Goal: Task Accomplishment & Management: Manage account settings

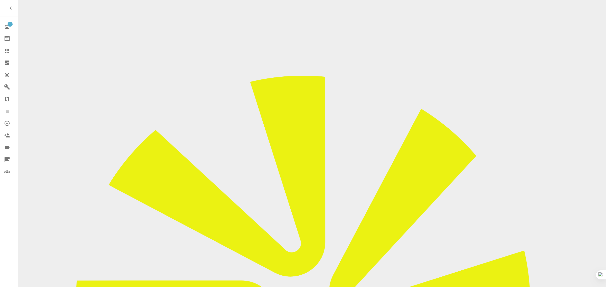
click at [5, 53] on icon at bounding box center [7, 51] width 6 height 6
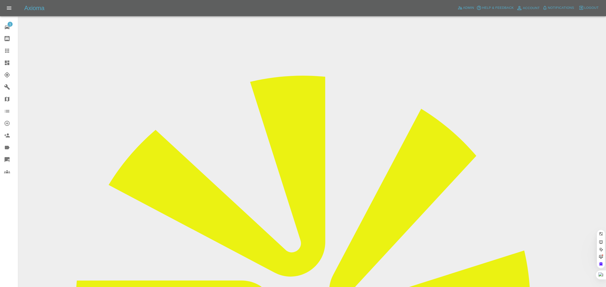
paste input "stella_phillipps@yahoo.com"
type input "stella_phillipps@yahoo.com"
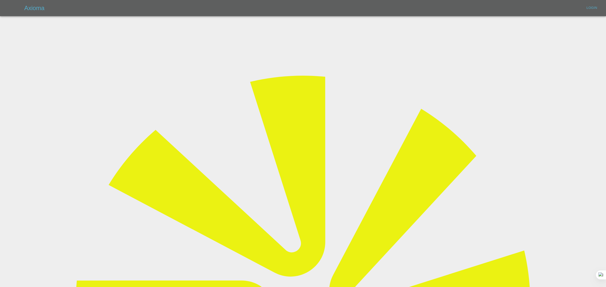
type input "[EMAIL_ADDRESS][DOMAIN_NAME]"
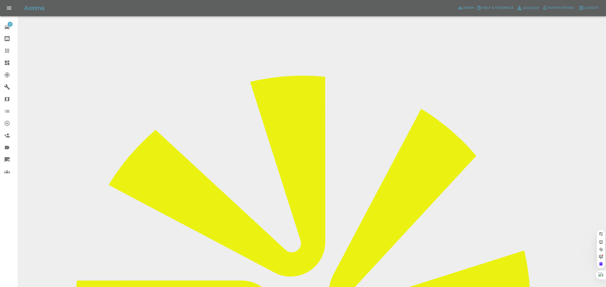
paste input "stella_phillipps@yahoo.com"
type input "stella_phillipps@yahoo.com"
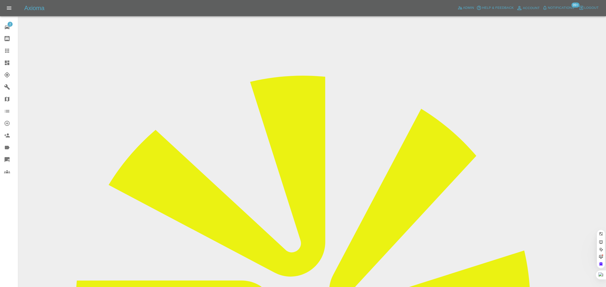
paste input "Katie.Rose@envar.co.uk"
type input "Katie.Rose@envar.co.uk"
paste input "joppa03@gmail.com"
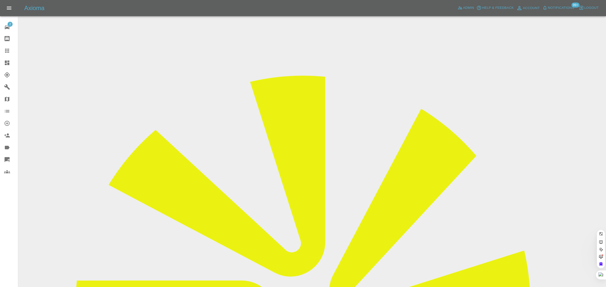
type input "joppa03@gmail.com"
paste input "dawndainty@gmail.com"
type input "dawndainty@gmail.com"
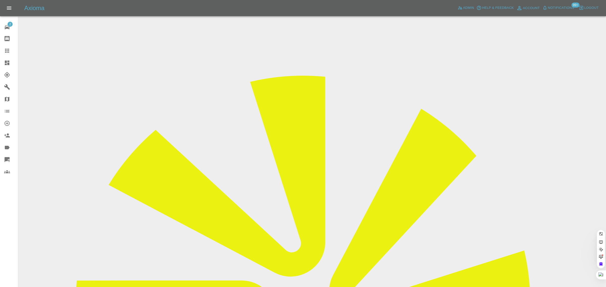
paste input "neil4791@icloud.com"
type input "neil4791"
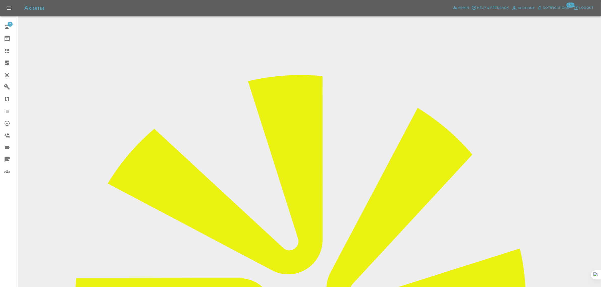
click at [7, 51] on icon at bounding box center [7, 51] width 6 height 6
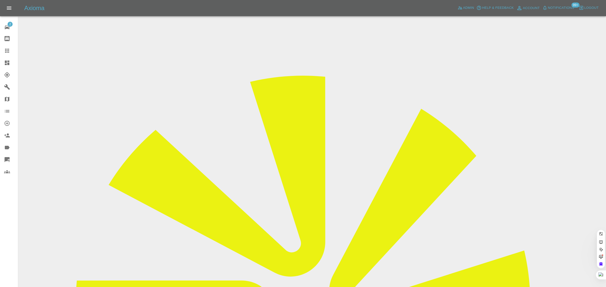
paste input "ibeardmore1@sky.com"
type input "ibeardmore1@sky.com"
paste input "ibeardmore1@sky.com"
type input "ibeardmore1@sky.com"
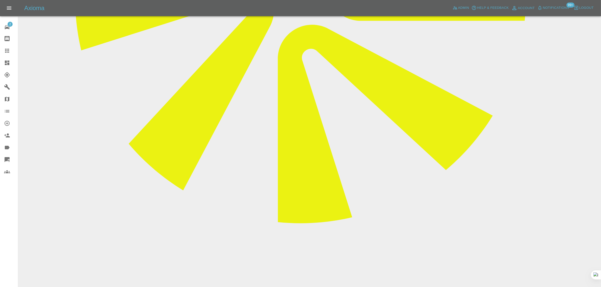
scroll to position [365, 0]
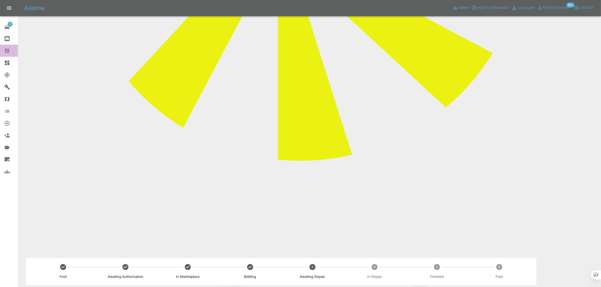
click at [6, 48] on icon at bounding box center [7, 51] width 6 height 6
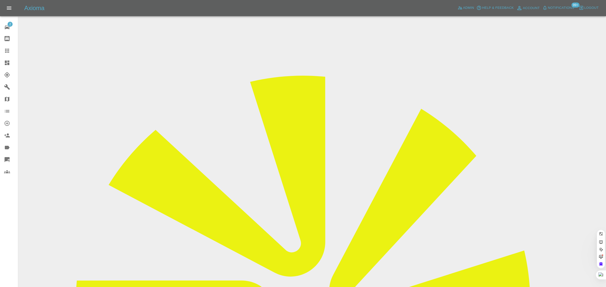
paste input "enquiries@energygeeks.co.uk"
type input "enquiries@energygeeks.co.uk"
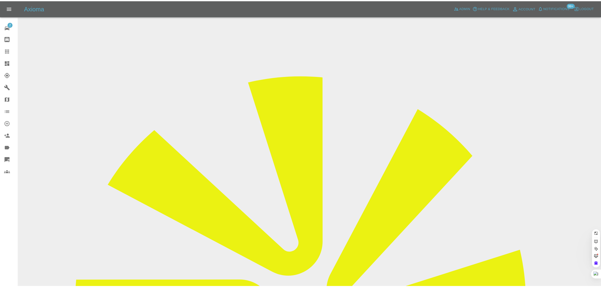
scroll to position [0, 0]
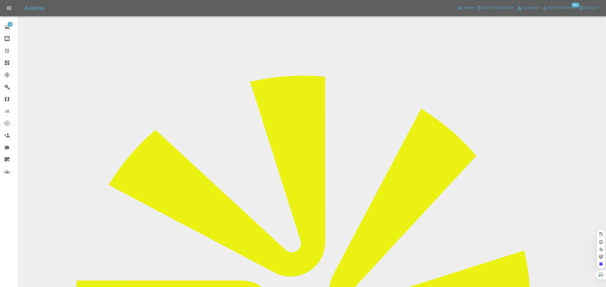
paste input "doyal@sky.com"
type input "doyal@sky.com"
paste input "doyal@sky.com"
type input "doyal@sky.com"
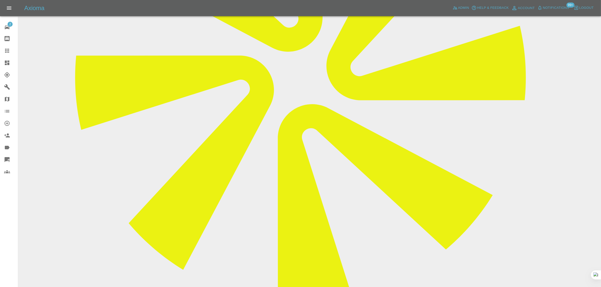
scroll to position [221, 0]
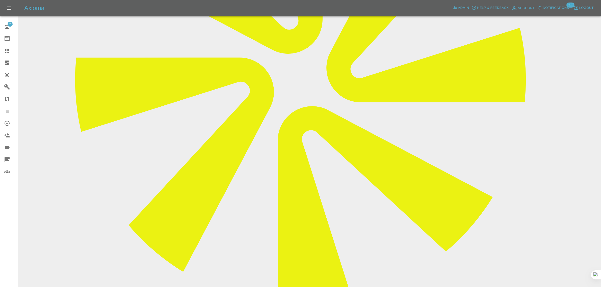
click at [8, 52] on icon at bounding box center [7, 51] width 4 height 4
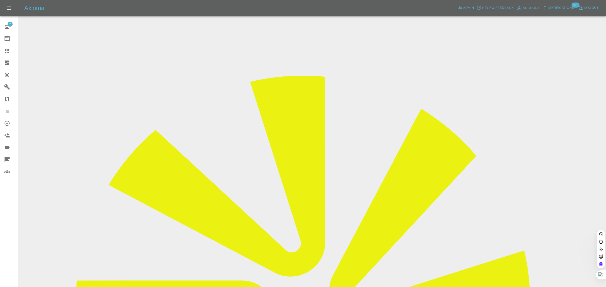
paste input "kayleigh.martin@aol.com"
type input "kayleigh.martin@aol.com"
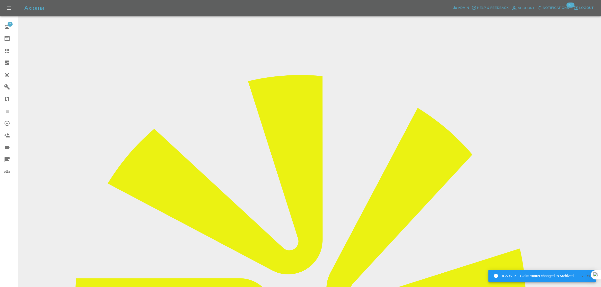
click at [5, 49] on icon at bounding box center [7, 51] width 6 height 6
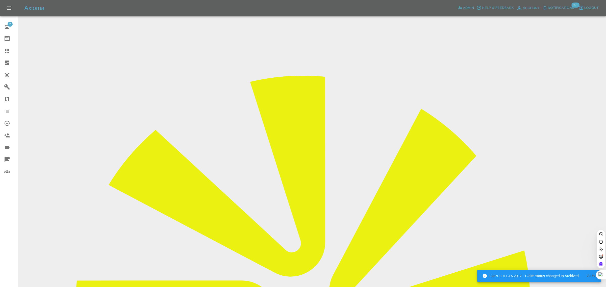
paste input "kayleigh.martin@aol.com"
type input "kayleigh.martin@aol.com"
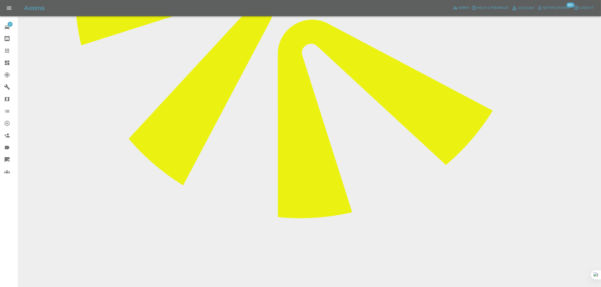
scroll to position [350, 0]
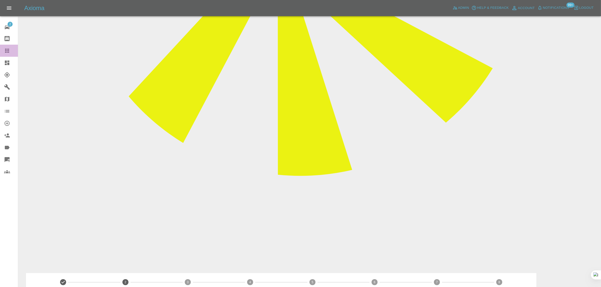
click at [8, 50] on icon at bounding box center [7, 51] width 6 height 6
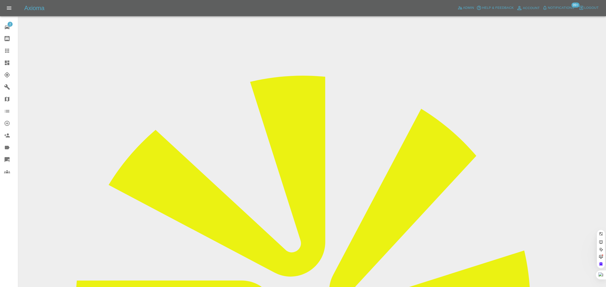
paste input "mz.ali480@gmail.com"
type input "mz.ali480@gmail.com"
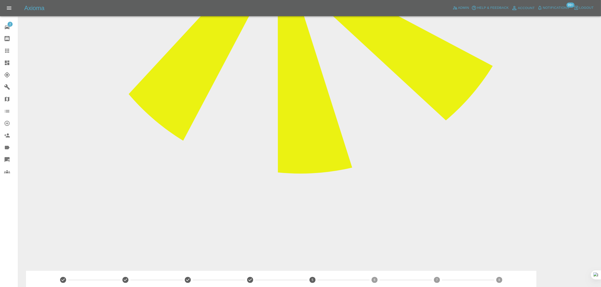
scroll to position [410, 0]
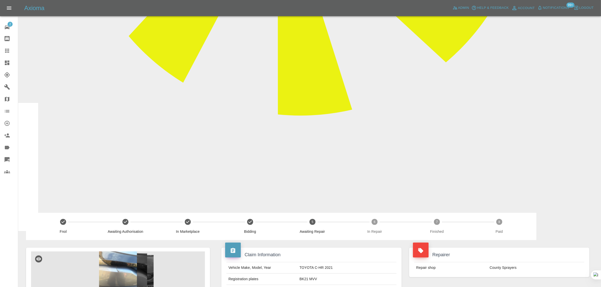
drag, startPoint x: 354, startPoint y: 74, endPoint x: 226, endPoint y: 79, distance: 127.6
copy p "Repair Date amended from August 19th 2025 to September 9th 2025"
click at [7, 51] on icon at bounding box center [7, 51] width 6 height 6
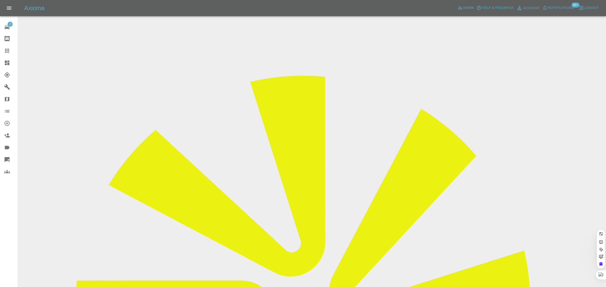
paste input "jaques960@btinternet.com"
type input "jaques960@btinternet.com"
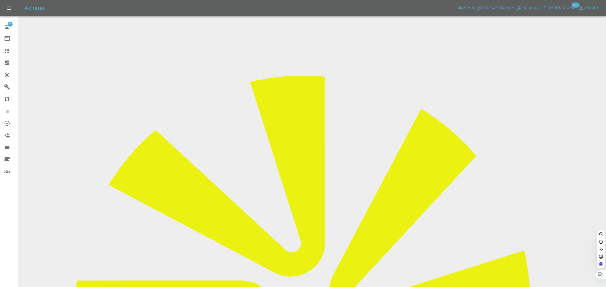
paste input "jaques960@btinternet.com"
type input "jaques960@btinternet.com"
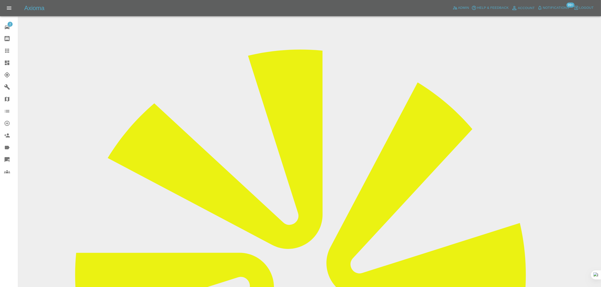
scroll to position [95, 0]
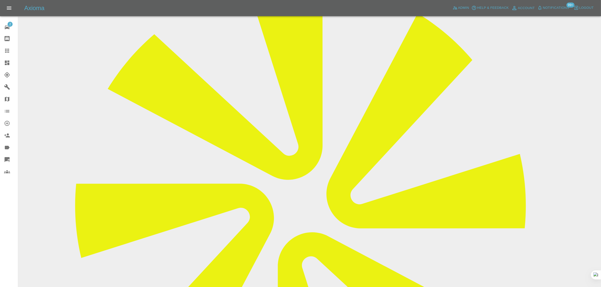
click at [4, 51] on icon at bounding box center [7, 51] width 6 height 6
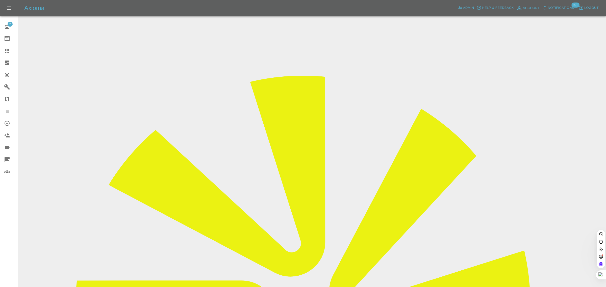
paste input "shaplandfamily@hotmail.com"
type input "shaplandfamily@hotmail.com"
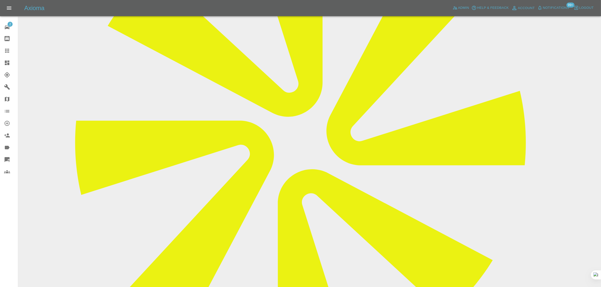
scroll to position [241, 0]
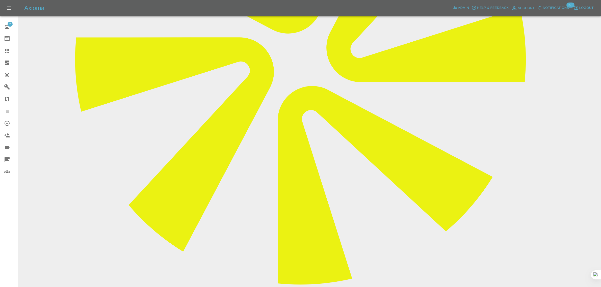
click at [7, 54] on link "Claims" at bounding box center [9, 51] width 18 height 12
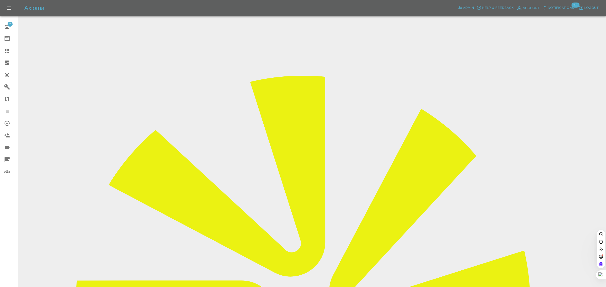
paste input "robert.wheeler757@ntlworld."
type input "robert.wheeler757@ntlworld"
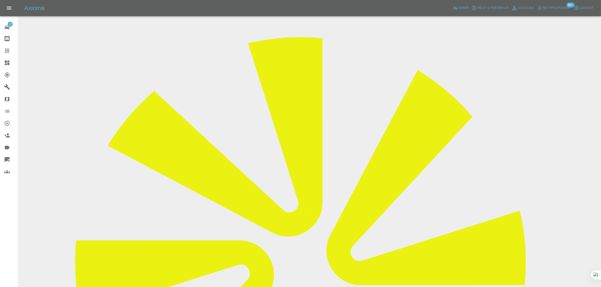
scroll to position [79, 0]
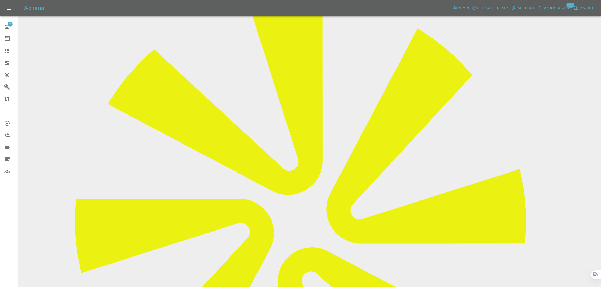
click at [4, 46] on link "Claims" at bounding box center [9, 51] width 18 height 12
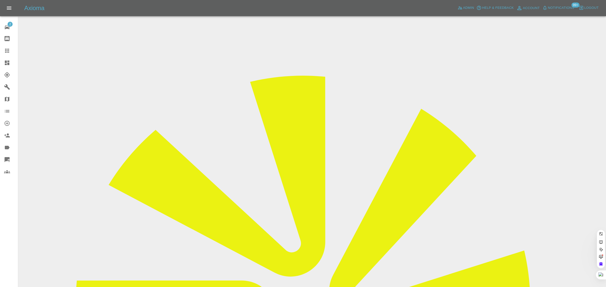
paste input "meadgc3g@gmail.com"
type input "meadgc3g@gmail.com"
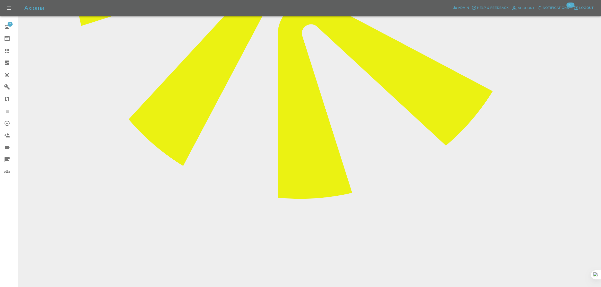
scroll to position [375, 0]
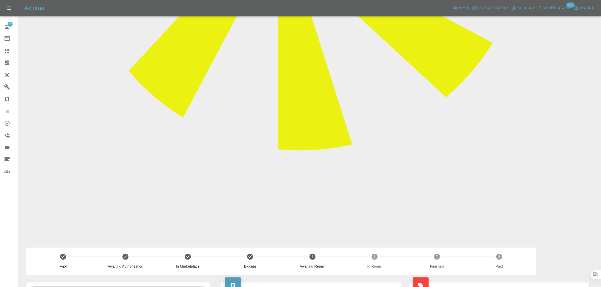
drag, startPoint x: 229, startPoint y: 120, endPoint x: 279, endPoint y: 119, distance: 50.2
copy p "Reallocated and rebooking"
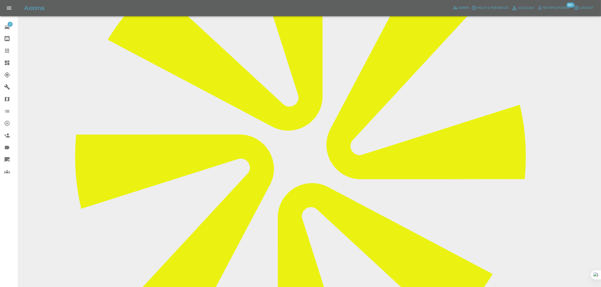
scroll to position [158, 0]
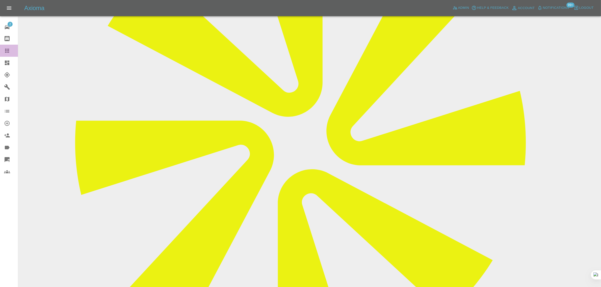
click at [6, 51] on icon at bounding box center [7, 51] width 4 height 4
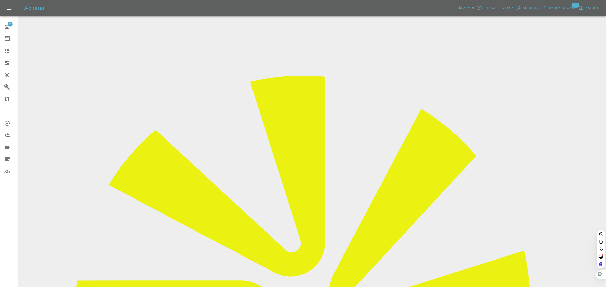
paste input "agw2@mac.com"
type input "agw2@mac.com"
paste input "ibeardmore1@sky.com"
type input "ibeardmore1@sky.com"
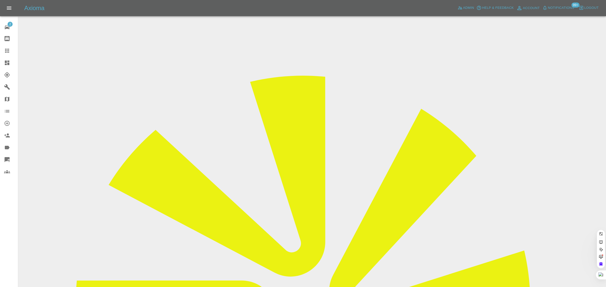
paste input "[EMAIL_ADDRESS][DOMAIN_NAME]"
type input "ngoni"
paste input "WO16OFY"
type input "WO16OFY"
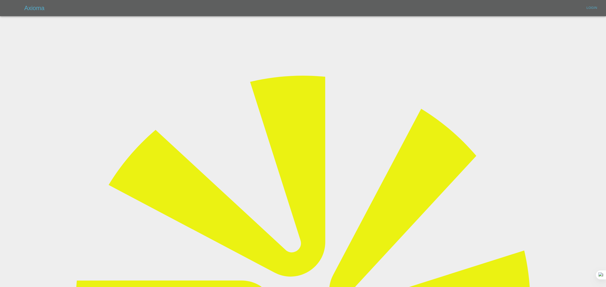
type input "bookkeeping@fifoaccounting.com"
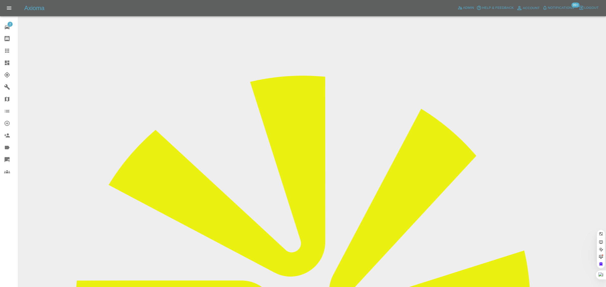
paste input "WO16OFY"
type input "Y"
paste input "WO16OFY"
type input "W"
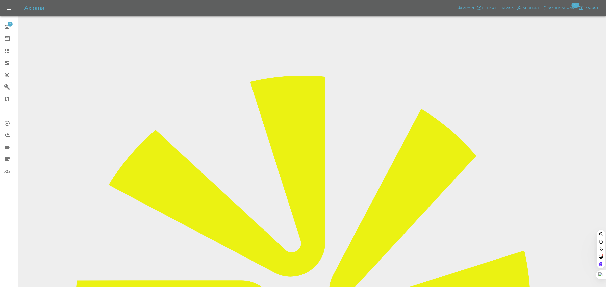
paste input "robert.daubenspeck@blueyonder.co.uk"
type input "robert.daubenspeck@blueyonder.co.uk"
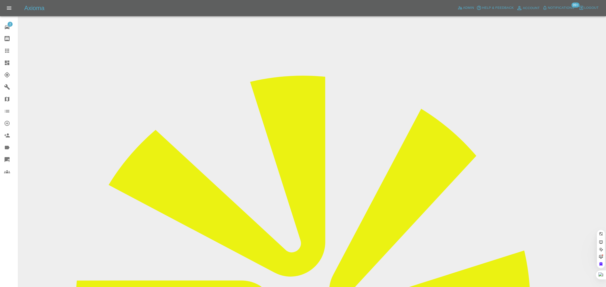
paste input "robert.daubenspeck@blueyonder.co.uk"
type input "robert.daubenspeck@blueyonder.co.uk"
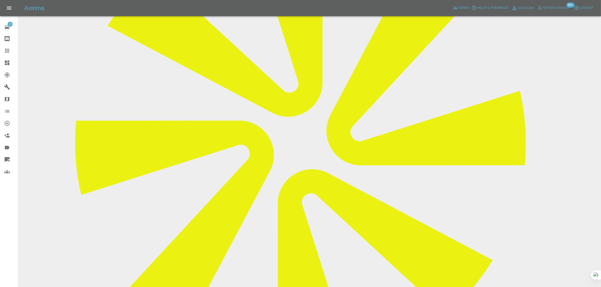
scroll to position [235, 0]
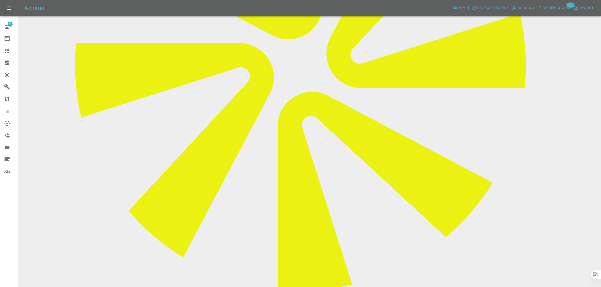
click at [6, 50] on icon at bounding box center [7, 51] width 6 height 6
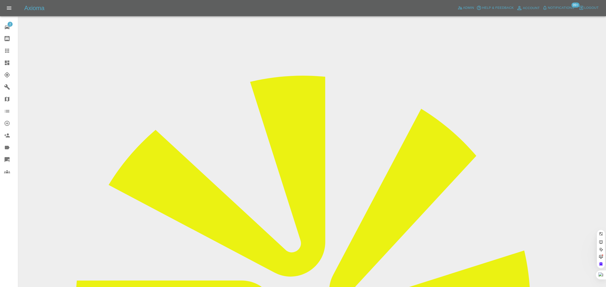
paste input "thomasashtonhurst@gmail.com"
type input "thomasashtonhurst@gmail.com"
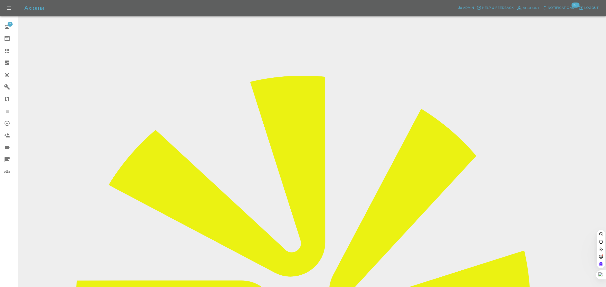
paste input "thomasashtonhurst@gmail.com"
type input "thomasashtonhurst@gmail.com"
paste input "chris.j.thornton86@gmail.com"
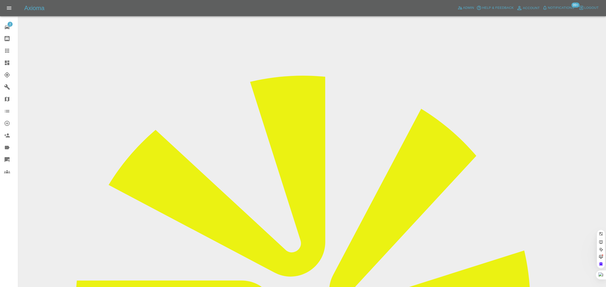
scroll to position [0, 14]
type input "chris.j.thornton86@gmail.com"
paste input "ro_thompson_3@hotmail.com"
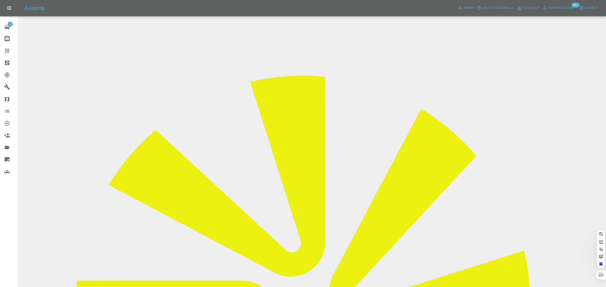
type input "ro_thompson_3@hotmail.com"
paste input "ro_thompson_3@hotmail.com"
type input "ro_thompson_3@hotmail.co"
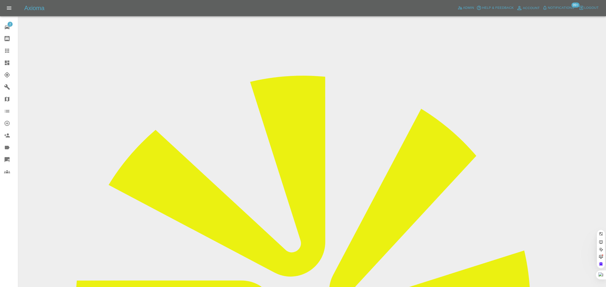
scroll to position [0, 10]
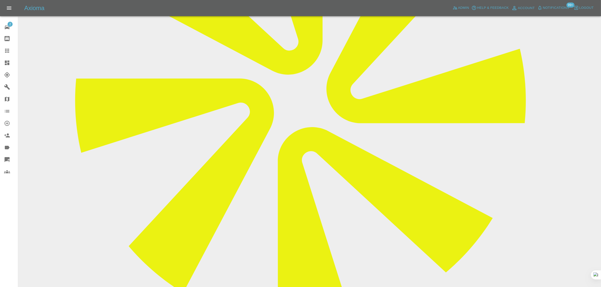
scroll to position [272, 0]
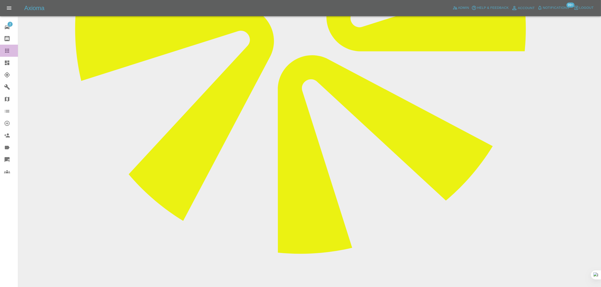
click at [8, 53] on icon at bounding box center [7, 51] width 6 height 6
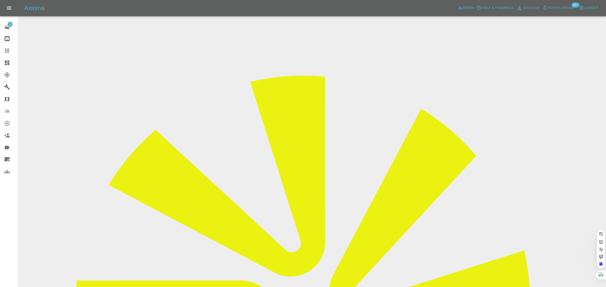
paste input "gazzaforeman1@gmail.com"
type input "gazzaforeman1@gmail.com"
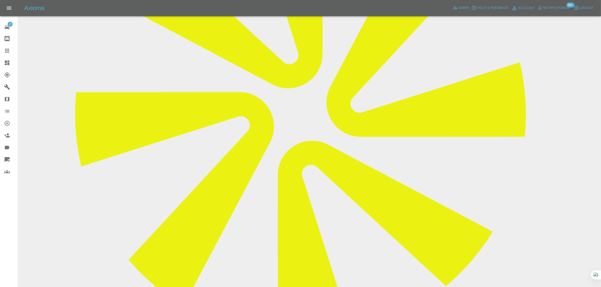
scroll to position [266, 0]
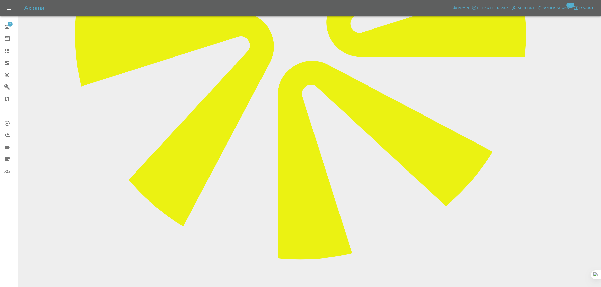
click at [5, 50] on icon at bounding box center [7, 51] width 6 height 6
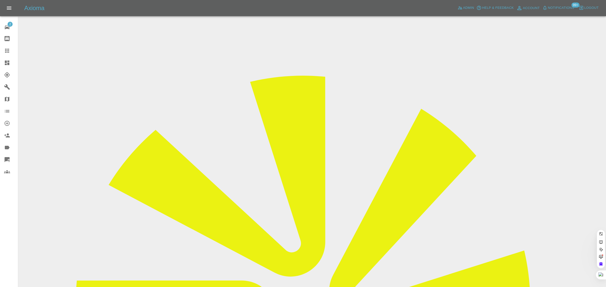
paste input "alex.ord2002@gmail.com"
type input "alex.ord2002@gmail.com"
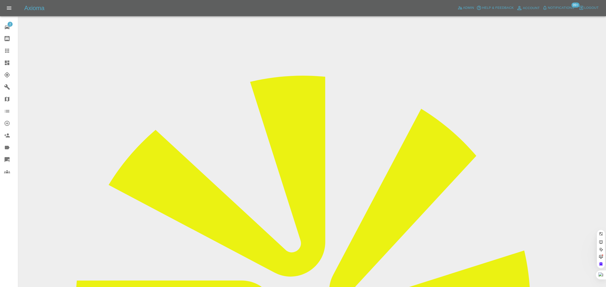
paste input "[EMAIL_ADDRESS][DOMAIN_NAME]"
type input "[EMAIL_ADDRESS][DOMAIN_NAME]"
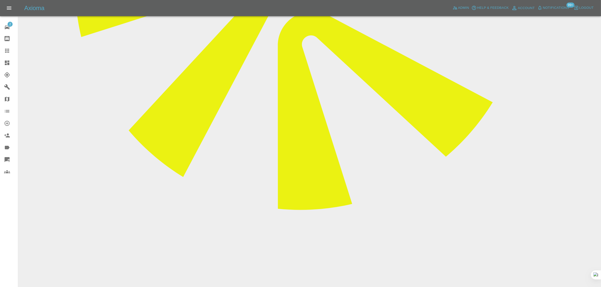
scroll to position [364, 0]
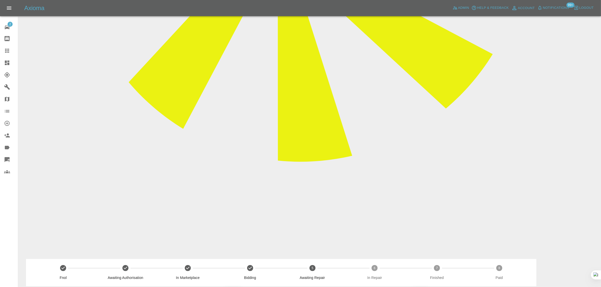
click at [7, 51] on icon at bounding box center [7, 51] width 6 height 6
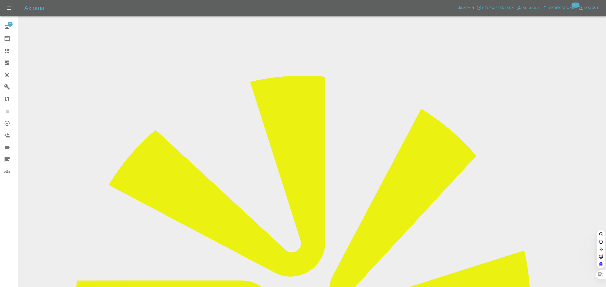
paste input "simon.lansdowne@icloud.com"
type input "simon.lansdowne@icloud.com"
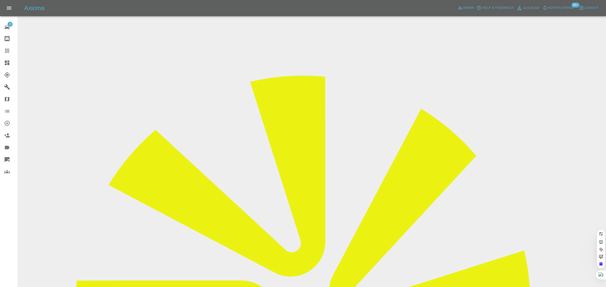
paste input "[EMAIL_ADDRESS][DOMAIN_NAME]"
type input "[EMAIL_ADDRESS][DOMAIN_NAME]"
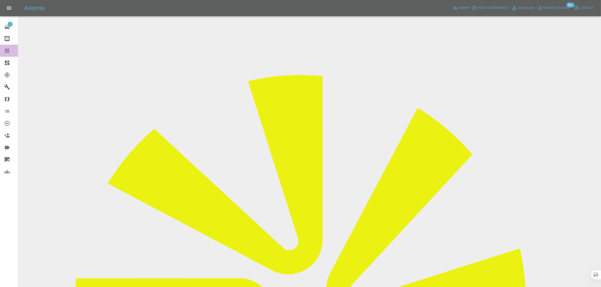
click at [6, 51] on icon at bounding box center [7, 51] width 6 height 6
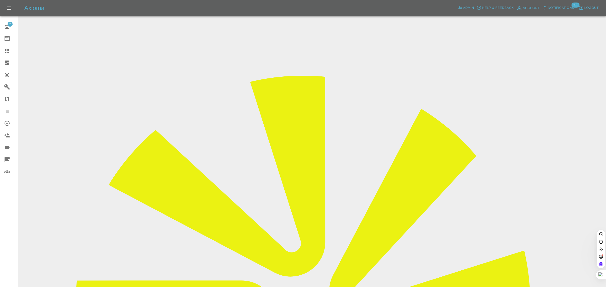
paste input "scotty.ramsay@gmail.com"
type input "scotty.ramsay@gmail.com"
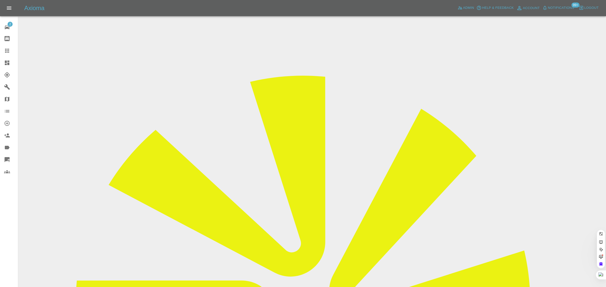
paste input "andywood179@yahoo.co.uk"
type input "andywood179@yahoo.co.uk"
paste input "I was expecting an invoice for the work but none has arrived"
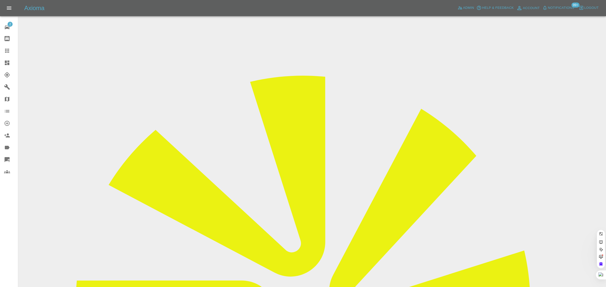
scroll to position [0, 75]
type input "I was expecting an invoice for the work but none has arrived"
paste input "ajuggessur@googlemail.com"
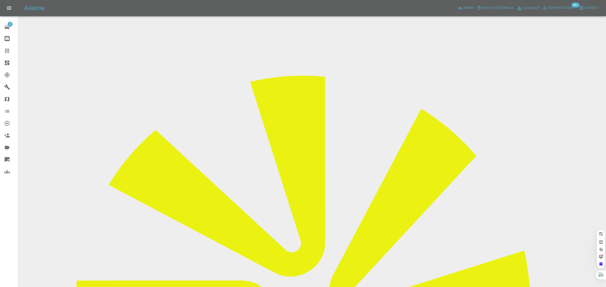
type input "ajuggessur@googlemail.com"
paste input "twickmd@gmail.com"
type input "twickmd@gmail.com"
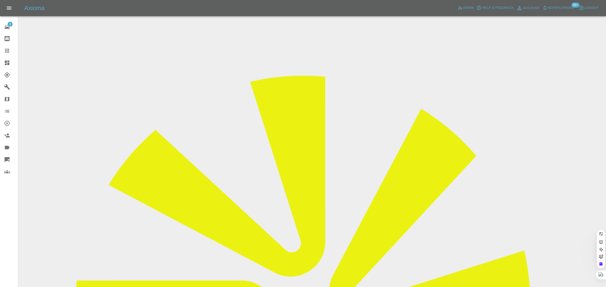
scroll to position [0, 0]
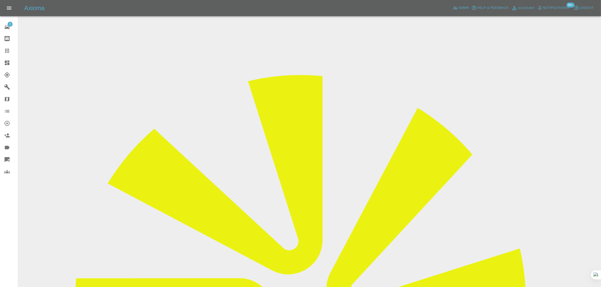
click at [6, 50] on icon at bounding box center [7, 51] width 6 height 6
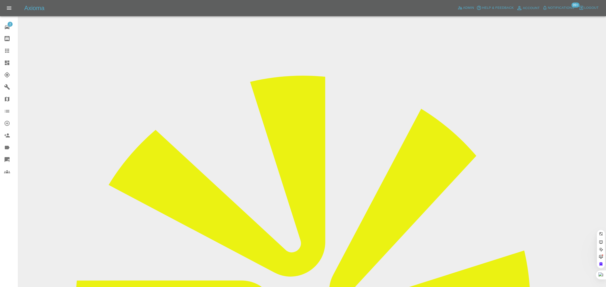
paste input "twickmd@gmail.com"
type input "twickmd@gmail.com"
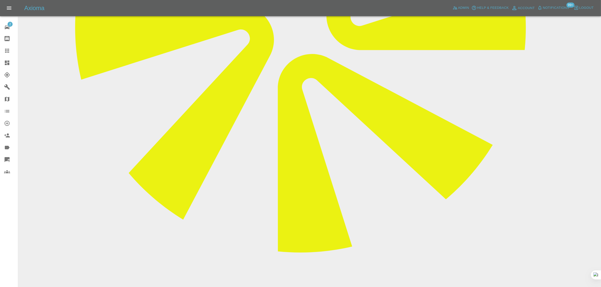
scroll to position [329, 0]
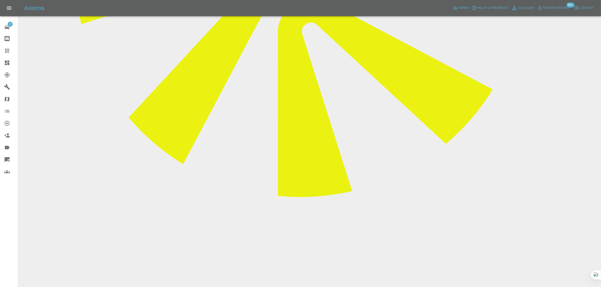
click at [5, 52] on icon at bounding box center [7, 51] width 4 height 4
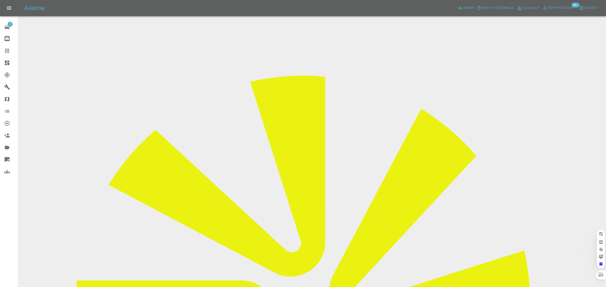
paste input "pbridgwater7@gmail.com"
type input "pbridgwater7@gmail.com"
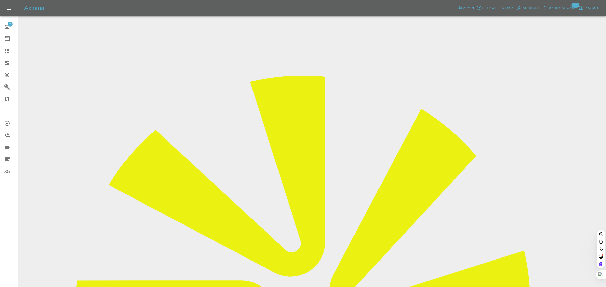
paste input "jessx2001x@gmail.com"
type input "jessx2001x@gmail.com"
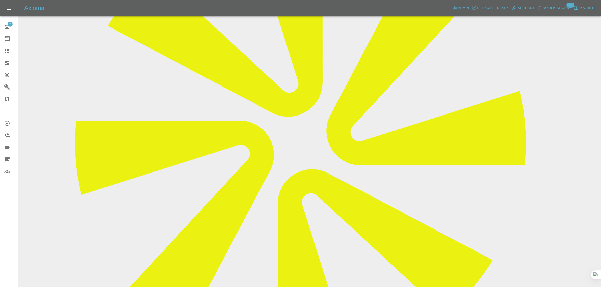
scroll to position [183, 0]
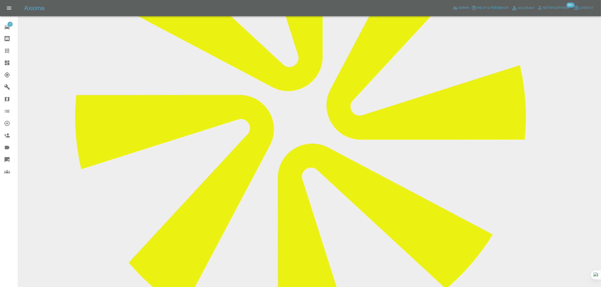
click at [6, 51] on icon at bounding box center [7, 51] width 6 height 6
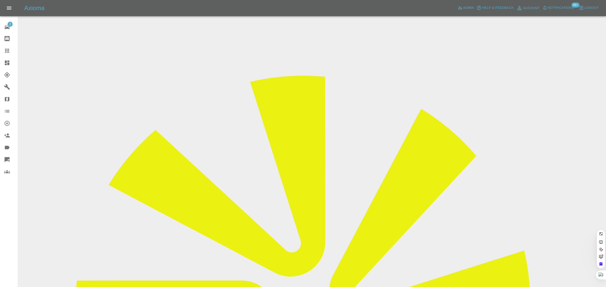
paste input "loricfin@aol.com"
type input "loricfin@aol.com"
paste input "loricfin@aol.com"
type input "loricfin@aol.com"
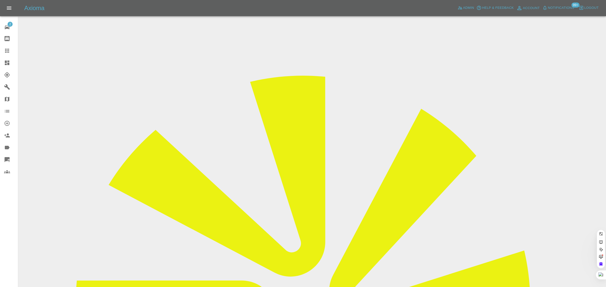
paste input "hussainasma2019@gmail.com"
type input "hussainasma2019@gmail.co"
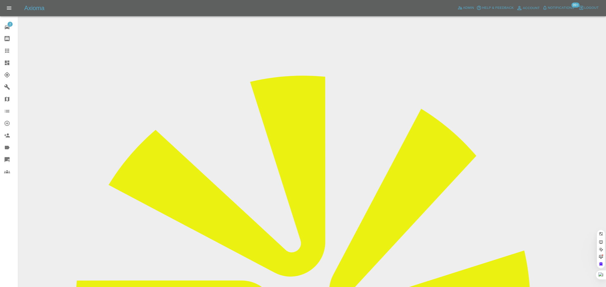
scroll to position [0, 0]
paste input "favouronwudiwe@gmail.com"
type input "favouronwudiwe@gmail.com"
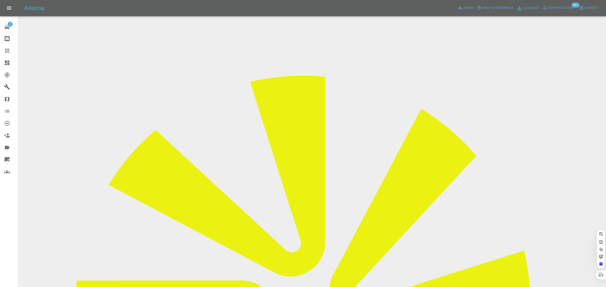
paste input "javeda001@hotmail.com"
type input "javeda001@hotmail.com"
paste input "kayleigh.martin@aol.com"
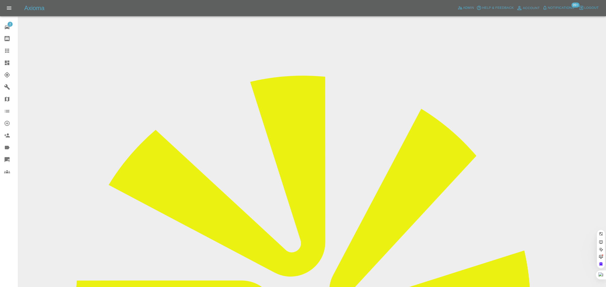
type input "kayleigh.martin@aol.com"
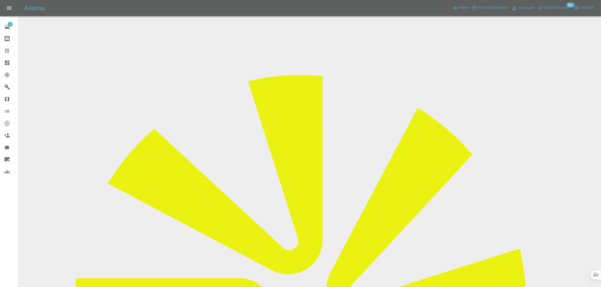
click at [5, 46] on link "Claims" at bounding box center [9, 51] width 18 height 12
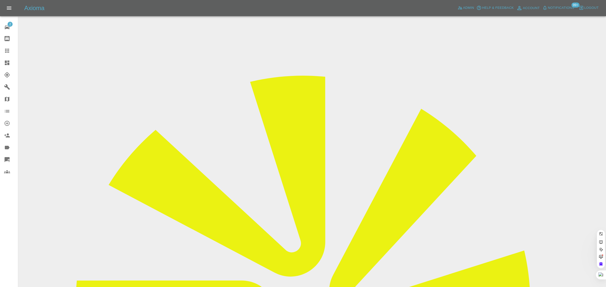
click at [8, 49] on icon at bounding box center [7, 51] width 6 height 6
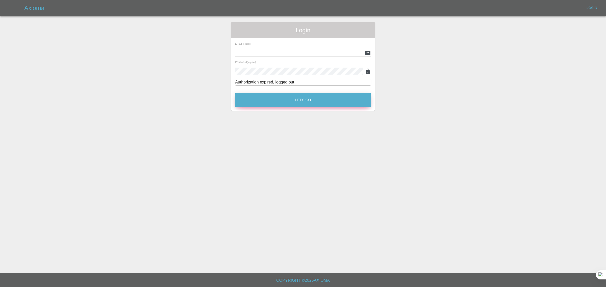
type input "[EMAIL_ADDRESS][DOMAIN_NAME]"
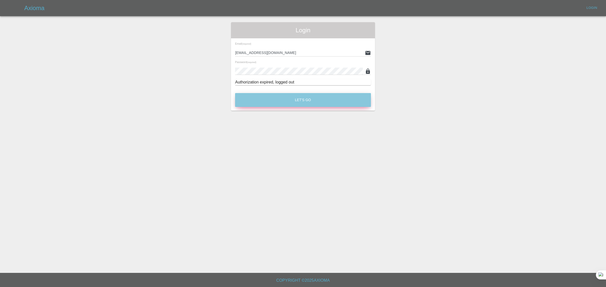
click at [297, 100] on button "Let's Go" at bounding box center [303, 100] width 136 height 14
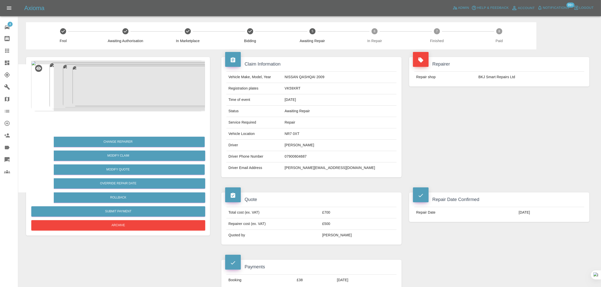
click at [5, 39] on icon at bounding box center [7, 38] width 5 height 5
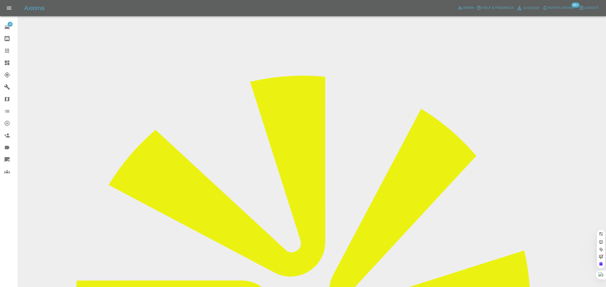
paste input "javeda001@hotmail.com"
type input "javeda001@hotmail.co"
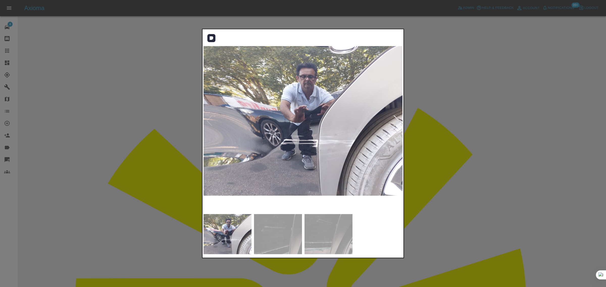
click at [398, 123] on div at bounding box center [396, 120] width 7 height 11
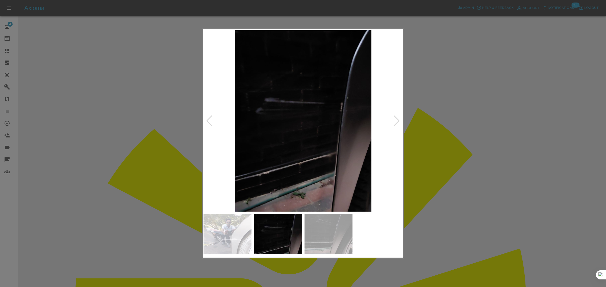
click at [398, 123] on div at bounding box center [396, 120] width 7 height 11
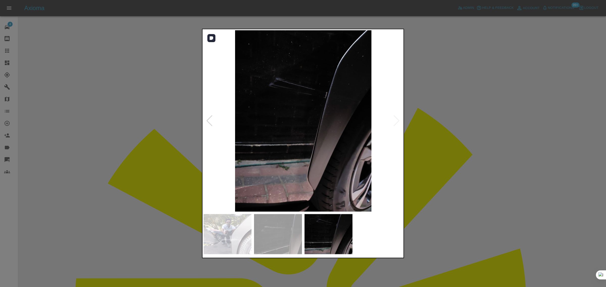
click at [398, 123] on img at bounding box center [302, 120] width 199 height 181
click at [469, 145] on div at bounding box center [303, 143] width 606 height 287
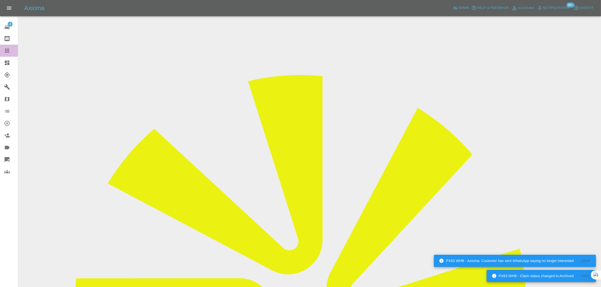
click at [8, 50] on icon at bounding box center [7, 51] width 6 height 6
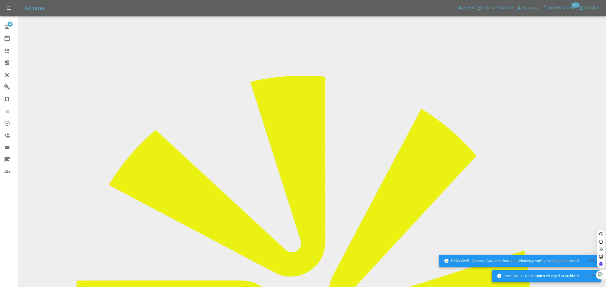
paste input "ibeardmore1@sky.com"
type input "ibeardmore1@sky.co"
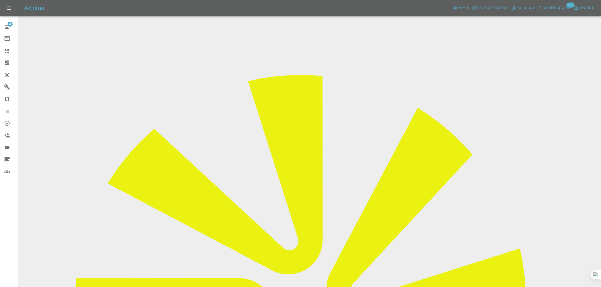
drag, startPoint x: 489, startPoint y: 79, endPoint x: 511, endPoint y: 77, distance: 22.5
copy tr "Bumper Wi"
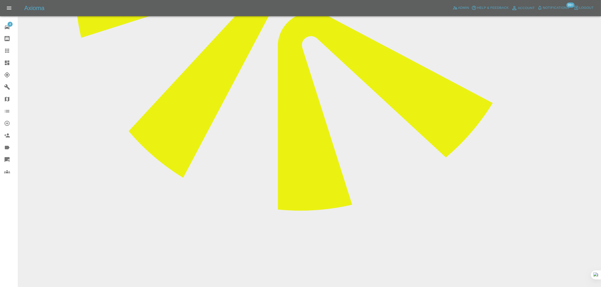
scroll to position [315, 0]
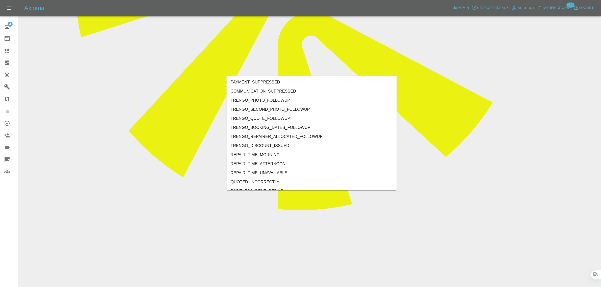
type input "no"
click at [269, 110] on li "REPAIRER_NO_SHOW" at bounding box center [312, 109] width 170 height 9
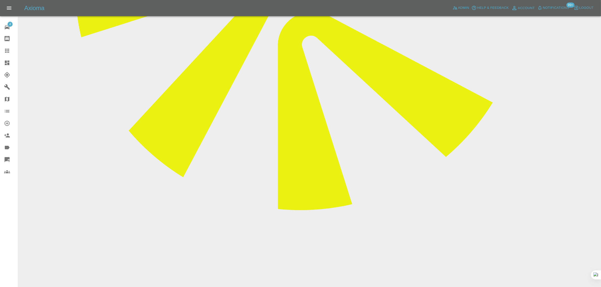
paste textarea "And a further email. I have now spent 3 days waiting in my house for no one to …"
type textarea "And a further email. I have now spent 3 days waiting in my house for no one to …"
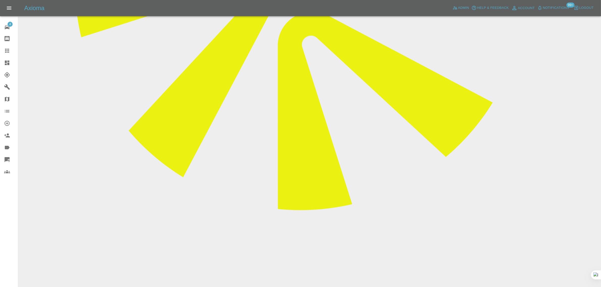
paste textarea "This is now ridiculous. I have heard nothing my car is in a worse state than wh…"
type textarea "This is now ridiculous. I have heard nothing my car is in a worse state than wh…"
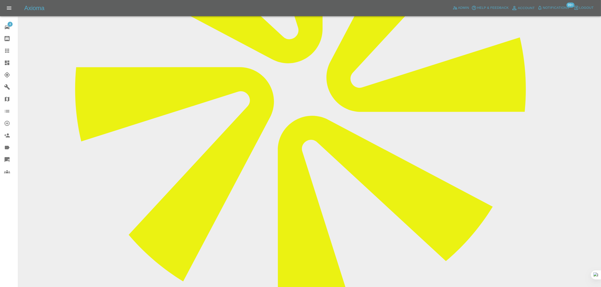
scroll to position [126, 0]
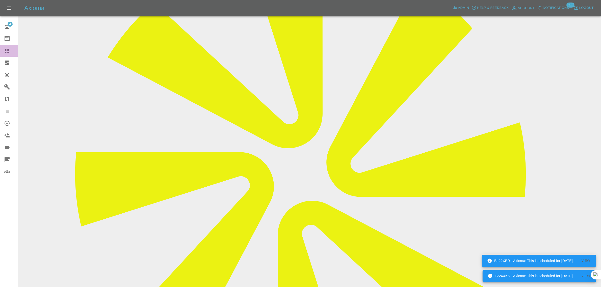
click at [6, 52] on icon at bounding box center [7, 51] width 4 height 4
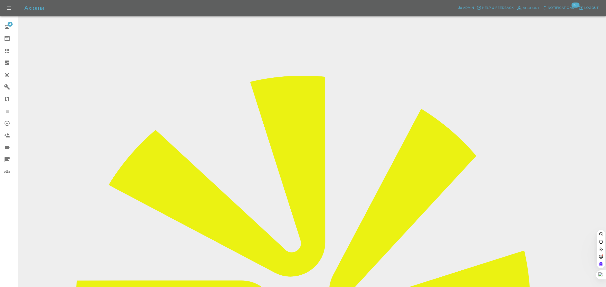
paste input "kayleigh.martin@aol.com"
type input "kayleigh.martin@aol.co"
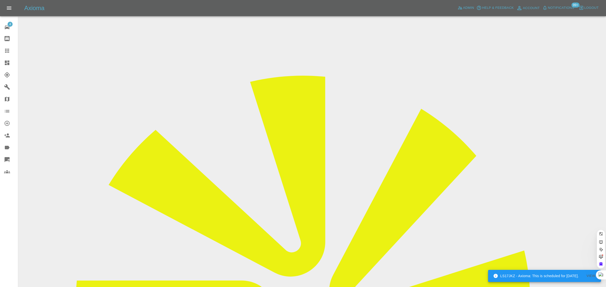
scroll to position [0, 1]
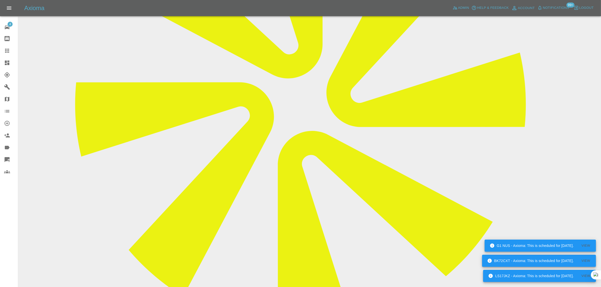
scroll to position [284, 0]
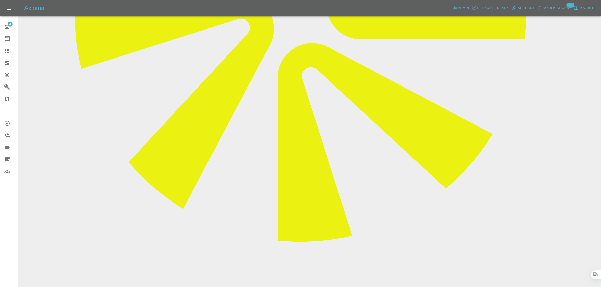
paste textarea "Thank you for sending over the quote (QT-EF9E95A3- 1). Please may I proceed wit…"
type textarea "Thank you for sending over the quote (QT-EF9E95A3- 1). Please may I proceed wit…"
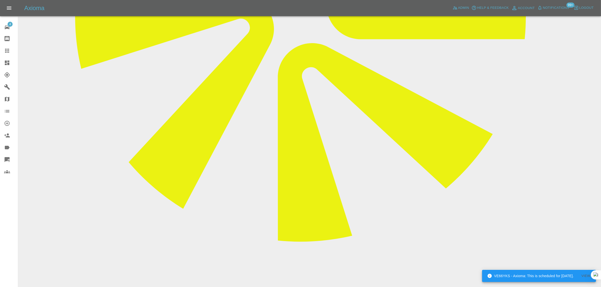
click at [5, 54] on link "Claims" at bounding box center [9, 51] width 18 height 12
click at [8, 52] on icon at bounding box center [7, 51] width 6 height 6
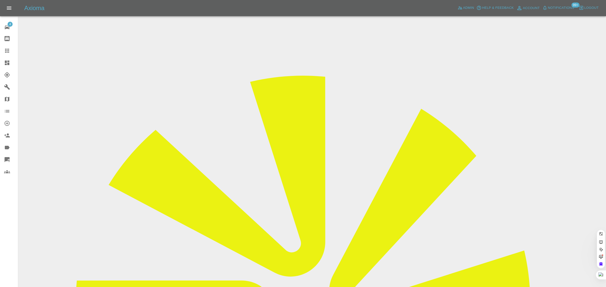
paste input "favouronwudiwe@gmail.com"
type input "favouronwudiwe@gmail.com"
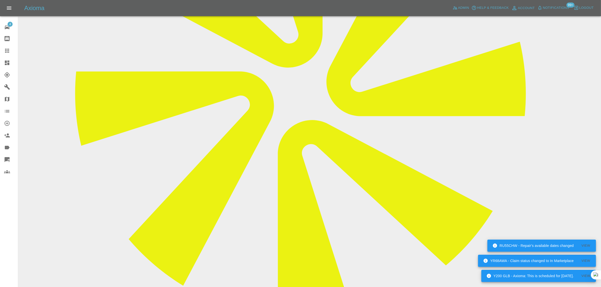
scroll to position [221, 0]
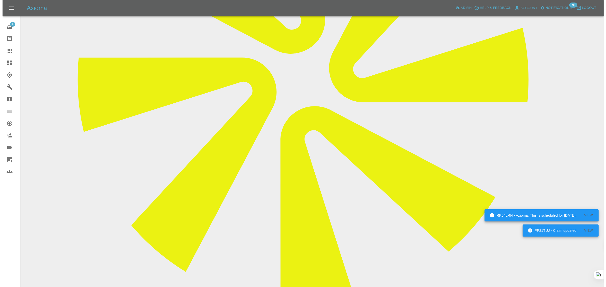
scroll to position [0, 0]
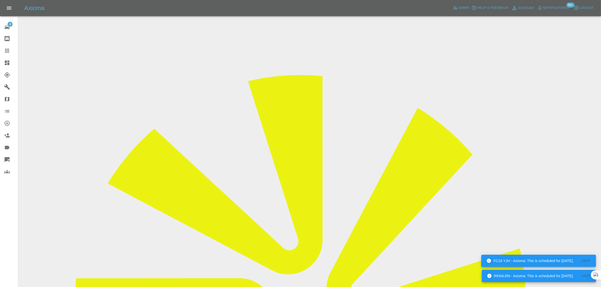
drag, startPoint x: 488, startPoint y: 76, endPoint x: 507, endPoint y: 76, distance: 18.9
copy tr "VPS Auto"
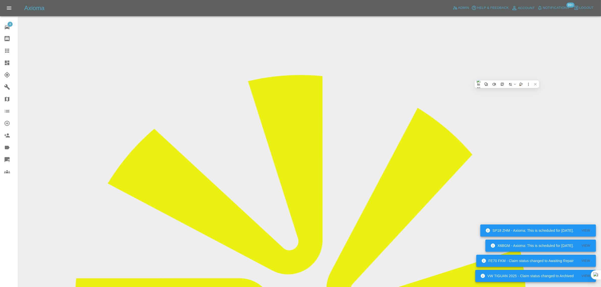
click at [10, 48] on icon at bounding box center [7, 51] width 6 height 6
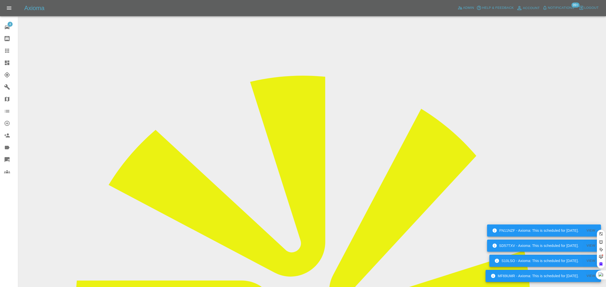
paste input "jessx2001x@gmail.com"
type input "jessx2001x@gmail.com"
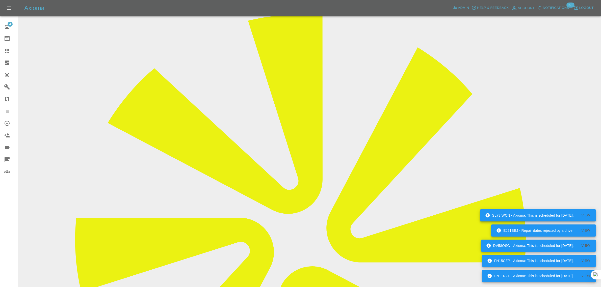
scroll to position [183, 0]
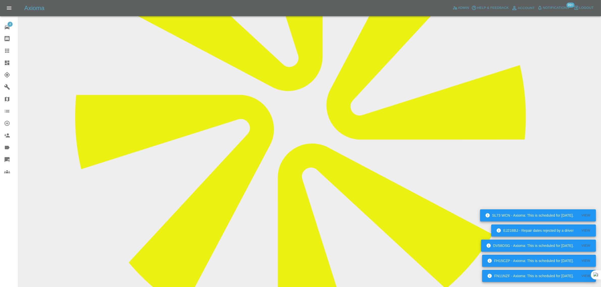
paste textarea "Ive just messaged on whatsapps i dont have photos of damage im looking for repa…"
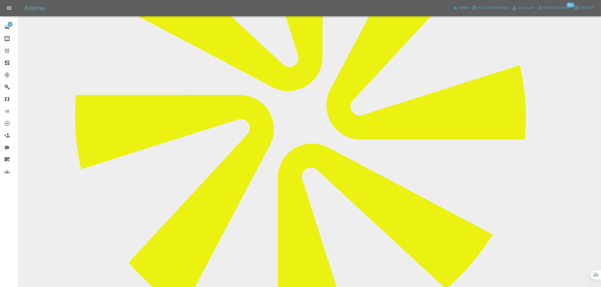
type textarea "Ive just messaged on whatsapps i dont have photos of damage im looking for repa…"
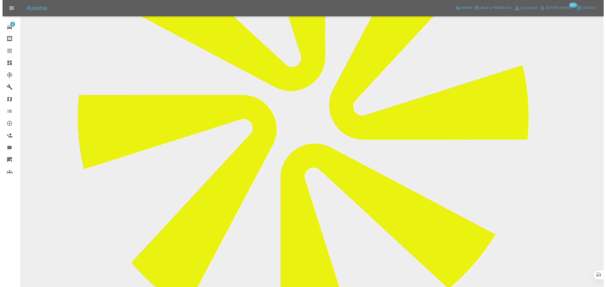
scroll to position [0, 0]
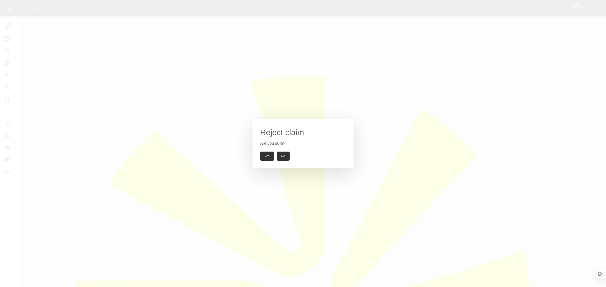
click at [266, 156] on button "Yes" at bounding box center [267, 156] width 14 height 9
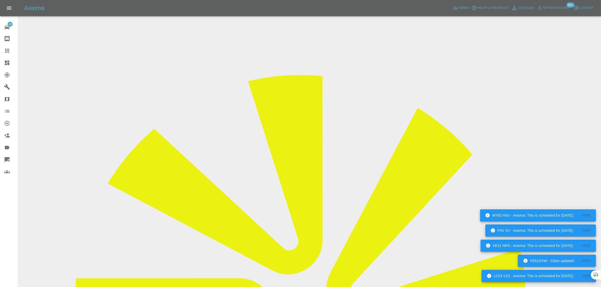
click at [8, 49] on icon at bounding box center [7, 51] width 4 height 4
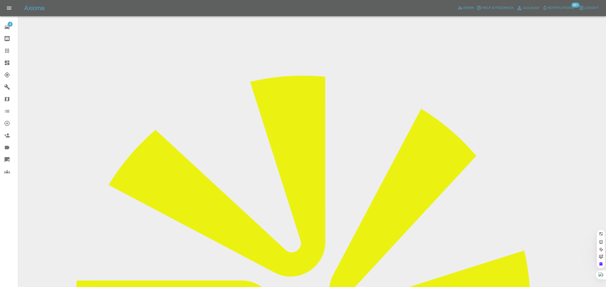
paste input "pbridgwater7@gmail.com"
type input "pbridgwater7@gmail.co"
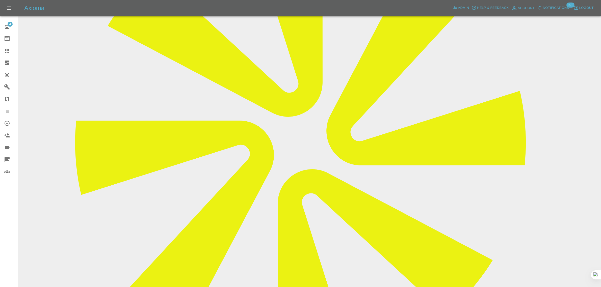
scroll to position [266, 0]
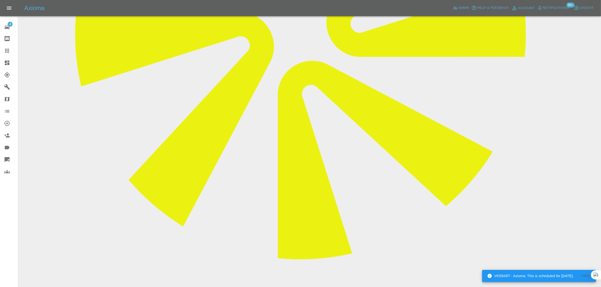
paste textarea "Hi got a quote for work id briefed you which looks good overall Before I went a…"
type textarea "Hi got a quote for work id briefed you which looks good overall Before I went a…"
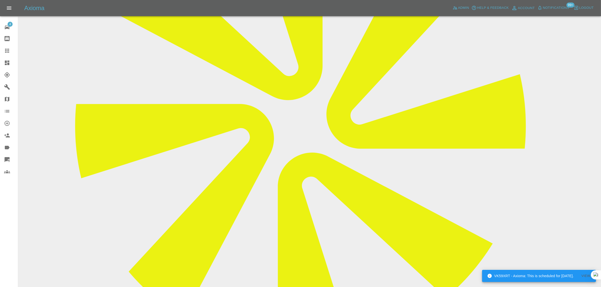
scroll to position [172, 0]
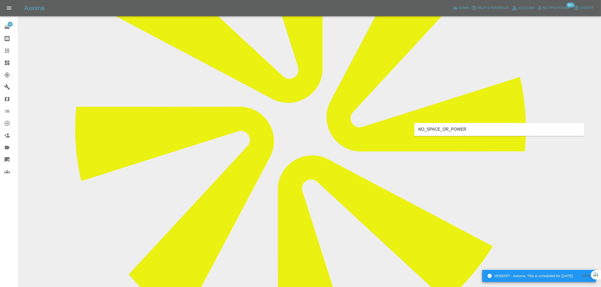
type input "space"
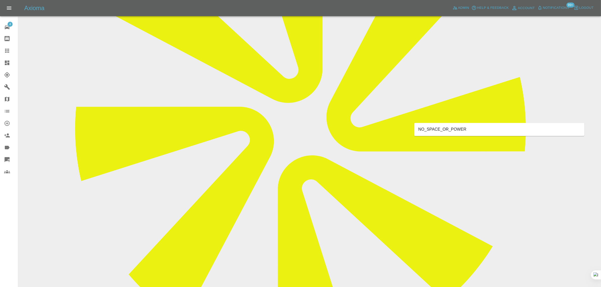
click at [467, 127] on li "NO_SPACE_OR_POWER" at bounding box center [499, 129] width 170 height 9
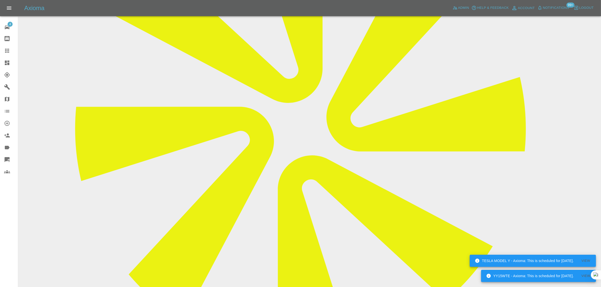
click at [6, 52] on icon at bounding box center [7, 51] width 4 height 4
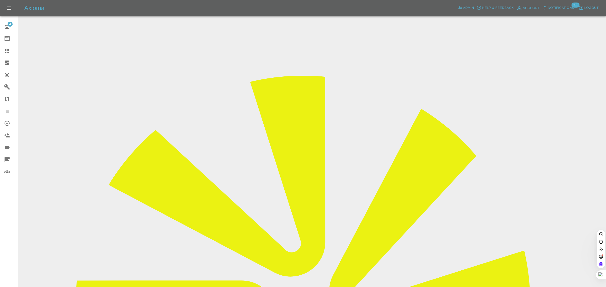
paste input "twickmd@gmail.com"
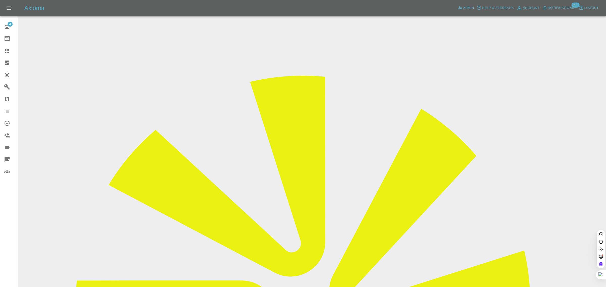
type input "twickmd@gmail.com"
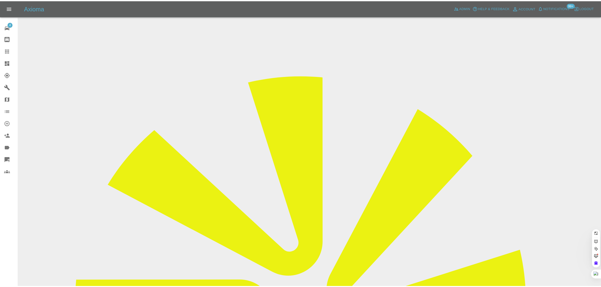
scroll to position [0, 0]
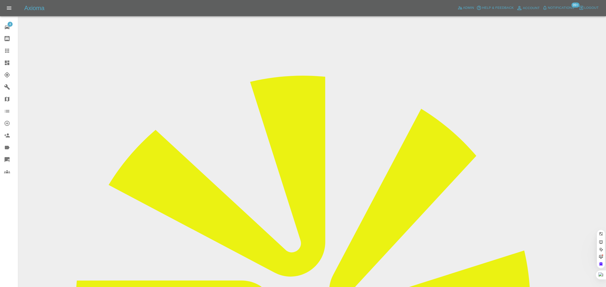
click at [3, 215] on div "4 Repair home Bodyshop home Claims Dashboard Explorer Garages Map Organization …" at bounding box center [9, 143] width 18 height 287
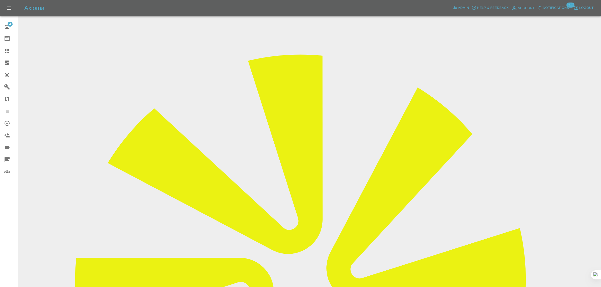
scroll to position [32, 0]
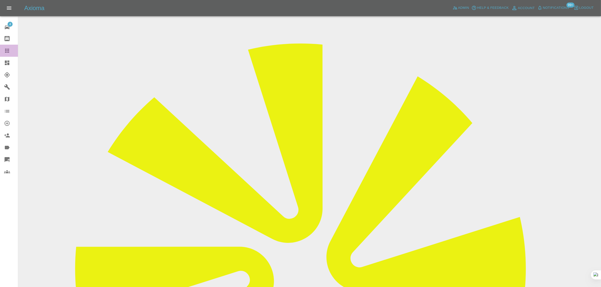
click at [8, 51] on icon at bounding box center [7, 51] width 6 height 6
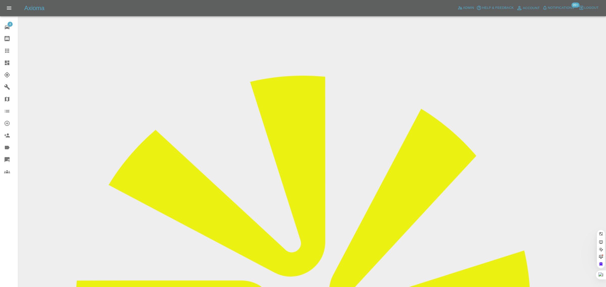
paste input "ajuggessur@googlemail.com"
type input "ajuggessur@googlemail.com"
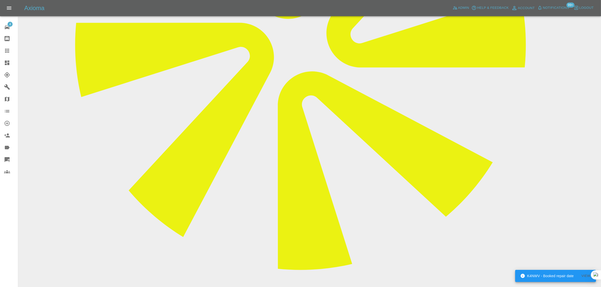
scroll to position [284, 0]
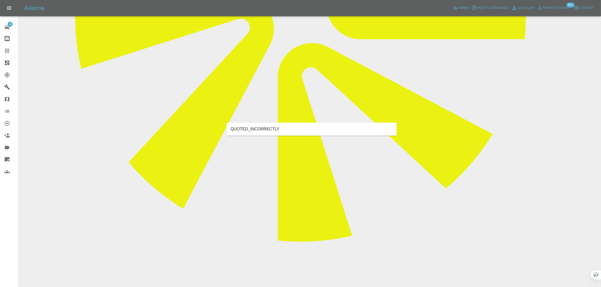
type input "rect"
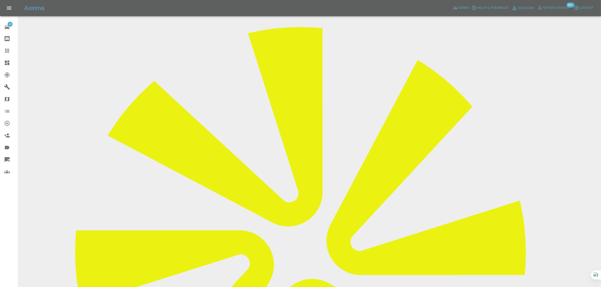
scroll to position [32, 0]
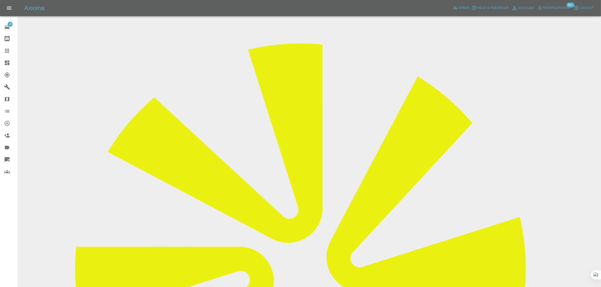
drag, startPoint x: 306, startPoint y: 125, endPoint x: 360, endPoint y: 126, distance: 54.8
drag, startPoint x: 308, startPoint y: 138, endPoint x: 371, endPoint y: 145, distance: 63.2
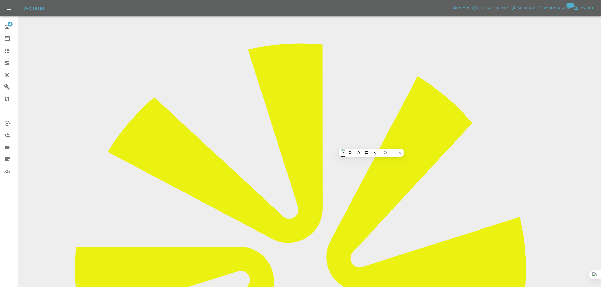
copy tbody "Vehicle Make, Model, Year BMW X3 2018 Registration plates IGZ6022 Time of event…"
click at [8, 51] on icon at bounding box center [7, 51] width 6 height 6
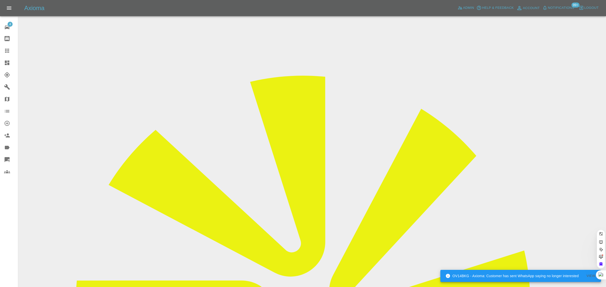
paste input "andywood179@yahoo.co.uk"
type input "andywood179@yahoo.co.uk"
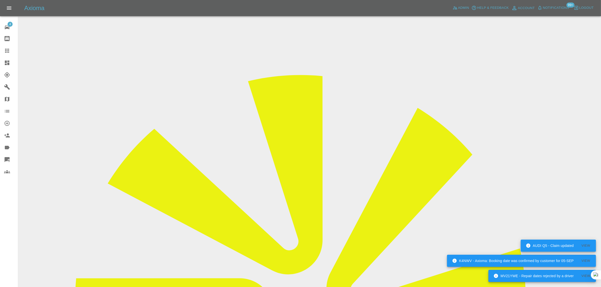
copy div "andywood179@yahoo.co.uk"
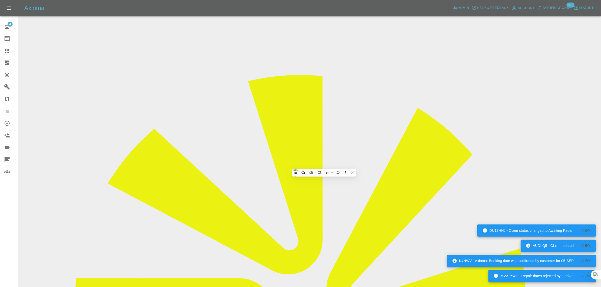
click at [8, 51] on icon at bounding box center [7, 51] width 6 height 6
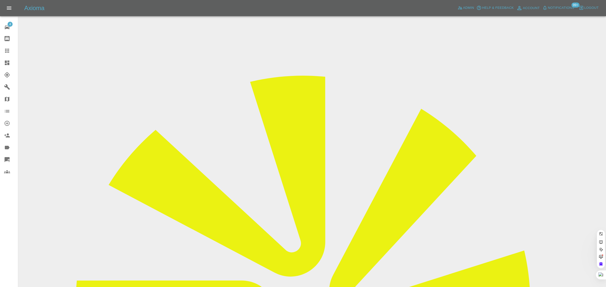
paste input "scotty.ramsay@gmail.com"
type input "scotty.ramsay@gmail.com"
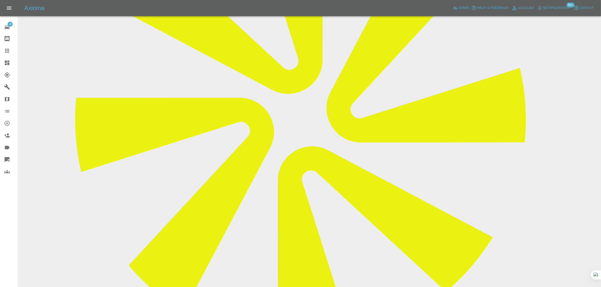
scroll to position [189, 0]
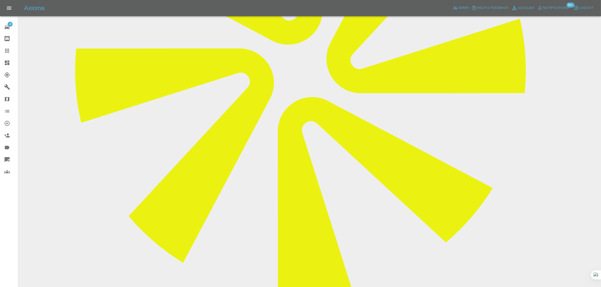
scroll to position [347, 0]
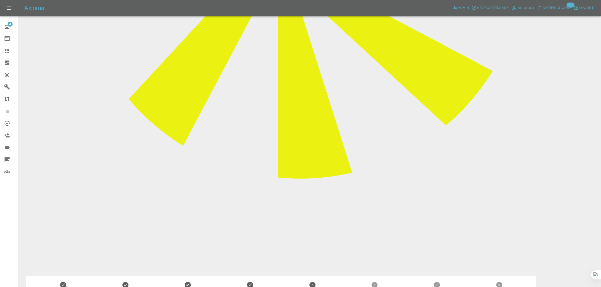
paste textarea "My apologies, I have to be in Dublin next week so can we please re-schedule the…"
type textarea "My apologies, I have to be in Dublin next week so can we please re-schedule the…"
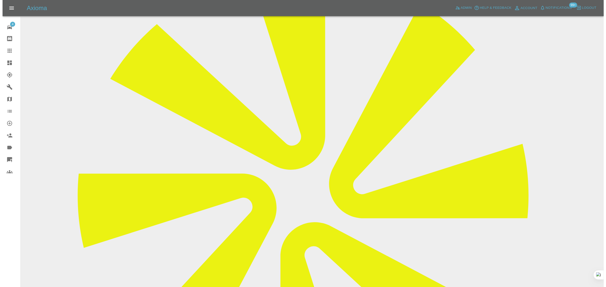
scroll to position [95, 0]
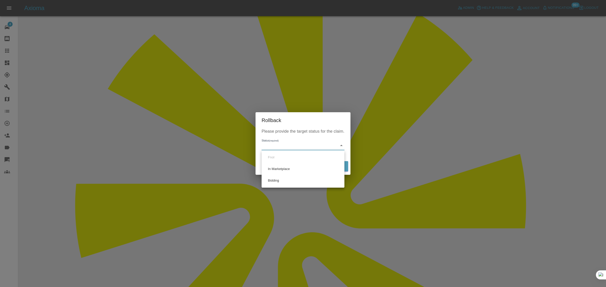
click at [276, 182] on li "Bidding" at bounding box center [303, 181] width 80 height 12
type input "bidding"
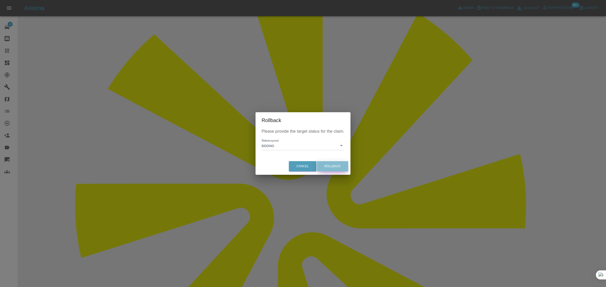
click at [335, 165] on button "Rollback" at bounding box center [332, 166] width 31 height 10
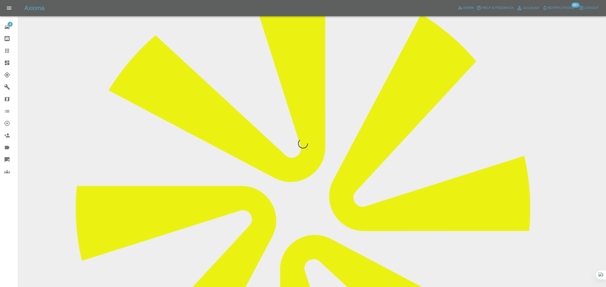
scroll to position [0, 0]
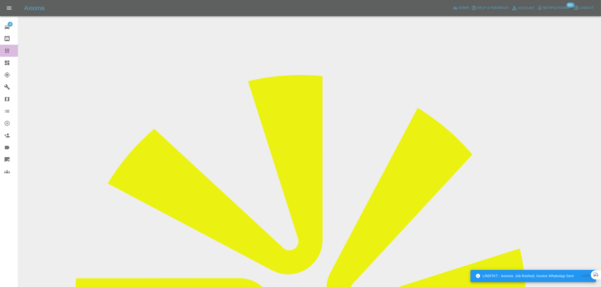
click at [6, 52] on icon at bounding box center [7, 51] width 6 height 6
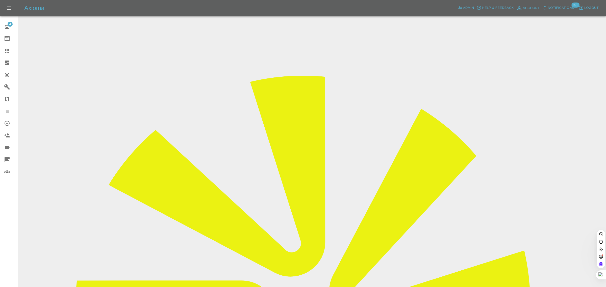
paste input "gazzaforeman1@gmail.com"
type input "gazzaforeman1@gmail.com"
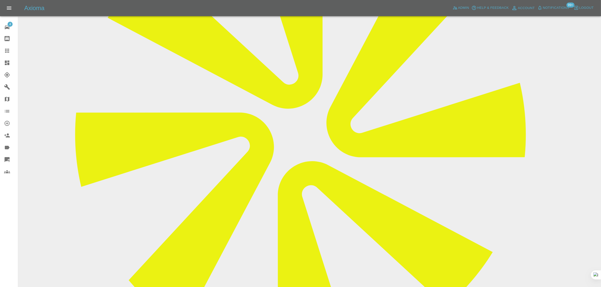
scroll to position [77, 0]
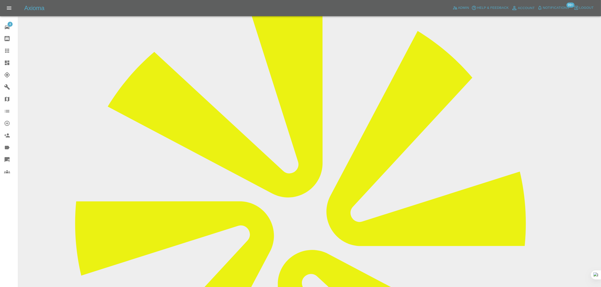
click at [6, 54] on icon at bounding box center [7, 51] width 6 height 6
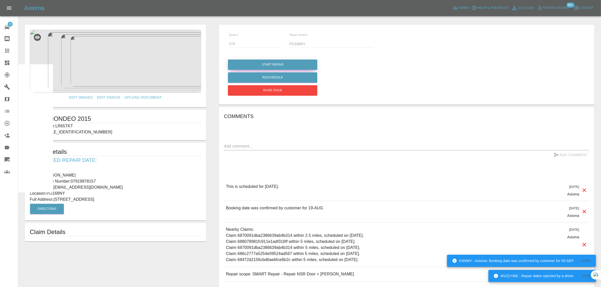
click at [279, 64] on button "Start Repair" at bounding box center [272, 65] width 89 height 10
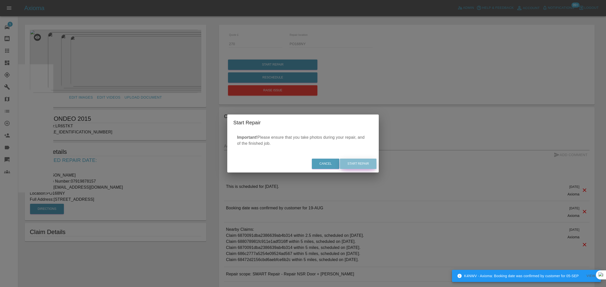
click at [351, 161] on button "Start Repair" at bounding box center [358, 164] width 37 height 10
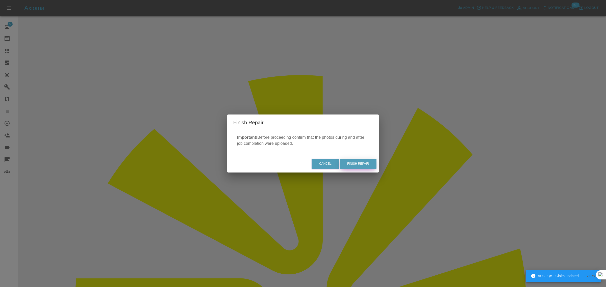
click at [365, 165] on button "Finish Repair" at bounding box center [357, 164] width 37 height 10
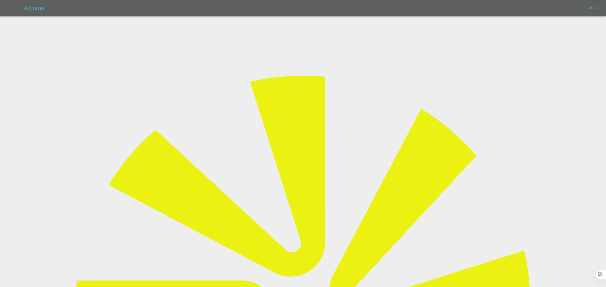
type input "[EMAIL_ADDRESS][DOMAIN_NAME]"
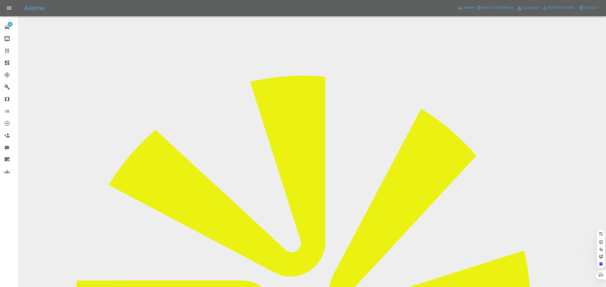
paste input "[EMAIL_ADDRESS][DOMAIN_NAME]"
type input "[EMAIL_ADDRESS][DOMAIN_NAME]"
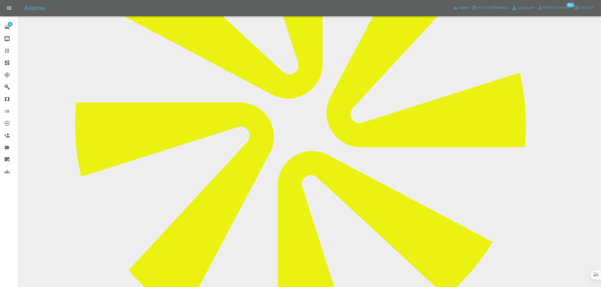
scroll to position [221, 0]
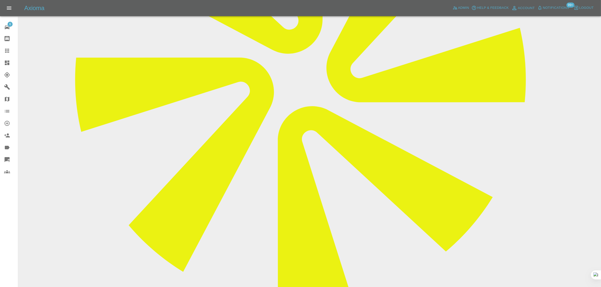
paste textarea "Hi there I'm sorry but I'm going to have to cancel my appointment for [DATE] wi…"
type textarea "Hi there I'm sorry but I'm going to have to cancel my appointment for [DATE] wi…"
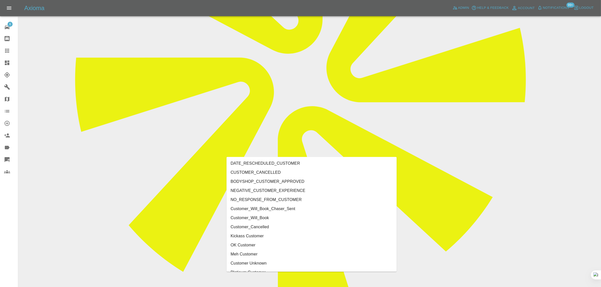
type input "customer"
click at [298, 171] on li "CUSTOMER_CANCELLED" at bounding box center [312, 172] width 170 height 9
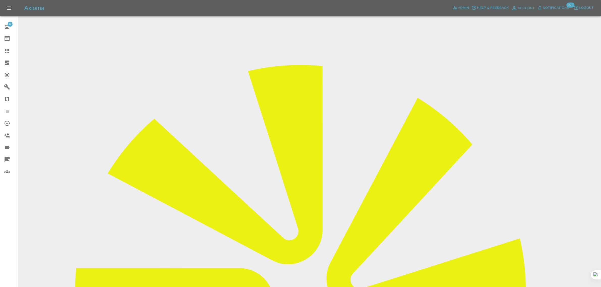
scroll to position [0, 0]
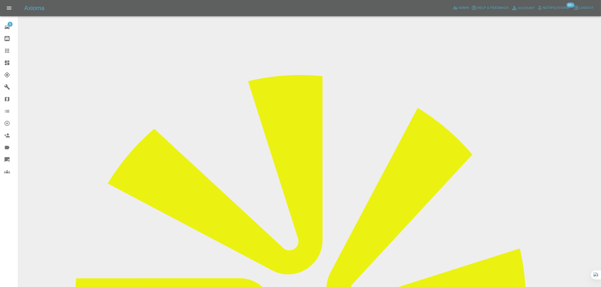
drag, startPoint x: 501, startPoint y: 77, endPoint x: 515, endPoint y: 78, distance: 14.2
copy tr "Back 2 N"
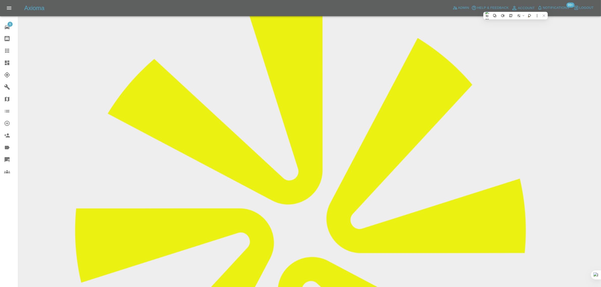
scroll to position [158, 0]
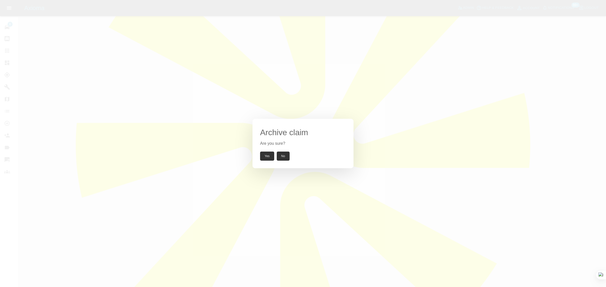
click at [264, 157] on button "Yes" at bounding box center [267, 156] width 14 height 9
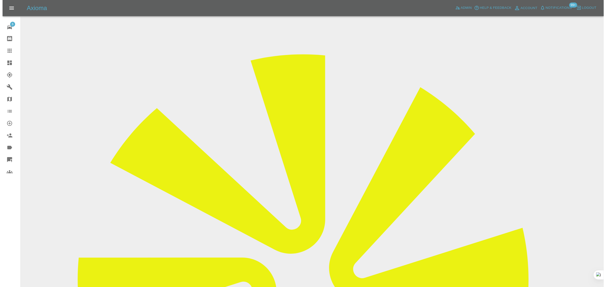
scroll to position [0, 0]
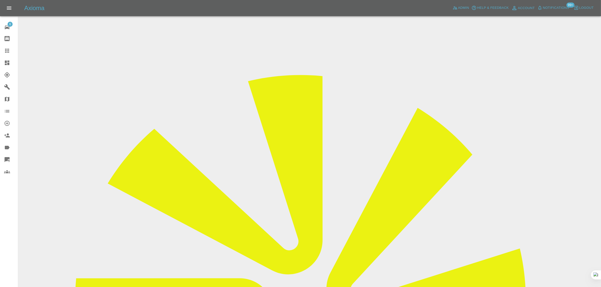
drag, startPoint x: 226, startPoint y: 90, endPoint x: 325, endPoint y: 90, distance: 98.4
copy tr "Registration plates NISSAN JUKE"
drag, startPoint x: 235, startPoint y: 133, endPoint x: 321, endPoint y: 142, distance: 86.2
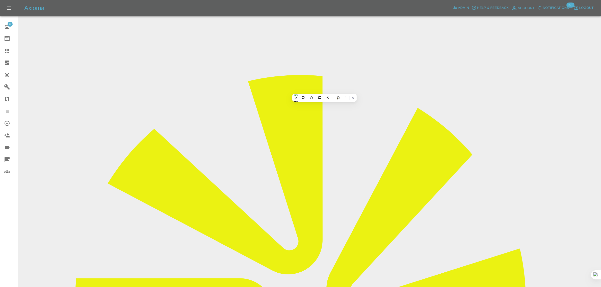
copy tbody "Vehicle Location N6 6ED Driver [PERSON_NAME]"
drag, startPoint x: 415, startPoint y: 214, endPoint x: 532, endPoint y: 215, distance: 116.4
copy tr "Repair Date [DATE]"
click at [5, 53] on icon at bounding box center [7, 51] width 6 height 6
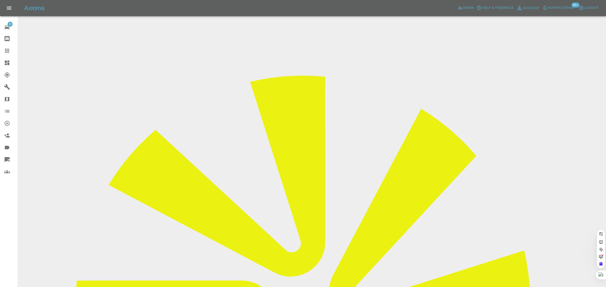
paste input "[EMAIL_ADDRESS][DOMAIN_NAME]"
type input "[EMAIL_ADDRESS][DOMAIN_NAME]"
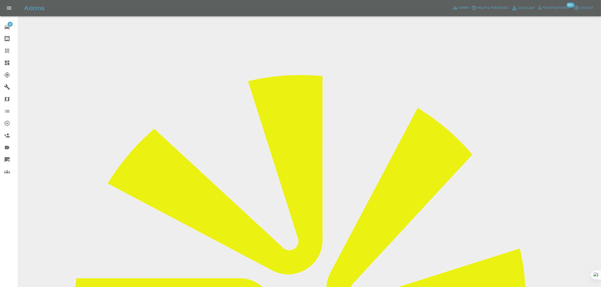
click at [0, 0] on input "Choose images" at bounding box center [0, 0] width 0 height 0
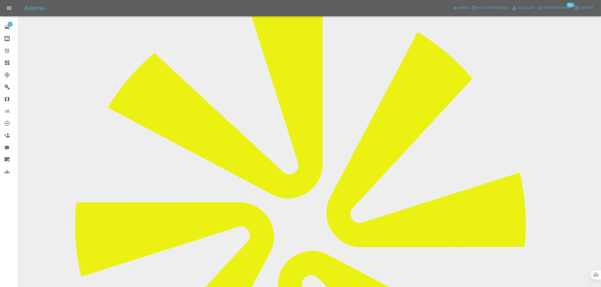
scroll to position [252, 0]
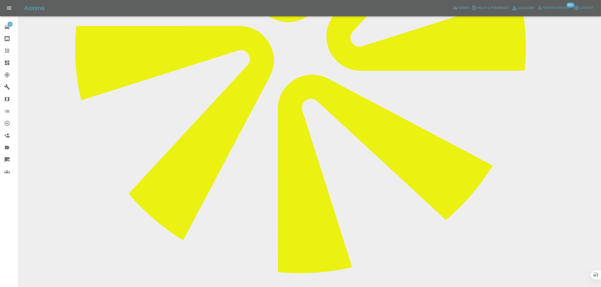
paste textarea "Hello, im happy with the quote I have received from my two photos but I was won…"
type textarea "Hello, im happy with the quote I have received from my two photos but I was won…"
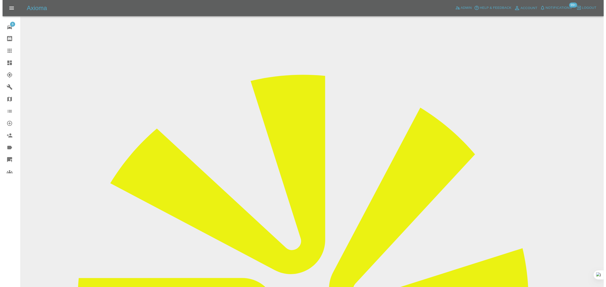
scroll to position [0, 0]
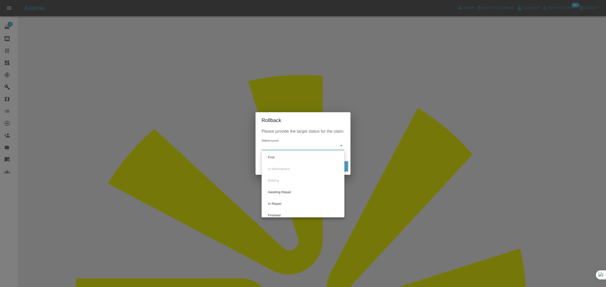
click at [279, 155] on li "Fnol" at bounding box center [303, 158] width 80 height 12
type input "fnol"
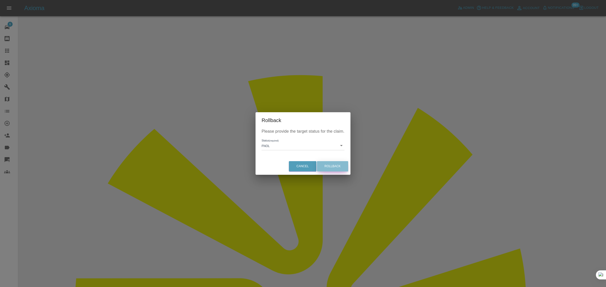
click at [332, 167] on button "Rollback" at bounding box center [332, 166] width 31 height 10
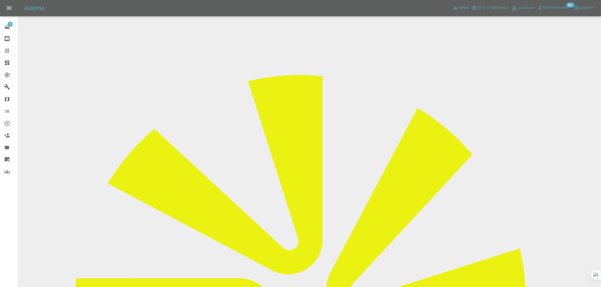
click at [4, 50] on icon at bounding box center [7, 51] width 6 height 6
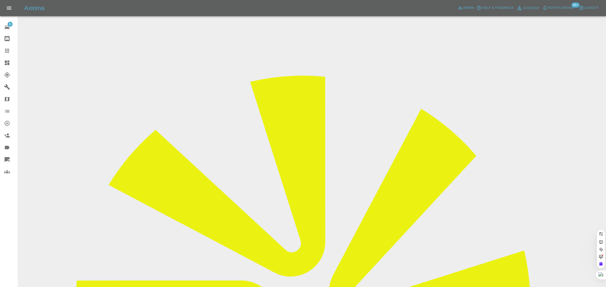
paste input "ro_thompson_3@hotmail.com"
type input "ro_thompson_3@hotmail.com"
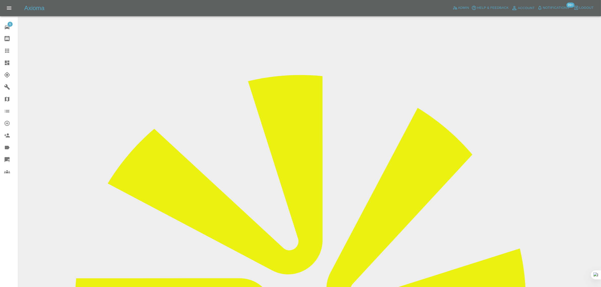
click at [0, 0] on input "Choose images" at bounding box center [0, 0] width 0 height 0
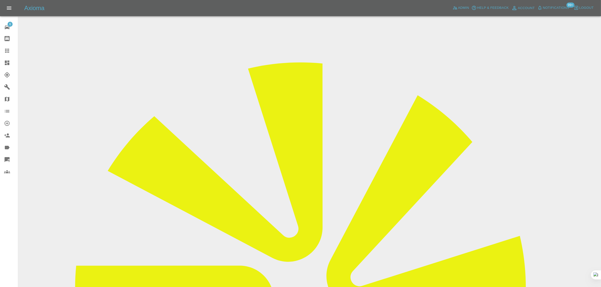
scroll to position [25, 0]
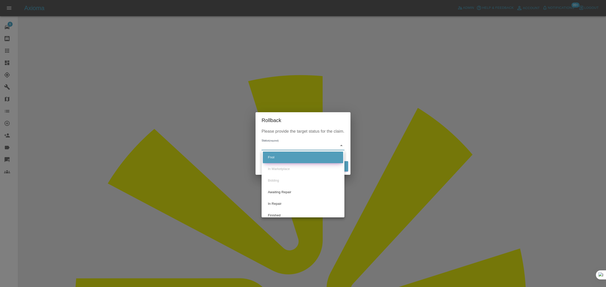
click at [270, 157] on li "Fnol" at bounding box center [303, 158] width 80 height 12
type input "fnol"
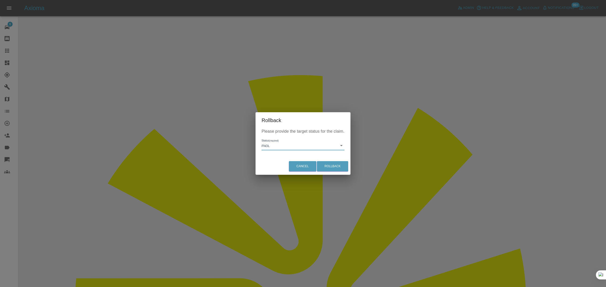
click at [337, 160] on div "Cancel Rollback" at bounding box center [302, 166] width 95 height 17
click at [334, 169] on button "Rollback" at bounding box center [332, 166] width 31 height 10
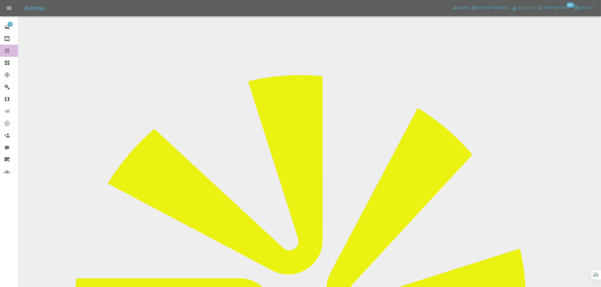
click at [5, 51] on icon at bounding box center [7, 51] width 4 height 4
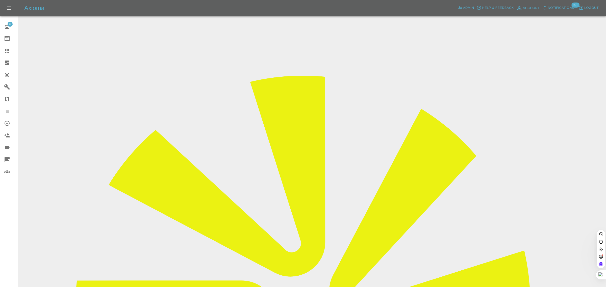
paste input "chris.j.thornton86@gmail.com"
type input "chris.j.thornton86@gmail.com"
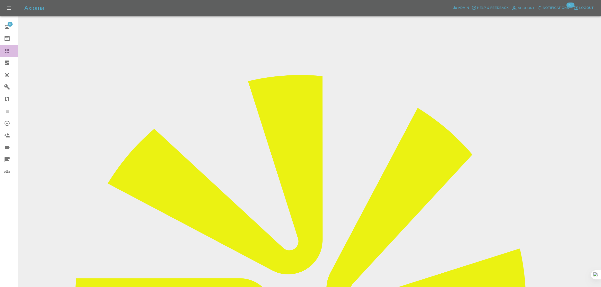
click at [5, 50] on icon at bounding box center [7, 51] width 4 height 4
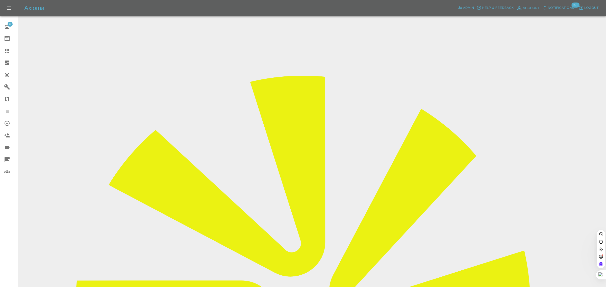
paste input "thomasashtonhurst@gmail.com"
type input "thomasashtonhurst@gmail.com"
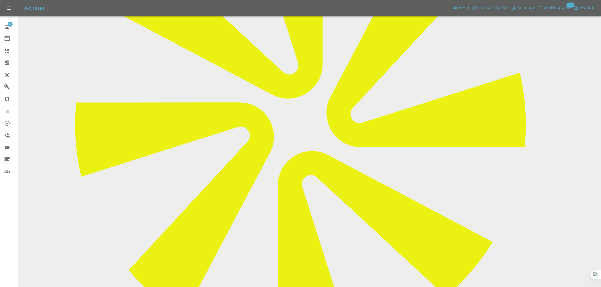
scroll to position [37, 0]
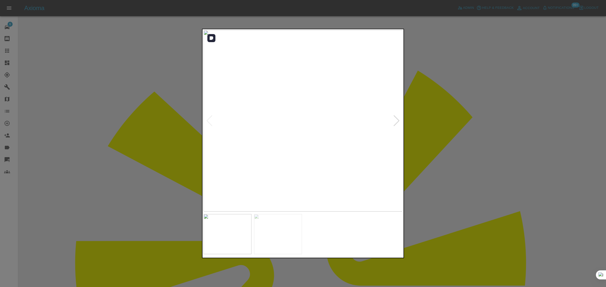
click at [396, 122] on div at bounding box center [396, 120] width 7 height 11
click at [446, 118] on div at bounding box center [303, 143] width 606 height 287
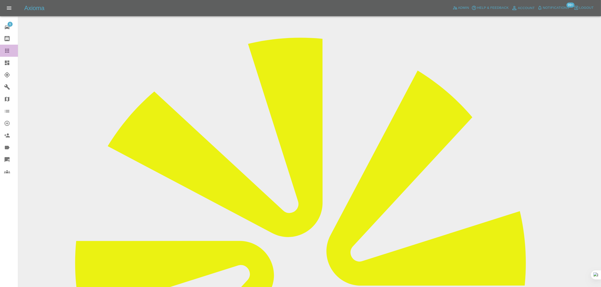
click at [10, 52] on icon at bounding box center [7, 51] width 6 height 6
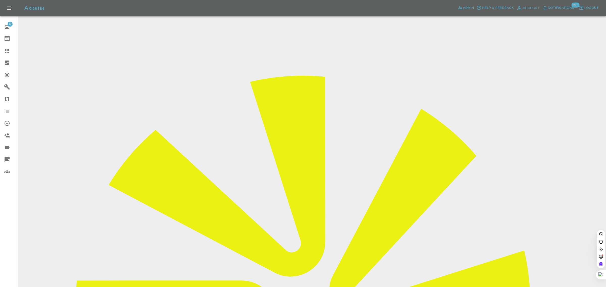
paste input "robert.daubenspeck@blueyonder.co.uk"
type input "robert.daubenspeck@blueyonder.co.uk"
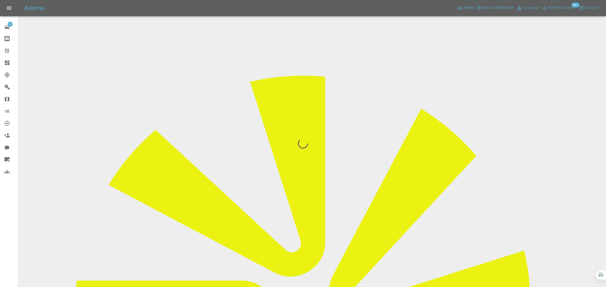
click at [8, 208] on div "6 Repair home Bodyshop home Claims Dashboard Explorer Garages Map Organization …" at bounding box center [9, 143] width 18 height 287
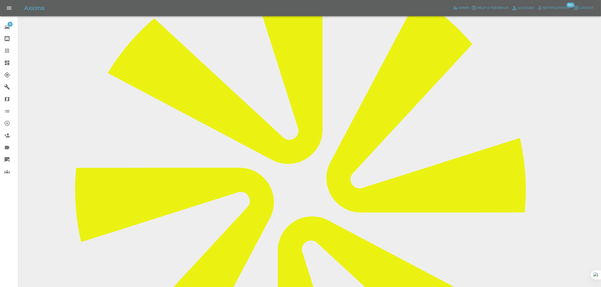
scroll to position [46, 0]
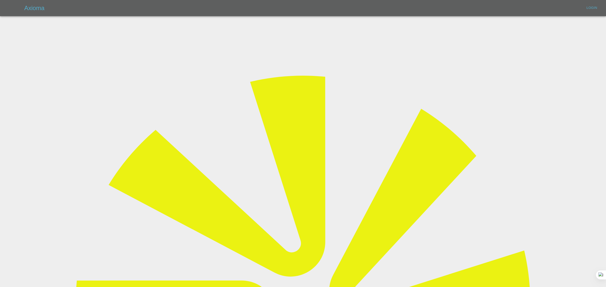
type input "[EMAIL_ADDRESS][DOMAIN_NAME]"
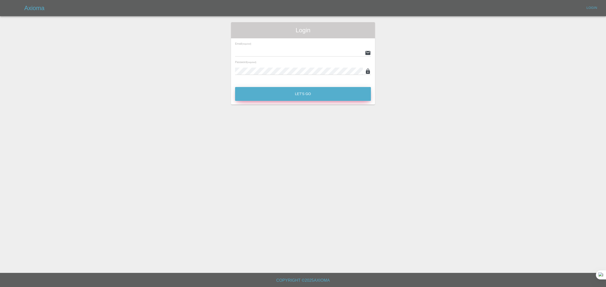
type input "[EMAIL_ADDRESS][DOMAIN_NAME]"
click at [311, 96] on button "Let's Go" at bounding box center [303, 94] width 136 height 14
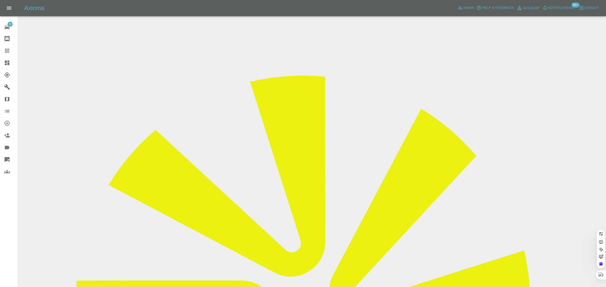
click at [9, 40] on icon at bounding box center [7, 38] width 5 height 5
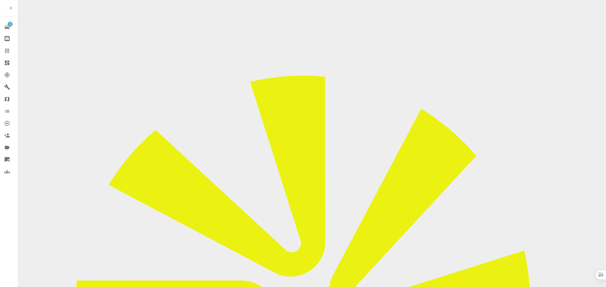
click at [12, 53] on div at bounding box center [11, 51] width 14 height 6
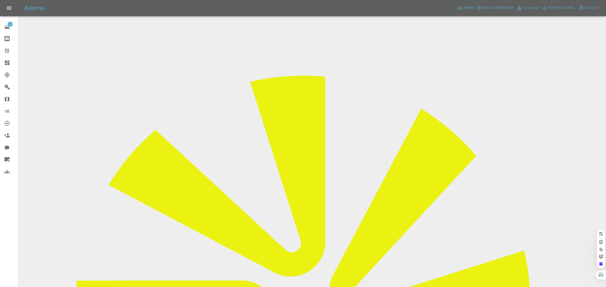
paste input "WO16OFY"
type input "WO16 OFY"
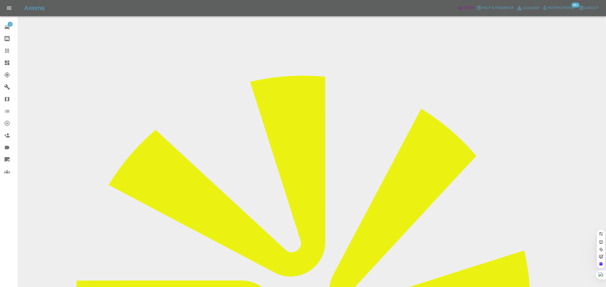
click at [464, 9] on span "Admin" at bounding box center [468, 8] width 11 height 6
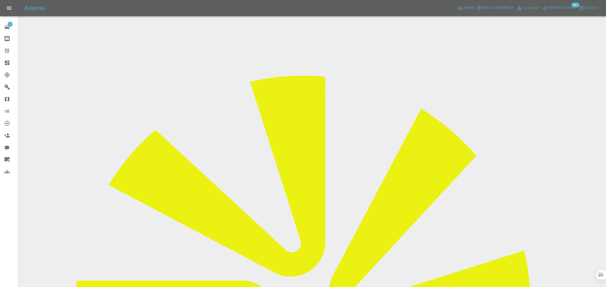
paste input "WO16OFY"
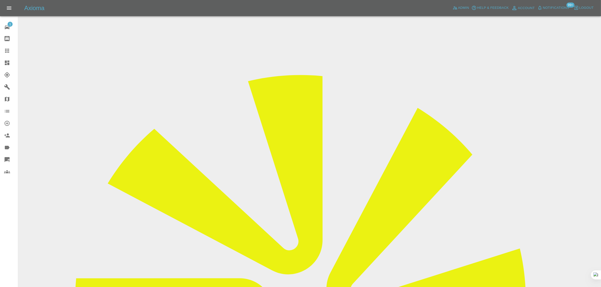
scroll to position [32, 0]
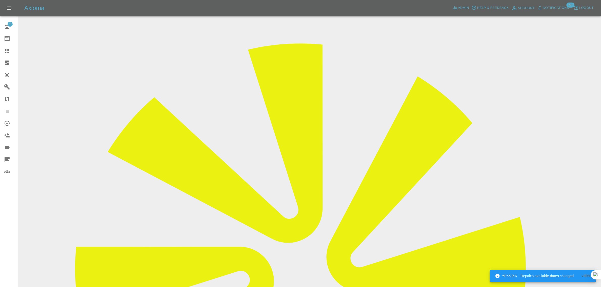
type input "WO16OFY"
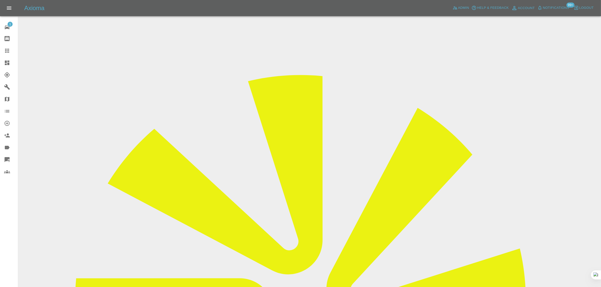
paste input "6878a5c22c8d9965ec1511bc"
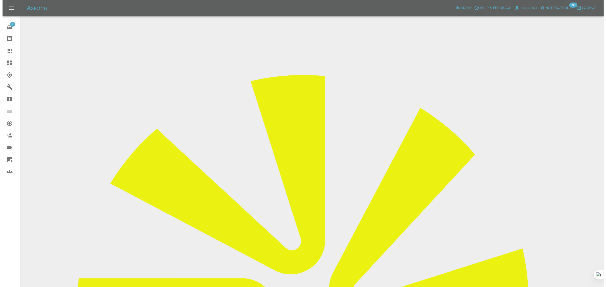
scroll to position [0, 4]
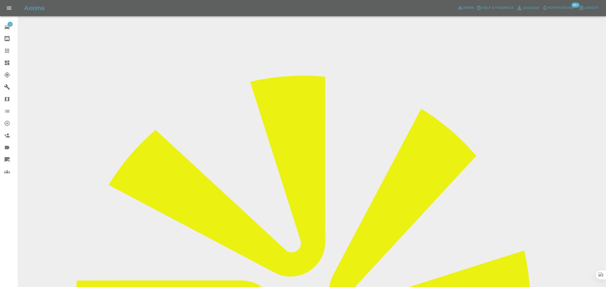
type input "6878a5c22c8d9965ec1511bc"
type input "Ngoni09@hotmail.co.u"
click at [465, 8] on span "Admin" at bounding box center [468, 8] width 11 height 6
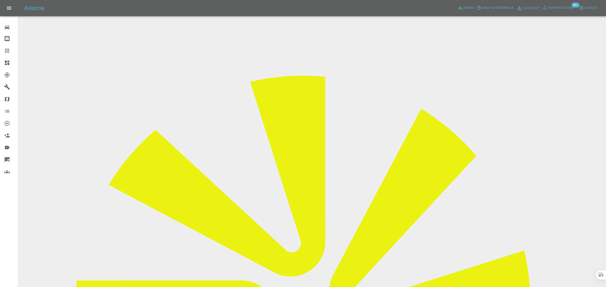
paste input "[EMAIL_ADDRESS][DOMAIN_NAME]"
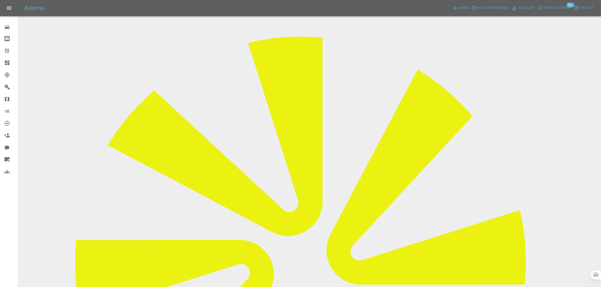
scroll to position [39, 0]
type input "[EMAIL_ADDRESS][DOMAIN_NAME]"
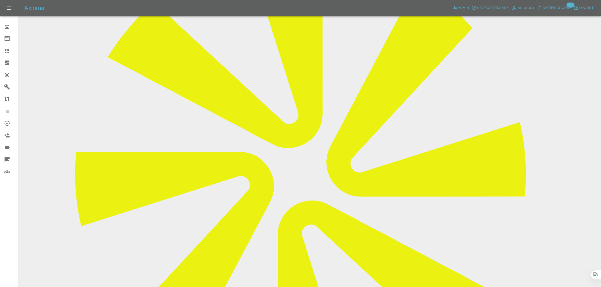
scroll to position [126, 0]
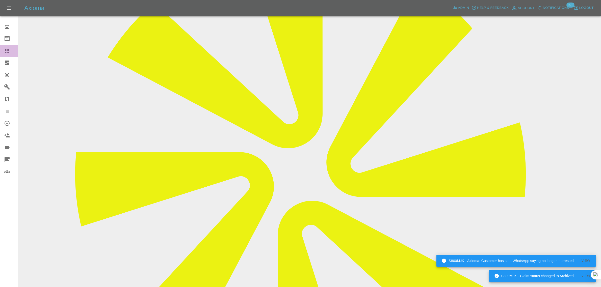
click at [8, 51] on icon at bounding box center [7, 51] width 4 height 4
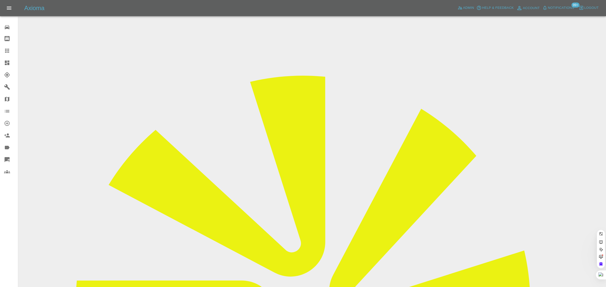
paste input "agw2@mac.com"
type input "agw2@mac.com"
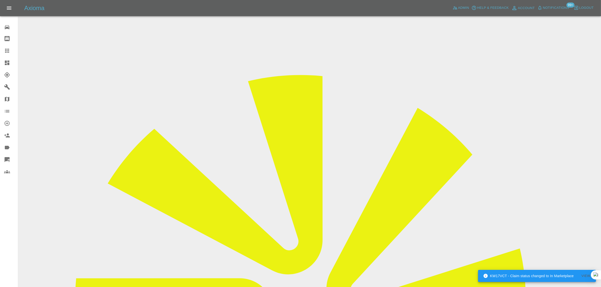
scroll to position [221, 0]
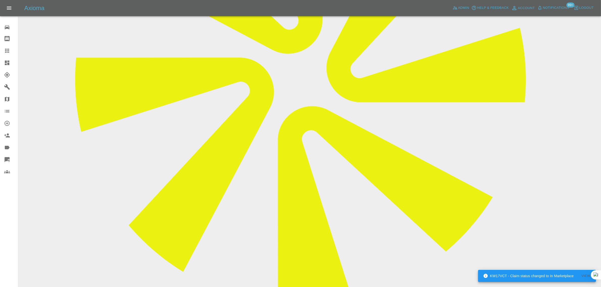
paste textarea "the car is located in a permit parking area with no electric supply"
type textarea "the car is located in a permit parking area with no electric supply"
click at [12, 53] on div at bounding box center [11, 51] width 14 height 6
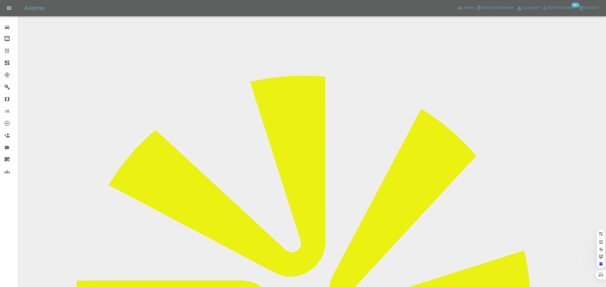
paste input "meadgc3g@gmail.com"
type input "meadgc3g@gmail.com"
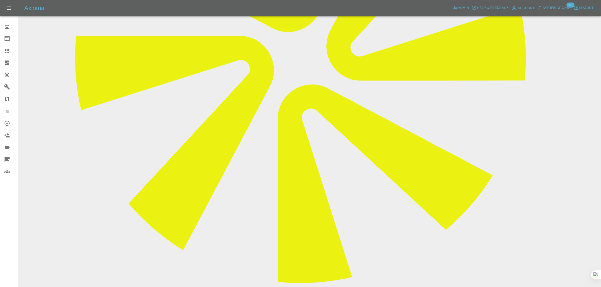
scroll to position [315, 0]
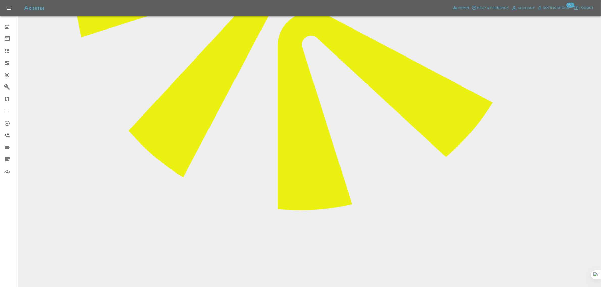
paste textarea "I confirm that I would like to cancel the work completely. This is not due to t…"
type textarea "I confirm that I would like to cancel the work completely. This is not due to t…"
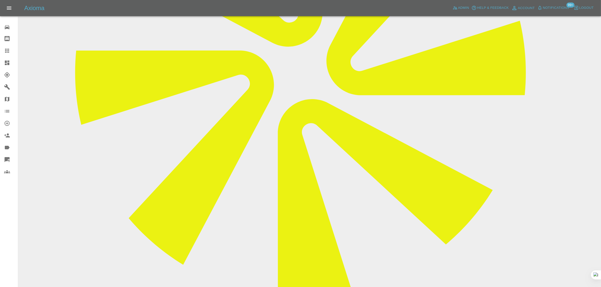
scroll to position [126, 0]
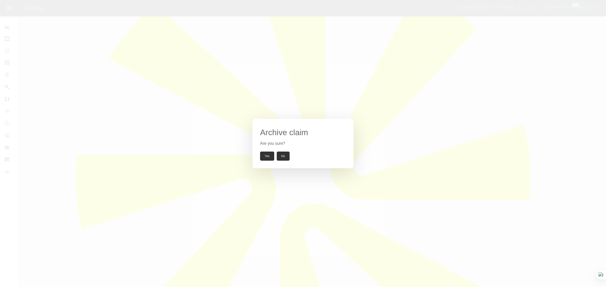
click at [265, 153] on button "Yes" at bounding box center [267, 156] width 14 height 9
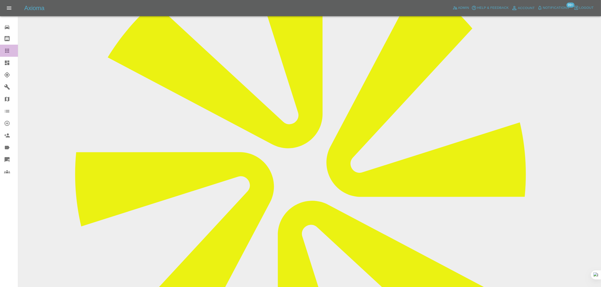
click at [6, 50] on icon at bounding box center [7, 51] width 6 height 6
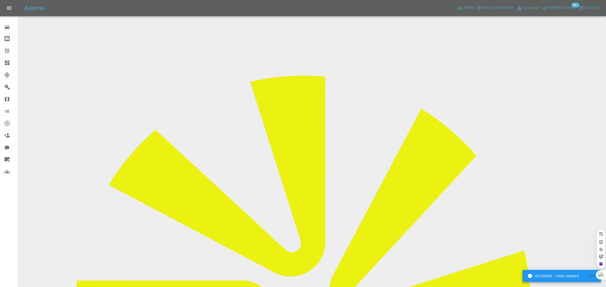
paste input "robert.wheeler757@ntlworld.com"
type input "robert.wheeler757@ntlworld.com"
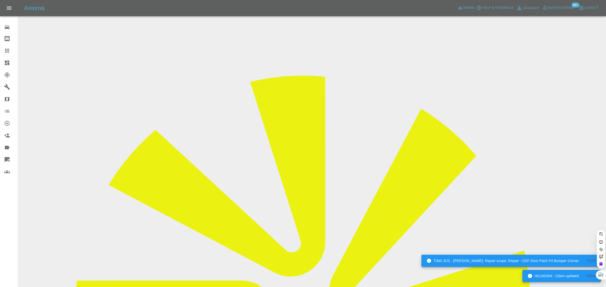
scroll to position [0, 21]
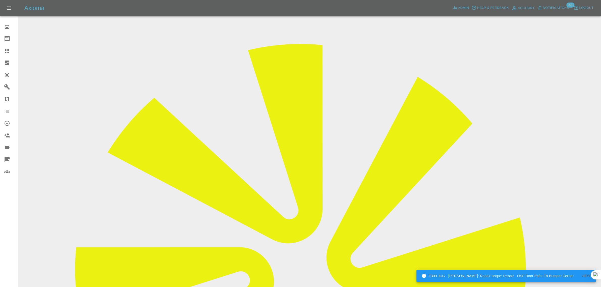
scroll to position [79, 0]
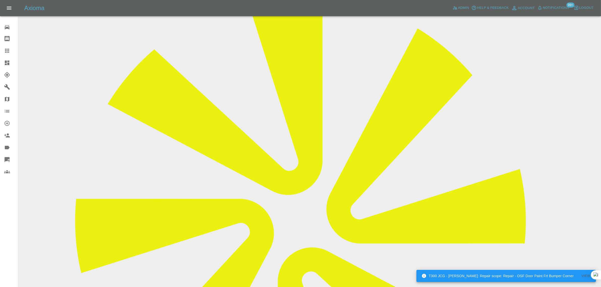
paste textarea "Thank you for your reply. I have booked it in at a local spray shop. Kind regar…"
type textarea "Thank you for your reply. I have booked it in at a local spray shop. Kind regar…"
drag, startPoint x: 562, startPoint y: 226, endPoint x: 558, endPoint y: 226, distance: 3.8
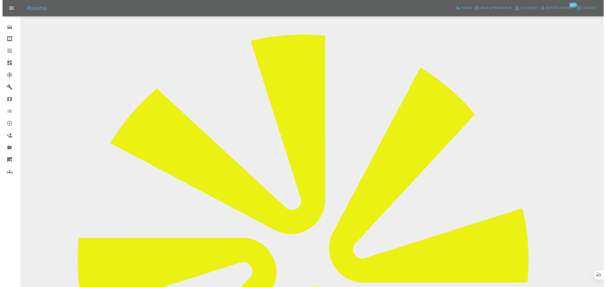
scroll to position [0, 0]
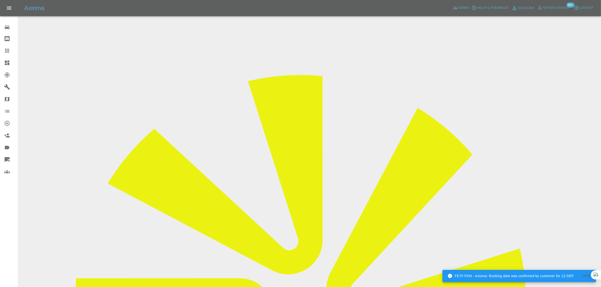
click at [8, 49] on icon at bounding box center [7, 51] width 6 height 6
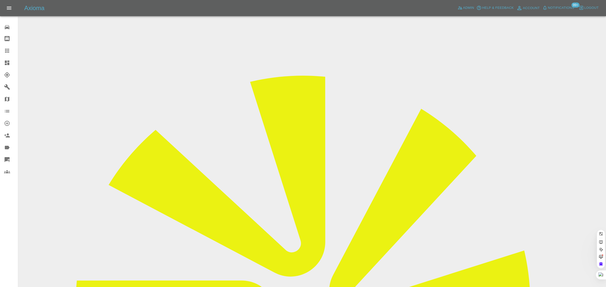
paste input "shaplandfamily@hotmail.com"
type input "shaplandfamily@hotmail.co"
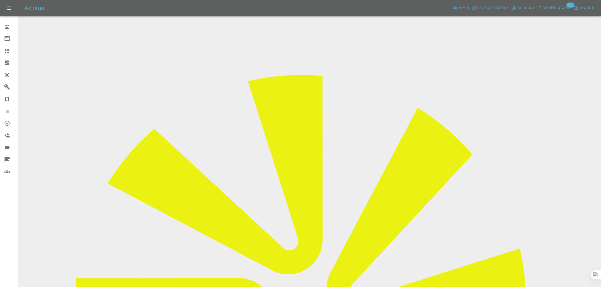
click at [13, 206] on div "0 Repair home Bodyshop home Claims Dashboard Explorer Garages Map Organization …" at bounding box center [9, 143] width 18 height 287
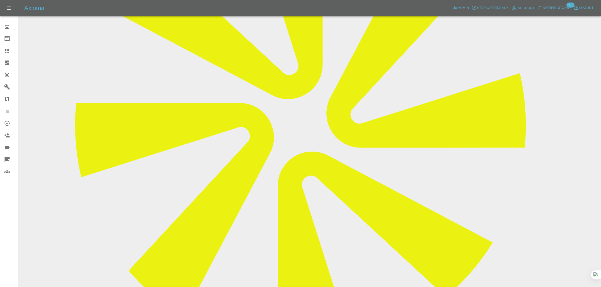
scroll to position [252, 0]
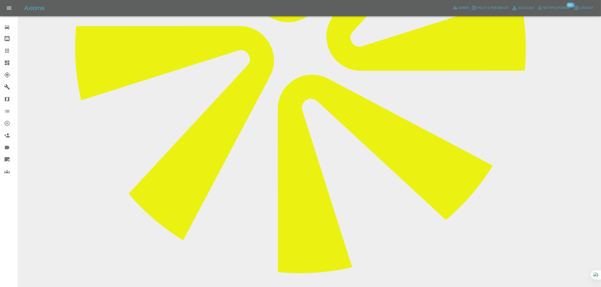
click at [5, 58] on link "Dashboard" at bounding box center [9, 63] width 18 height 12
drag, startPoint x: 7, startPoint y: 56, endPoint x: 9, endPoint y: 52, distance: 4.4
click at [7, 56] on link "Claims" at bounding box center [9, 51] width 18 height 12
click at [9, 51] on icon at bounding box center [7, 51] width 6 height 6
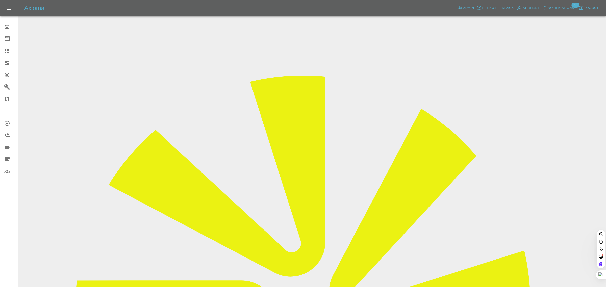
paste input "jaques960@btinternet.com"
type input "jaques960@btinternet.com"
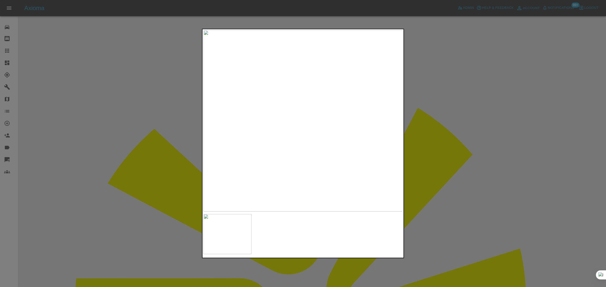
click at [442, 115] on div at bounding box center [303, 143] width 606 height 287
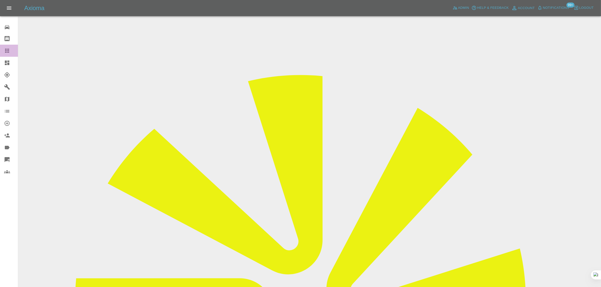
click at [8, 52] on icon at bounding box center [7, 51] width 6 height 6
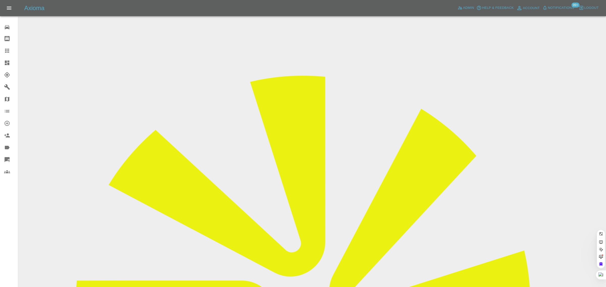
paste input "mz.ali480@gmail.com"
type input "mz.ali480@gmail.co"
click at [3, 201] on div "0 Repair home Bodyshop home Claims Dashboard Explorer Garages Map Organization …" at bounding box center [9, 143] width 18 height 287
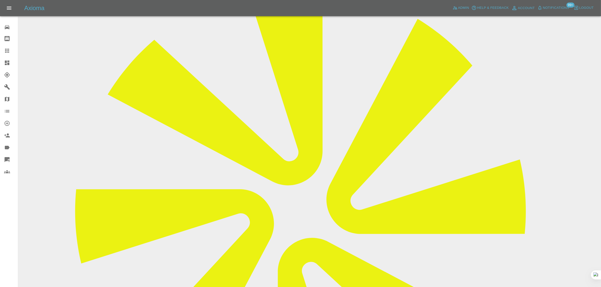
scroll to position [221, 0]
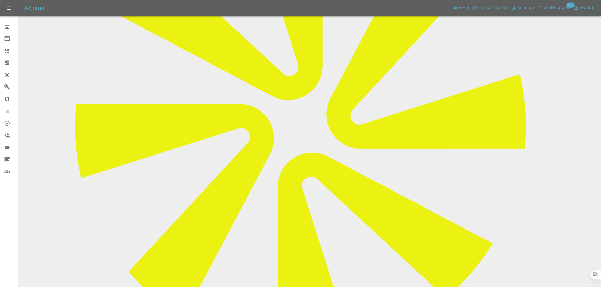
scroll to position [95, 0]
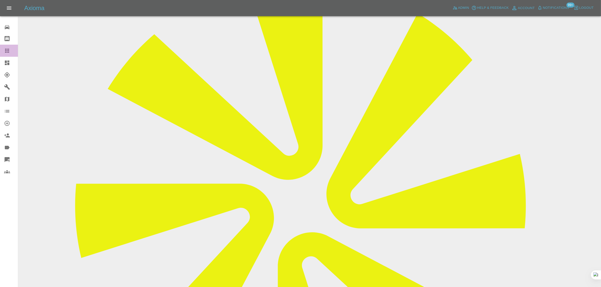
click at [3, 56] on link "Claims" at bounding box center [9, 51] width 18 height 12
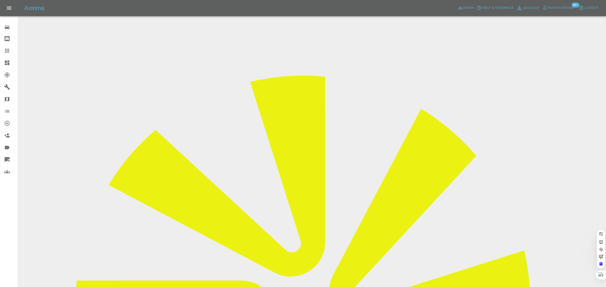
paste input "doyal@sky.com"
type input "doyal@sky.com"
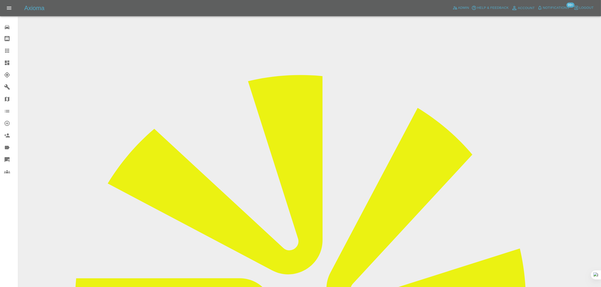
click at [0, 0] on input "Choose images" at bounding box center [0, 0] width 0 height 0
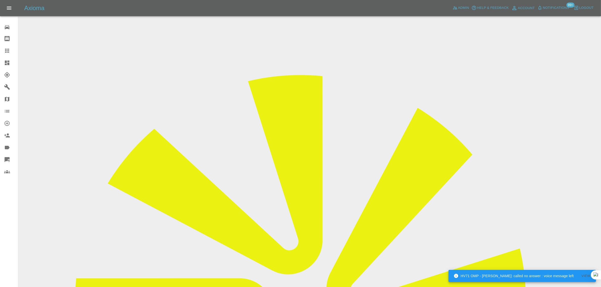
click at [0, 0] on input "Choose images" at bounding box center [0, 0] width 0 height 0
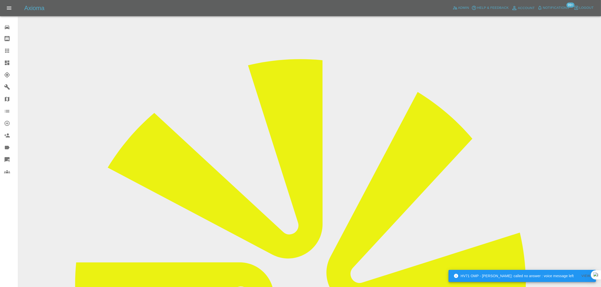
scroll to position [25, 0]
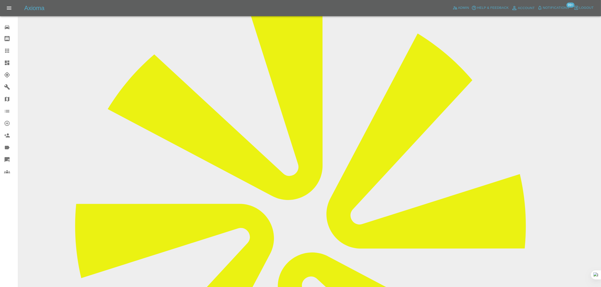
scroll to position [221, 0]
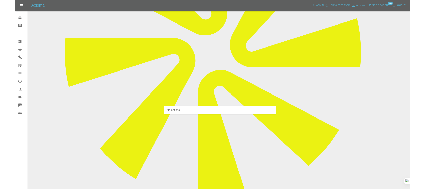
scroll to position [0, 0]
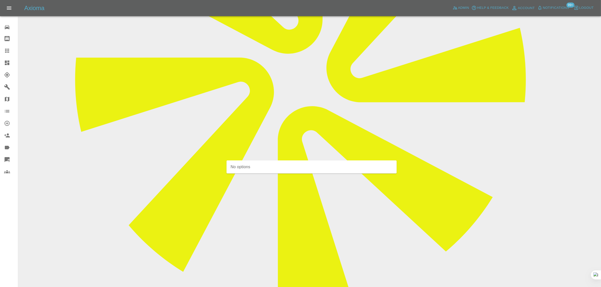
type input "recti"
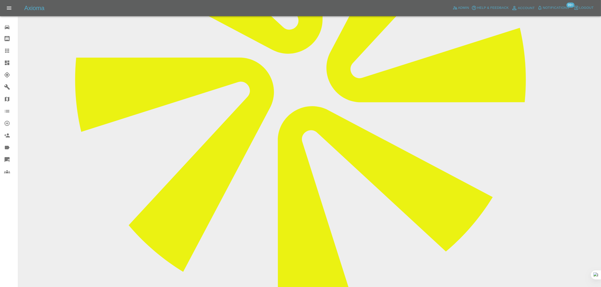
paste textarea "Thanks for your email, I have attached 2 pictures one is the original picture s…"
type textarea "Thanks for your email, I have attached 2 pictures one is the original picture s…"
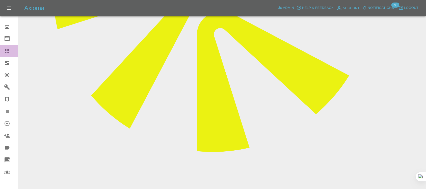
click at [6, 50] on icon at bounding box center [7, 51] width 6 height 6
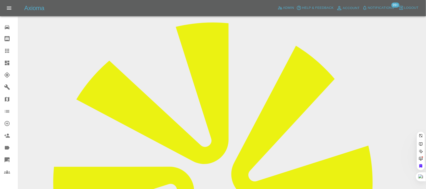
scroll to position [47, 0]
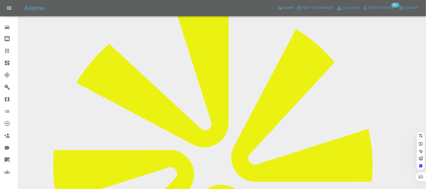
paste input "dawndainty@gmail.com"
type input "dawndainty@gmail.com"
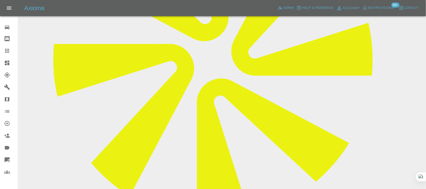
scroll to position [158, 0]
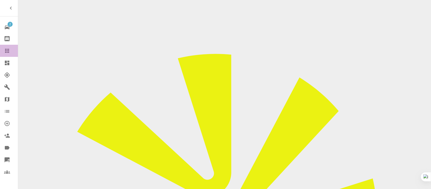
click at [9, 51] on icon at bounding box center [7, 51] width 6 height 6
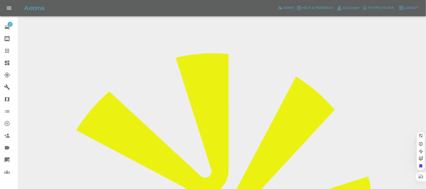
paste input "[EMAIL_ADDRESS][DOMAIN_NAME]"
type input "[EMAIL_ADDRESS][DOMAIN_NAME]"
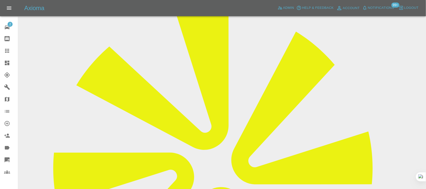
scroll to position [43, 0]
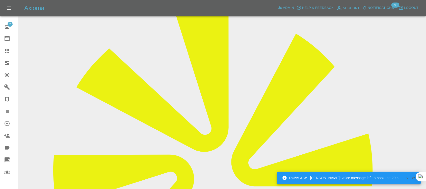
drag, startPoint x: 2, startPoint y: 49, endPoint x: 66, endPoint y: 75, distance: 69.0
click at [3, 49] on link "Claims" at bounding box center [9, 51] width 18 height 12
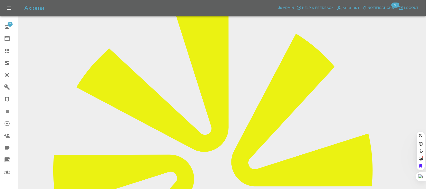
paste input "[PERSON_NAME][EMAIL_ADDRESS][PERSON_NAME][DOMAIN_NAME]"
type input "[PERSON_NAME][EMAIL_ADDRESS][PERSON_NAME][DOMAIN_NAME]"
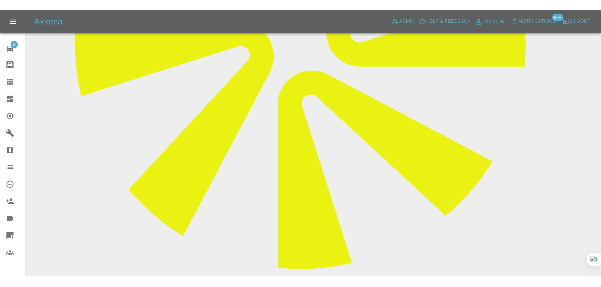
scroll to position [221, 0]
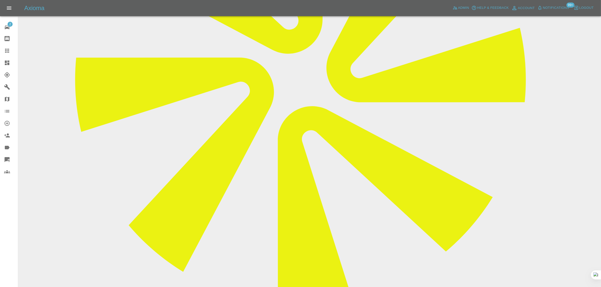
click at [6, 48] on icon at bounding box center [7, 51] width 6 height 6
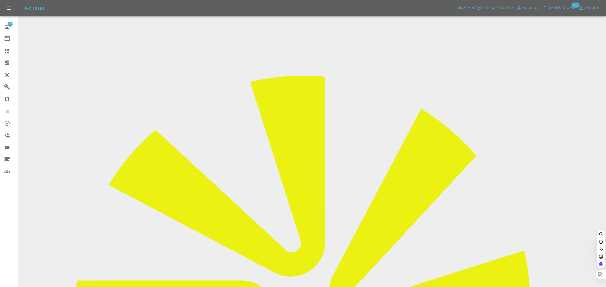
paste input "[EMAIL_ADDRESS][DOMAIN_NAME]"
type input "[EMAIL_ADDRESS][DOMAIN_NAME]"
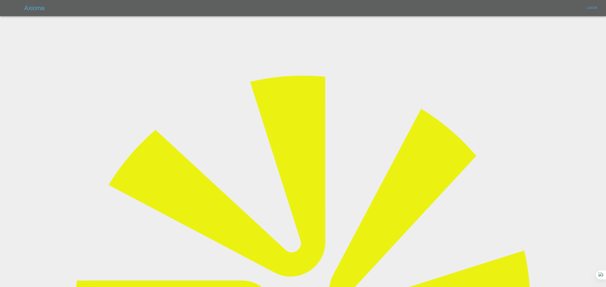
type input "[EMAIL_ADDRESS][DOMAIN_NAME]"
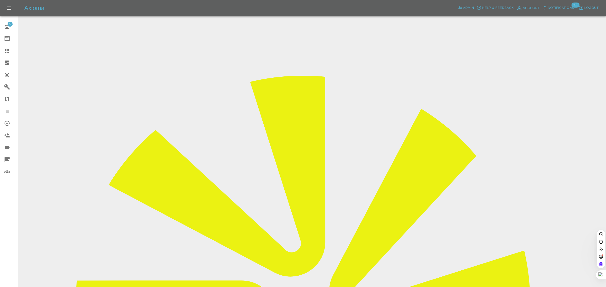
paste input "[EMAIL_ADDRESS][DOMAIN_NAME]"
type input "[EMAIL_ADDRESS][DOMAIN_NAME]"
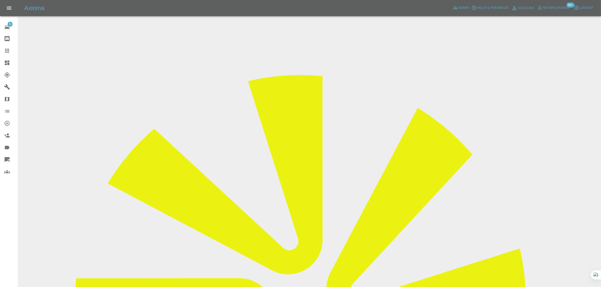
click at [4, 48] on icon at bounding box center [7, 51] width 6 height 6
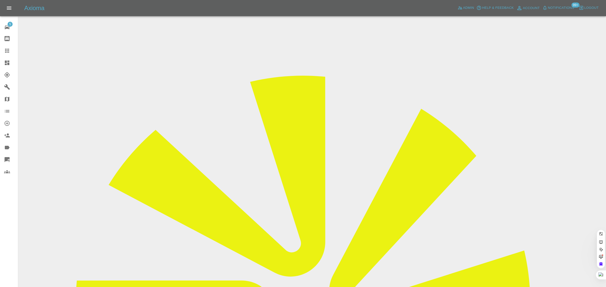
paste input "[PERSON_NAME][EMAIL_ADDRESS][PERSON_NAME][DOMAIN_NAME]"
type input "[PERSON_NAME][EMAIL_ADDRESS][PERSON_NAME][DOMAIN_NAME]"
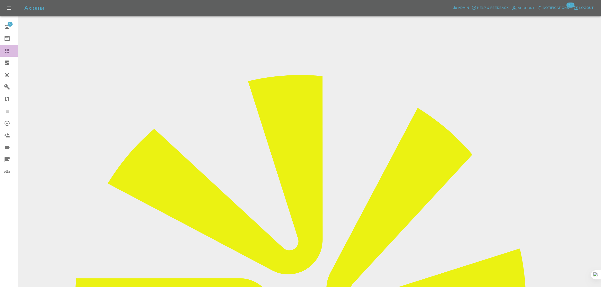
click at [8, 51] on icon at bounding box center [7, 51] width 6 height 6
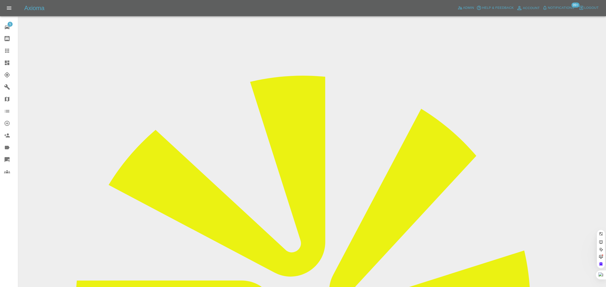
drag, startPoint x: 297, startPoint y: 161, endPoint x: 296, endPoint y: 163, distance: 2.7
paste input "[PERSON_NAME][EMAIL_ADDRESS][PERSON_NAME][DOMAIN_NAME]"
type input "[PERSON_NAME][EMAIL_ADDRESS][PERSON_NAME][DOMAIN_NAME]"
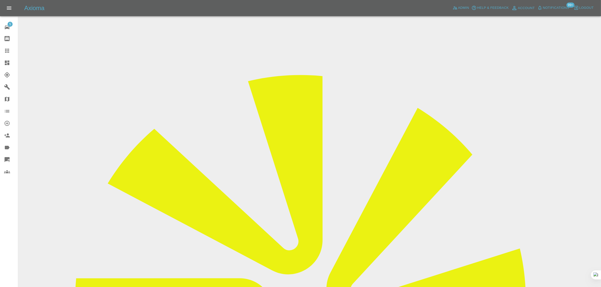
click at [9, 51] on icon at bounding box center [7, 51] width 6 height 6
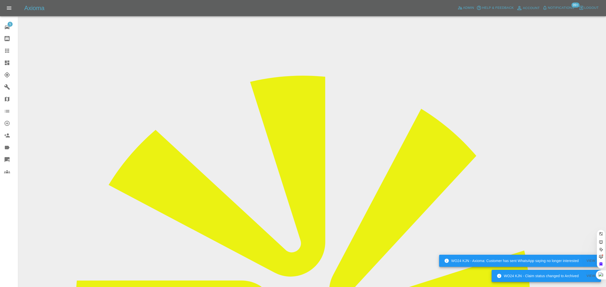
paste input "[EMAIL_ADDRESS][DOMAIN_NAME]"
type input "[EMAIL_ADDRESS][DOMAIN_NAME]"
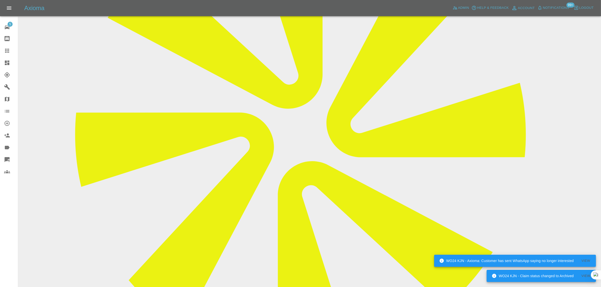
scroll to position [284, 0]
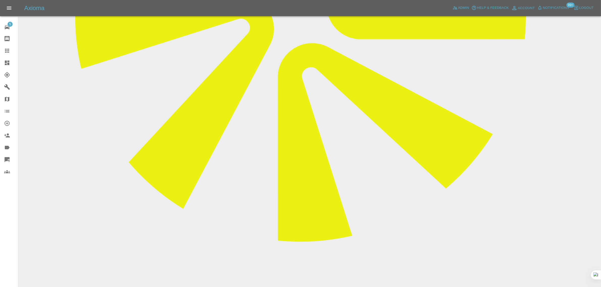
paste textarea "Yes someone did turn up. But he said he did not have the right tool for the job…"
type textarea "Yes someone did turn up. But he said he did not have the right tool for the job…"
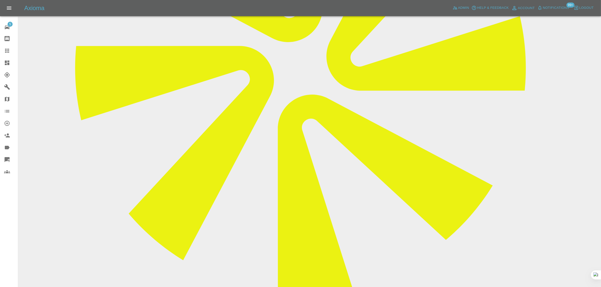
scroll to position [221, 0]
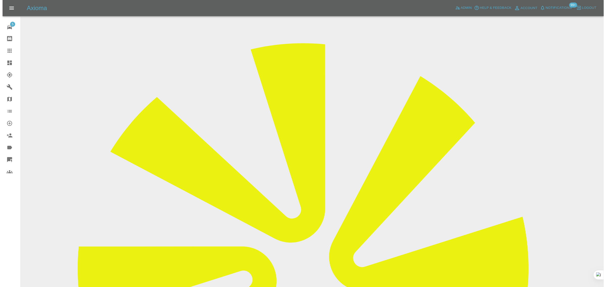
scroll to position [32, 0]
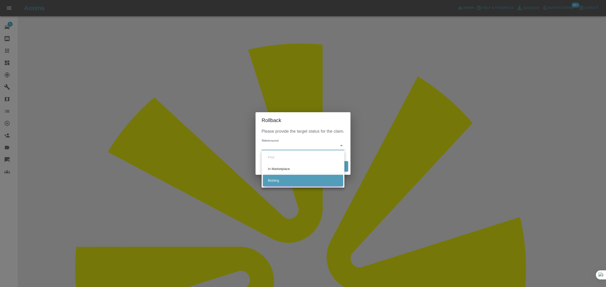
click at [272, 180] on li "Bidding" at bounding box center [303, 181] width 80 height 12
type input "bidding"
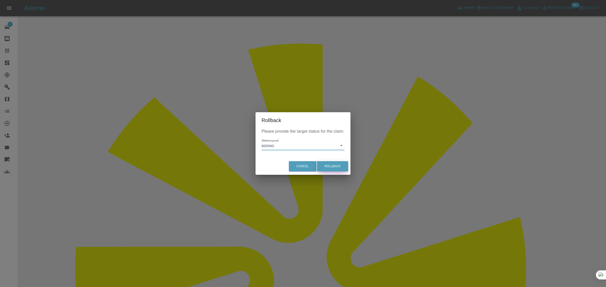
click at [327, 165] on button "Rollback" at bounding box center [332, 166] width 31 height 10
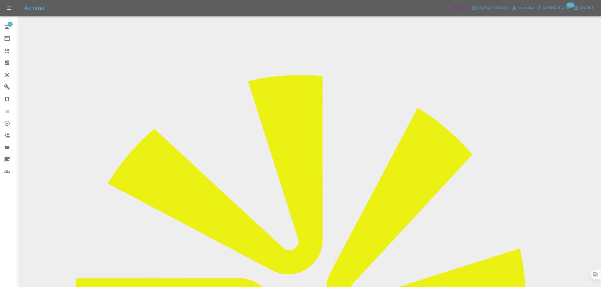
click at [431, 8] on span "Admin" at bounding box center [463, 8] width 11 height 6
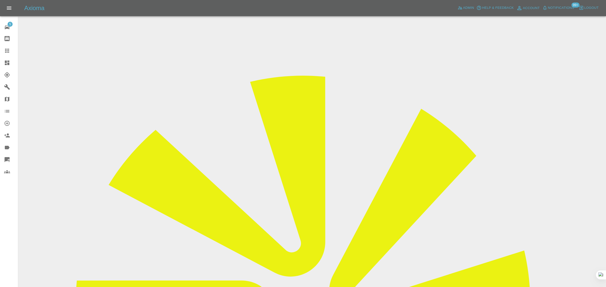
paste input "[PERSON_NAME][EMAIL_ADDRESS][DOMAIN_NAME]"
type input "[PERSON_NAME][EMAIL_ADDRESS][DOMAIN_NAME]"
click at [6, 48] on icon at bounding box center [7, 51] width 6 height 6
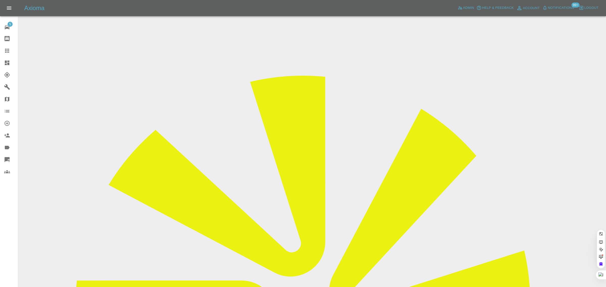
paste input "[PERSON_NAME][EMAIL_ADDRESS][DOMAIN_NAME]"
type input "Ron.Green1000@hotmail.com"
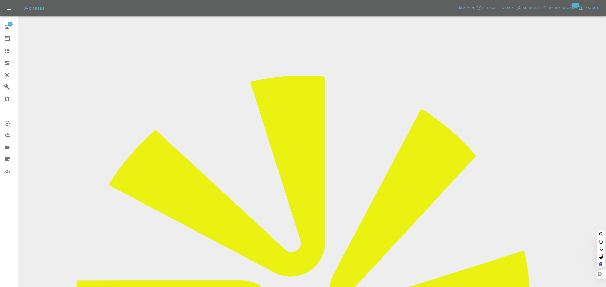
paste input "ron.green1000@hotmail.con"
type input "ron.green1000@hotmail.con"
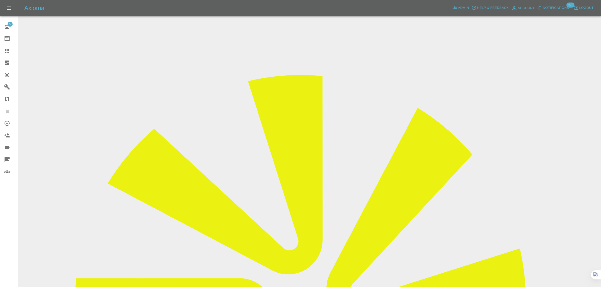
drag, startPoint x: 203, startPoint y: 167, endPoint x: 97, endPoint y: 157, distance: 106.2
paste input "m"
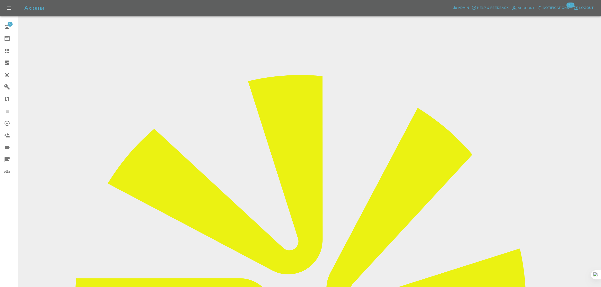
type input "ron.green1000@hotmail.com"
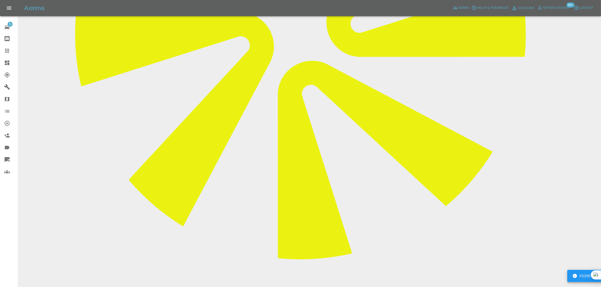
scroll to position [284, 0]
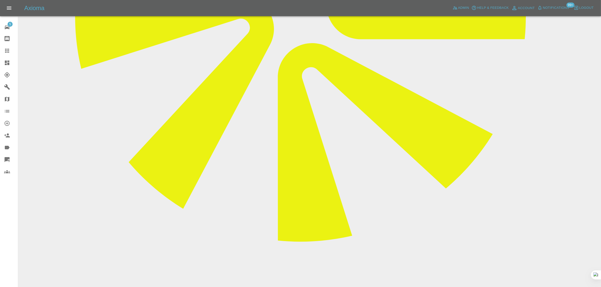
paste textarea "our repairer did not turn up on Monday 18th after it being rescheduled. Nor did…"
type textarea "our repairer did not turn up on Monday 18th after it being rescheduled. Nor did…"
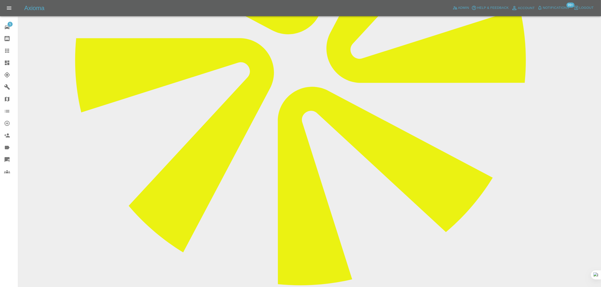
scroll to position [189, 0]
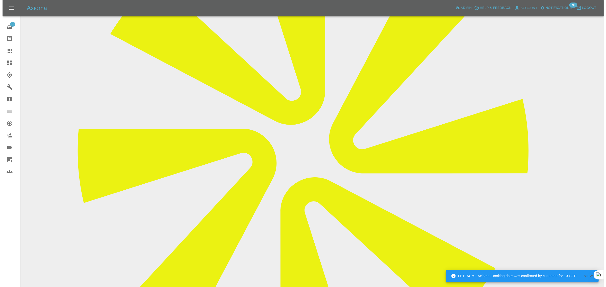
scroll to position [95, 0]
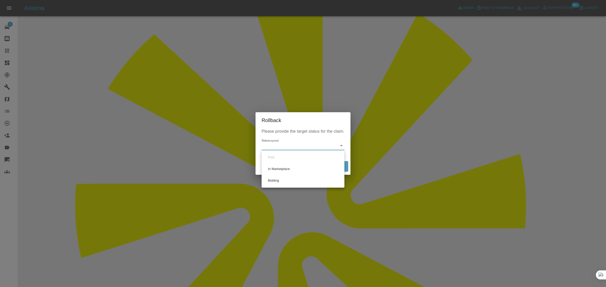
click at [272, 179] on li "Bidding" at bounding box center [303, 181] width 80 height 12
type input "bidding"
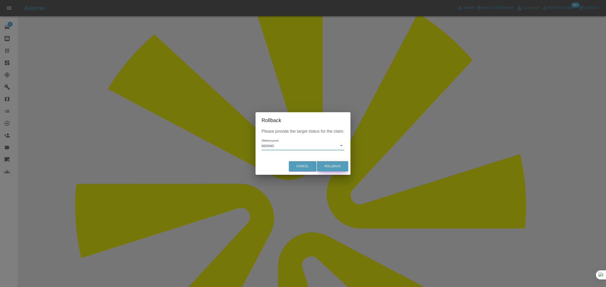
click at [329, 163] on button "Rollback" at bounding box center [332, 166] width 31 height 10
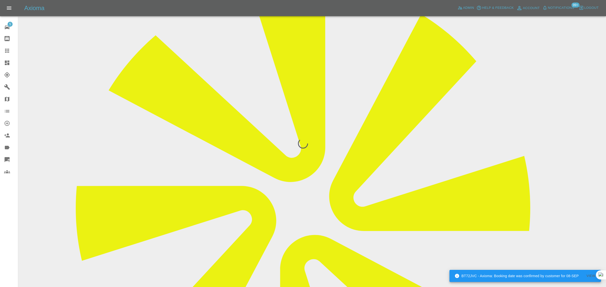
scroll to position [0, 0]
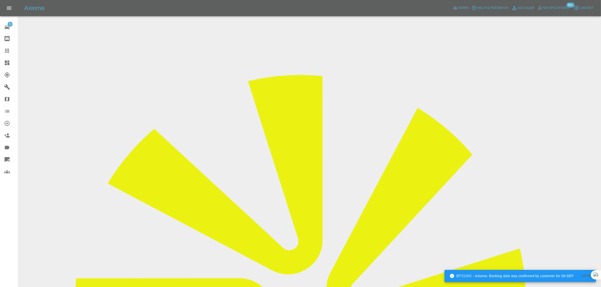
click at [10, 50] on icon at bounding box center [7, 51] width 6 height 6
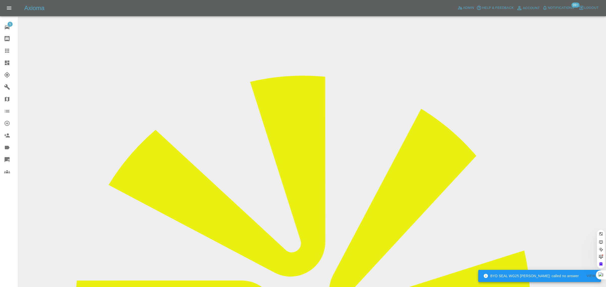
paste input "ibeardmore1@sky.com"
type input "ibeardmore1@sky.com"
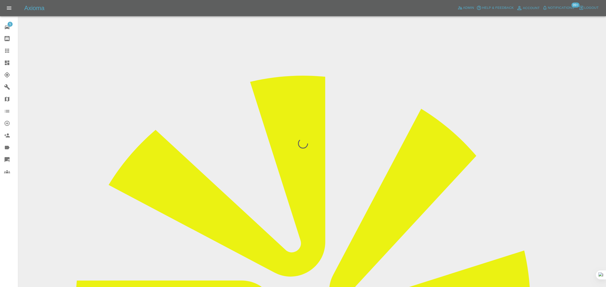
click at [14, 189] on div "5 Repair home Bodyshop home Claims Dashboard Explorer Garages Map Organization …" at bounding box center [9, 143] width 18 height 287
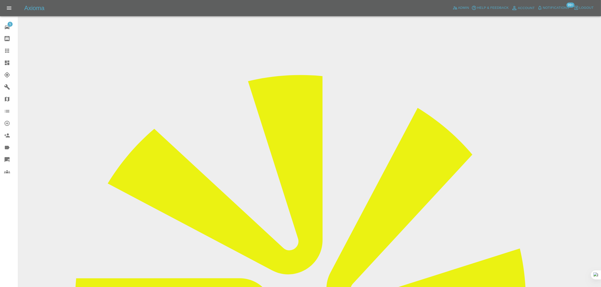
drag, startPoint x: 491, startPoint y: 74, endPoint x: 512, endPoint y: 76, distance: 20.6
copy td "Bumper Wiz"
click at [7, 48] on icon at bounding box center [7, 51] width 6 height 6
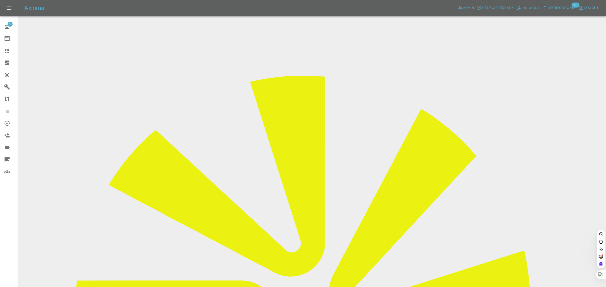
paste input "ericcamp3@gmail.com"
type input "ericcamp3@gmail.com"
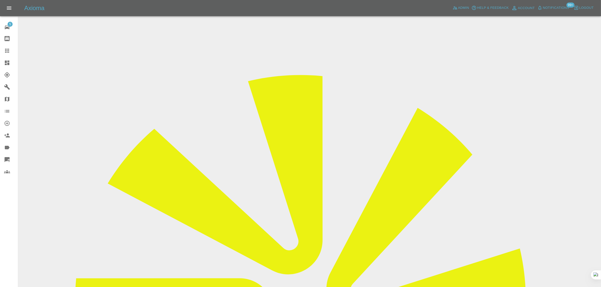
copy div "ericcamp3@gmail.com"
click at [11, 49] on div at bounding box center [11, 51] width 14 height 6
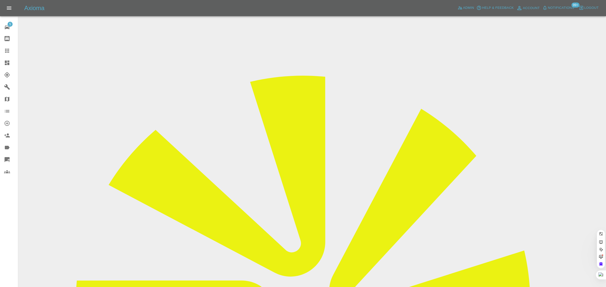
paste input "pitsey68@gmail.com"
type input "pitsey68@gmail.com"
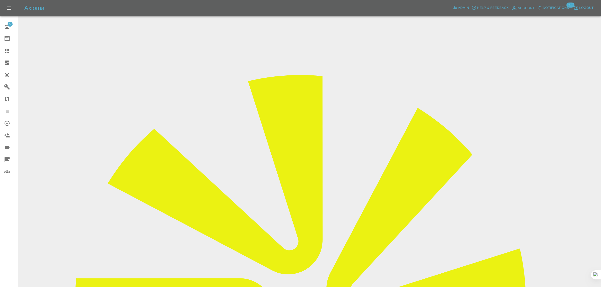
drag, startPoint x: 493, startPoint y: 78, endPoint x: 504, endPoint y: 77, distance: 11.1
copy td "Repair Nec"
click at [11, 49] on div at bounding box center [11, 51] width 14 height 6
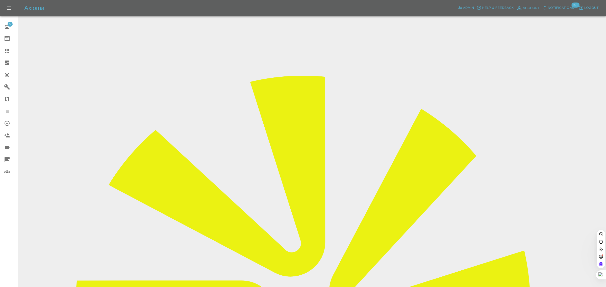
paste input "Jorgedasilva2104@hotmail.com"
type input "Jorgedasilva2104@hotmail.com"
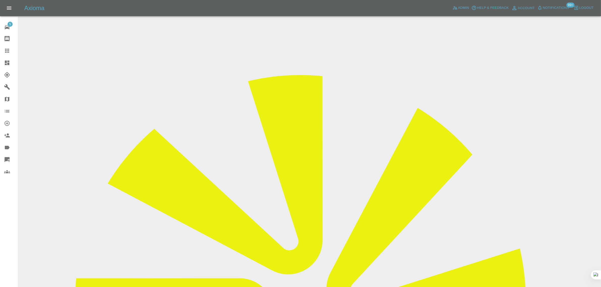
click at [13, 46] on link "Claims" at bounding box center [9, 51] width 18 height 12
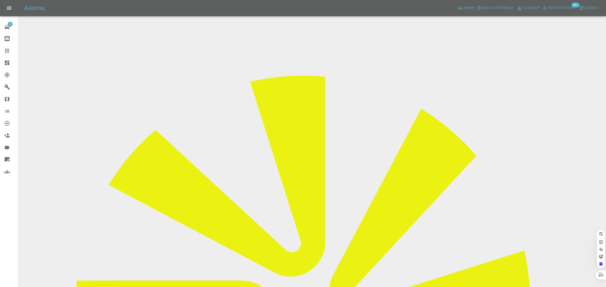
paste input "jm.97@icloud.com"
type input "jm.97@icloud.com"
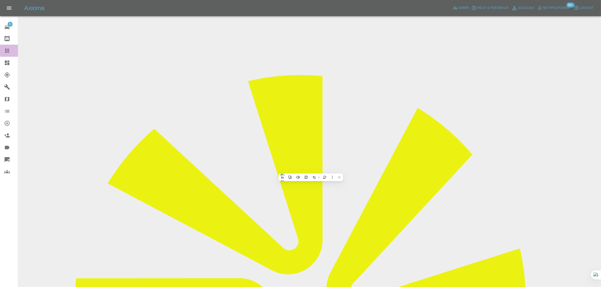
click at [10, 51] on div at bounding box center [11, 51] width 14 height 6
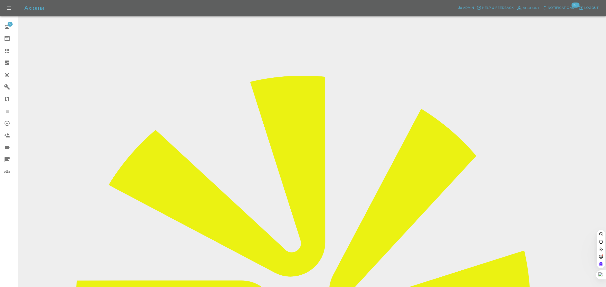
paste input "lordmichael2809@gmail.com"
type input "lordmichael2809@gmail.com"
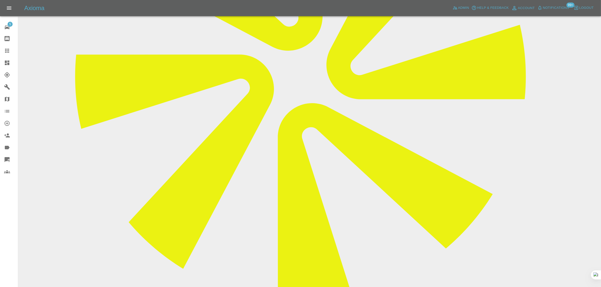
scroll to position [252, 0]
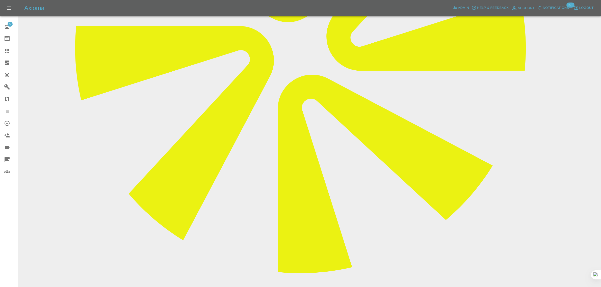
paste textarea "I have cancelled repair please see feed back"
type textarea "I have cancelled repair please see feed back"
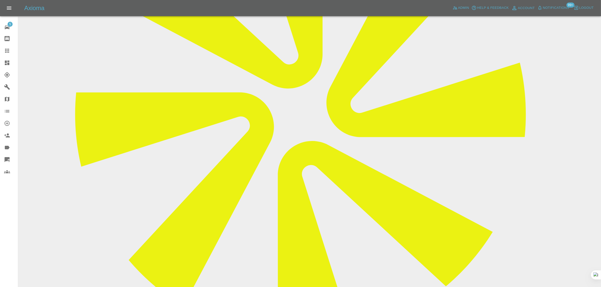
scroll to position [95, 0]
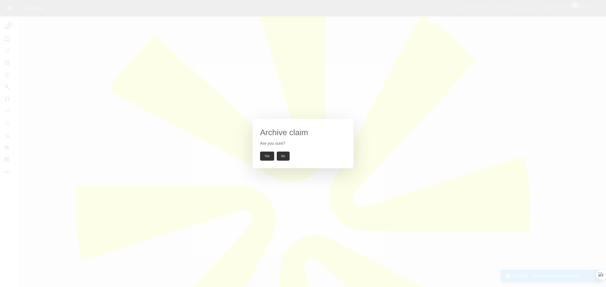
click at [267, 156] on button "Yes" at bounding box center [267, 156] width 14 height 9
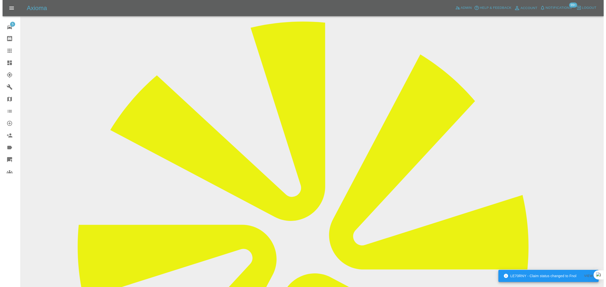
scroll to position [0, 0]
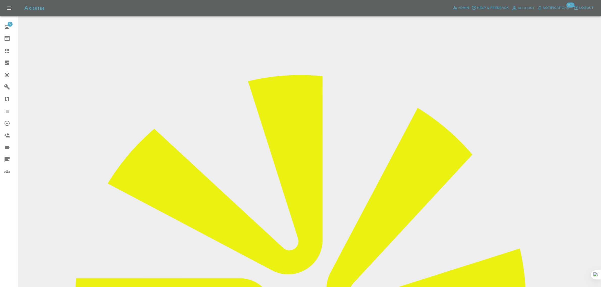
copy div "lordmichael2809@gmail.com"
click at [12, 50] on div at bounding box center [11, 51] width 14 height 6
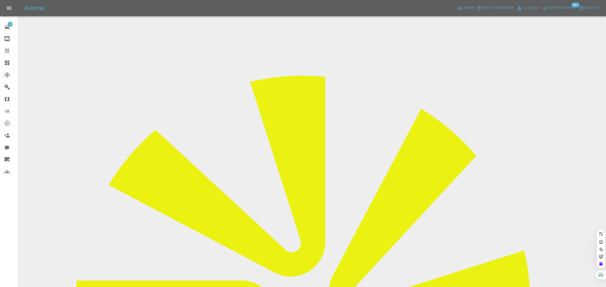
paste input "lordmichael2809@gmail.com"
type input "lordmichael2809@gmail.co"
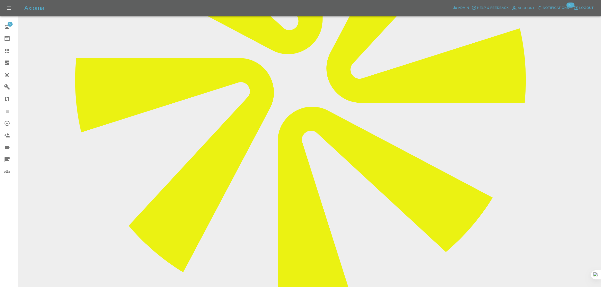
scroll to position [221, 0]
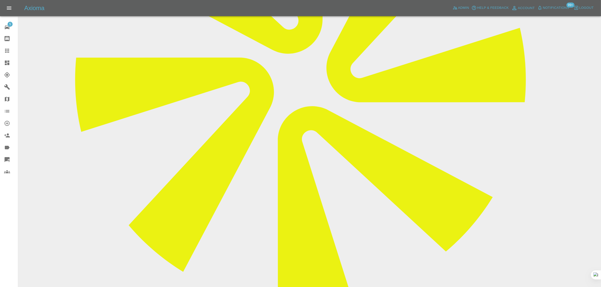
paste textarea "I have cancelled repair please see feed back"
type textarea "I have cancelled repair please see feed back"
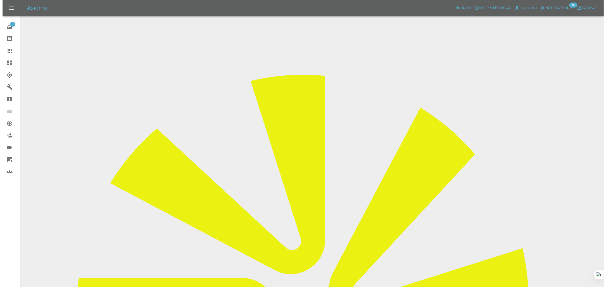
scroll to position [0, 0]
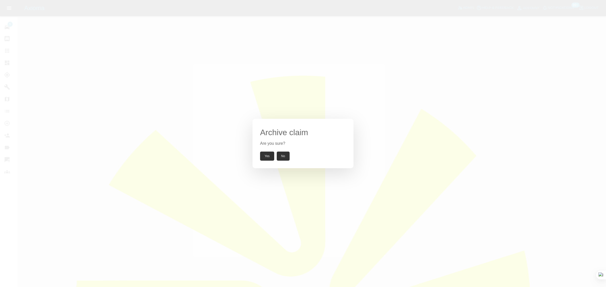
click at [266, 155] on button "Yes" at bounding box center [267, 156] width 14 height 9
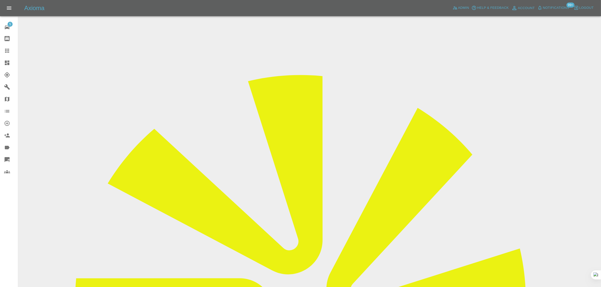
click at [6, 52] on icon at bounding box center [7, 51] width 6 height 6
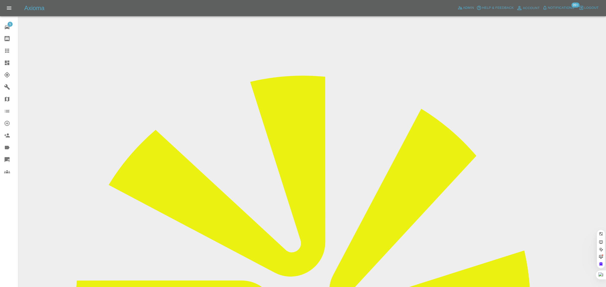
paste input "[EMAIL_ADDRESS][DOMAIN_NAME]"
type input "[EMAIL_ADDRESS][DOMAIN_NAME]"
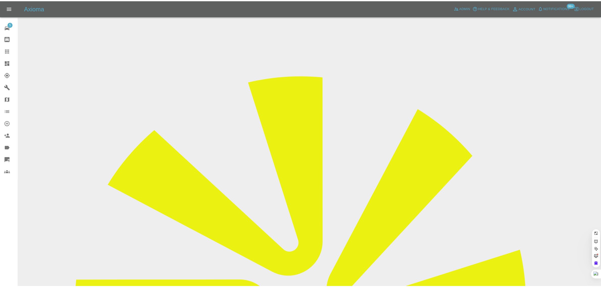
scroll to position [0, 0]
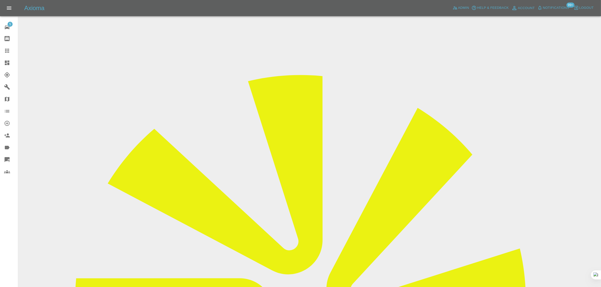
click at [0, 0] on input "Choose images" at bounding box center [0, 0] width 0 height 0
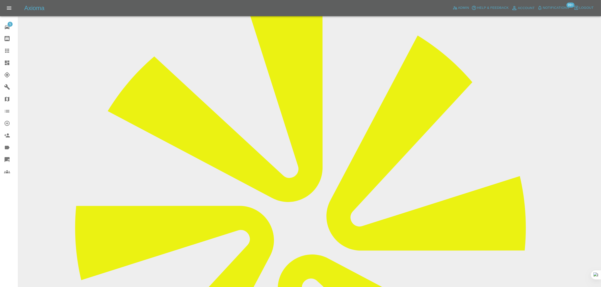
scroll to position [126, 0]
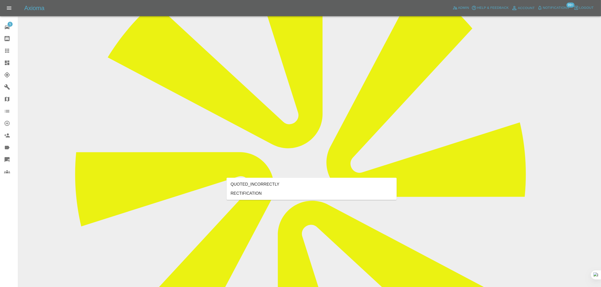
type input "rect"
click at [254, 189] on li "RECTIFICATION" at bounding box center [312, 193] width 170 height 9
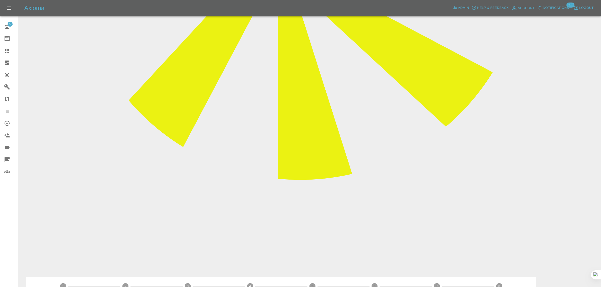
scroll to position [220, 0]
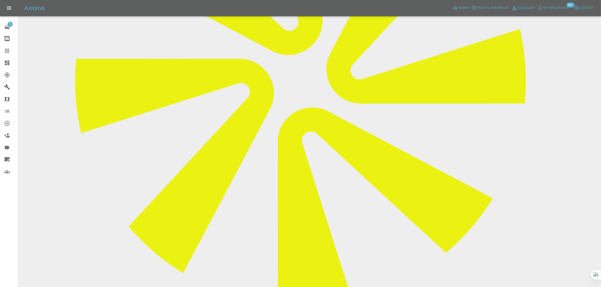
click at [6, 52] on icon at bounding box center [7, 51] width 4 height 4
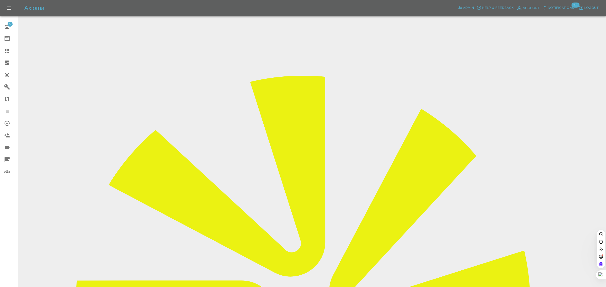
paste input "jessica.r.kirk@gmail.com"
type input "jessica.r.kirk@gmail.com"
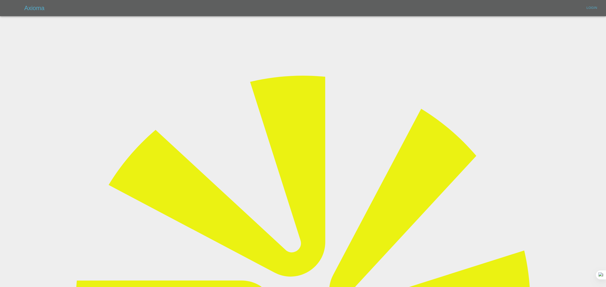
type input "bookkeeping@fifoaccounting.com"
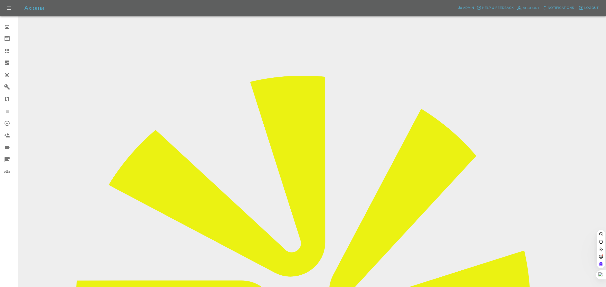
paste input "jessica.r.kirk@gmail.com"
type input "jessica.r.kirk@gmail.com"
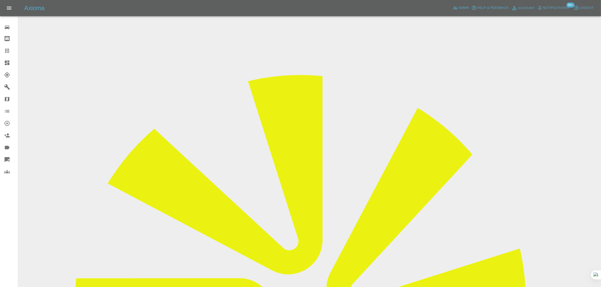
drag, startPoint x: 481, startPoint y: 78, endPoint x: 506, endPoint y: 79, distance: 25.0
copy tr "Repair Nece"
click at [9, 50] on icon at bounding box center [7, 51] width 6 height 6
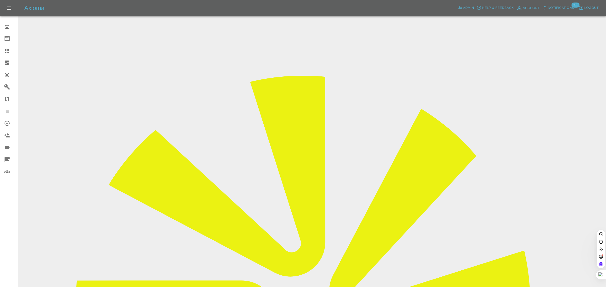
paste input "petechilt@yahoo.co.uk"
type input "petechilt@yahoo.co.uk"
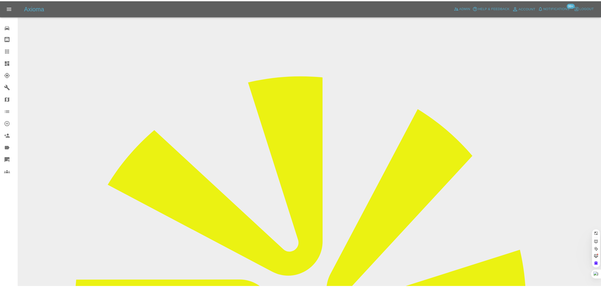
scroll to position [0, 0]
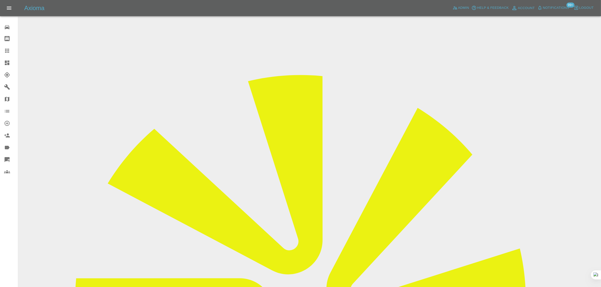
click at [0, 0] on input "Choose images" at bounding box center [0, 0] width 0 height 0
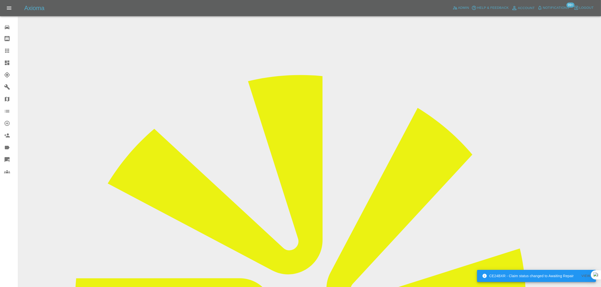
click at [0, 0] on input "Choose images" at bounding box center [0, 0] width 0 height 0
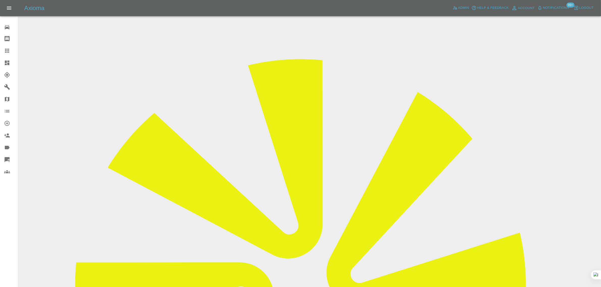
scroll to position [25, 0]
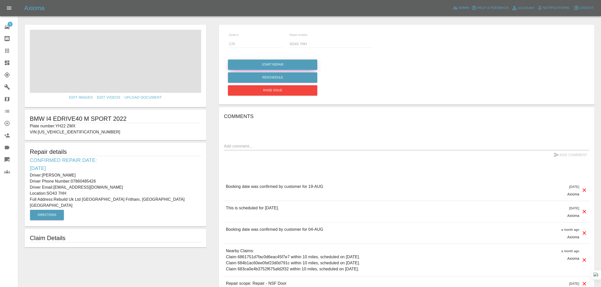
click at [281, 65] on button "Start Repair" at bounding box center [272, 65] width 89 height 10
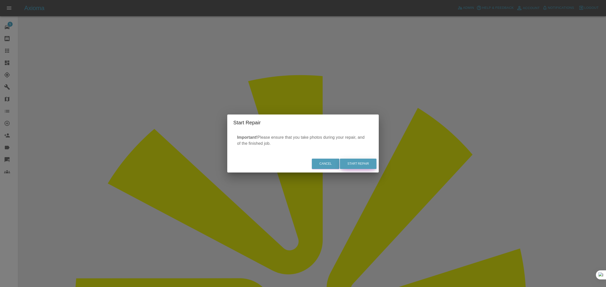
click at [352, 165] on button "Start Repair" at bounding box center [358, 164] width 37 height 10
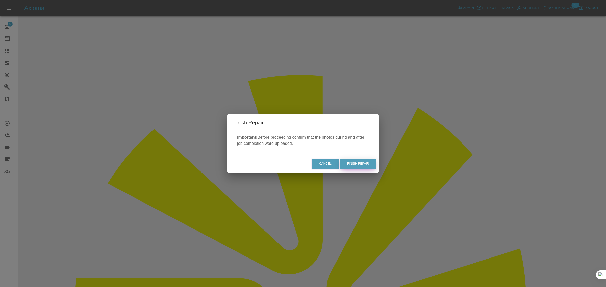
click at [362, 162] on button "Finish Repair" at bounding box center [357, 164] width 37 height 10
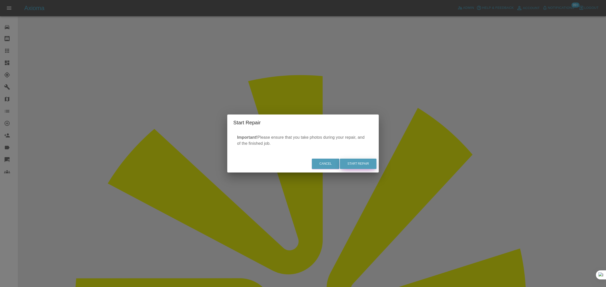
click at [350, 162] on button "Start Repair" at bounding box center [358, 164] width 37 height 10
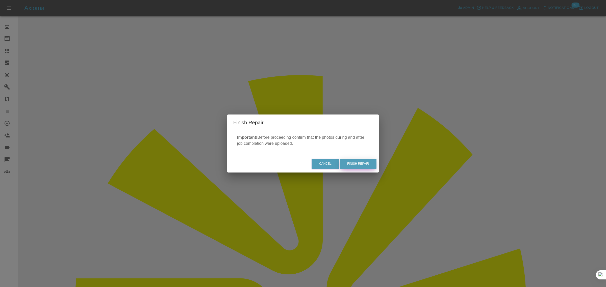
click at [354, 162] on button "Finish Repair" at bounding box center [357, 164] width 37 height 10
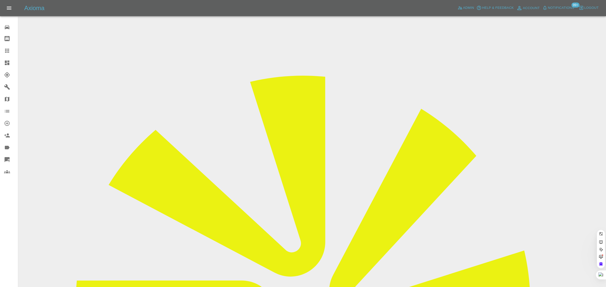
paste input "687f9f8c1fc911e1adc4f6c2"
type input "687f9f8c1fc911e1adc4f6c"
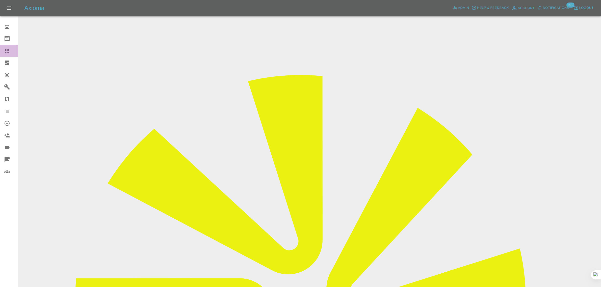
click at [6, 48] on icon at bounding box center [7, 51] width 6 height 6
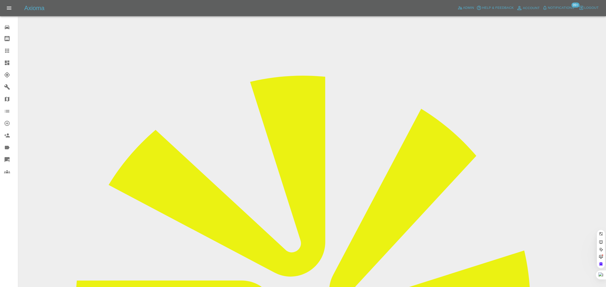
paste input "ajuggessur@googlemail.com"
type input "ajuggessur@googlemail.com"
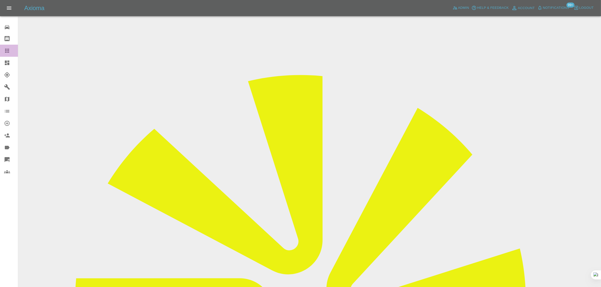
click at [9, 52] on icon at bounding box center [7, 51] width 6 height 6
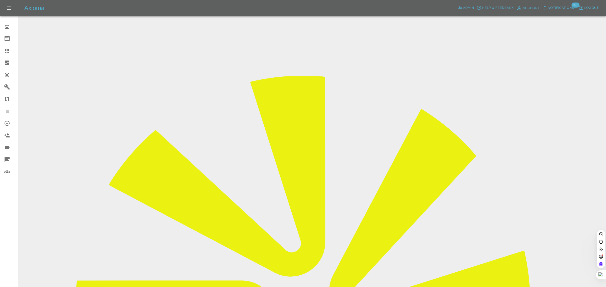
paste input "agw2@mac.com"
type input "agw2@mac.com"
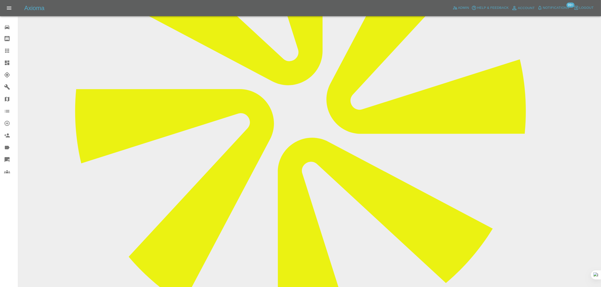
scroll to position [293, 0]
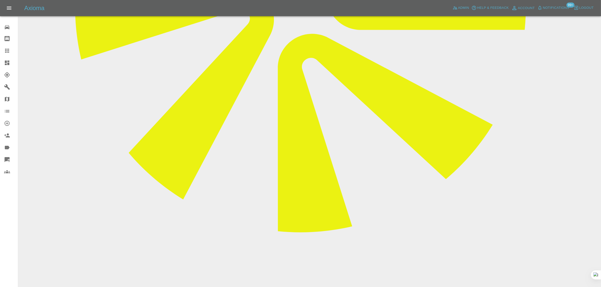
paste textarea "I am unable to accept the quote because I have no alternative to public street …"
type textarea "I am unable to accept the quote because I have no alternative to public street …"
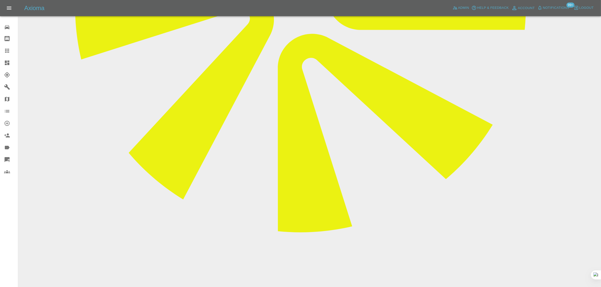
scroll to position [104, 0]
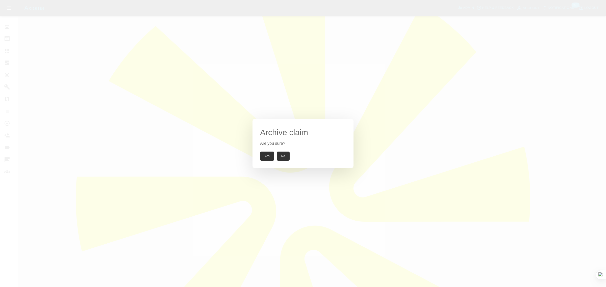
click at [265, 155] on button "Yes" at bounding box center [267, 156] width 14 height 9
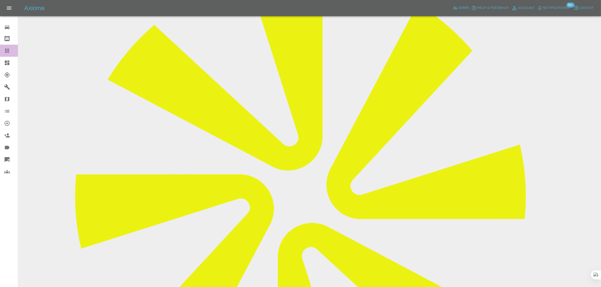
click at [7, 49] on icon at bounding box center [7, 51] width 4 height 4
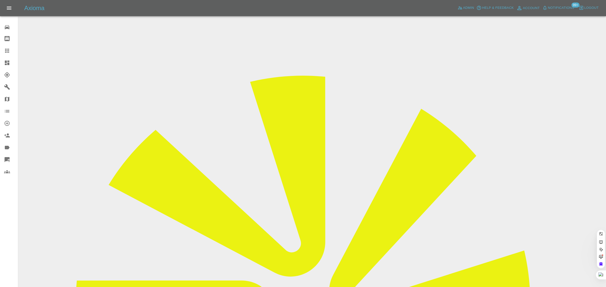
paste input "drharvi1@gmail.com"
type input "drharvi1@gmail.com"
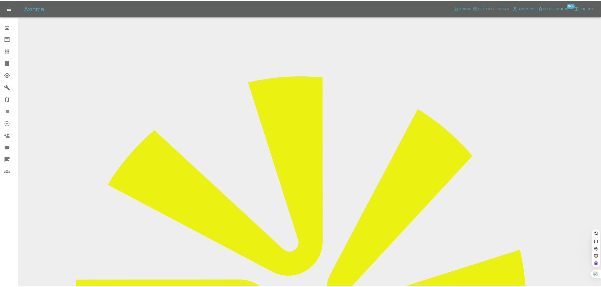
scroll to position [0, 0]
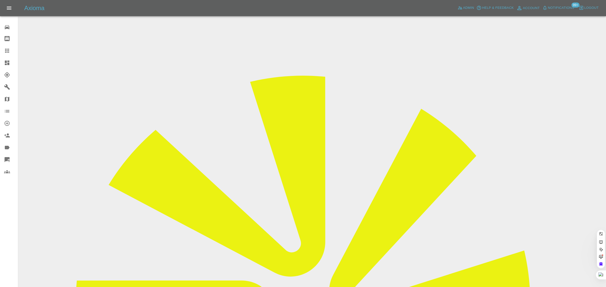
click at [3, 213] on div "0 Repair home Bodyshop home Claims Dashboard Explorer Garages Map Organization …" at bounding box center [9, 143] width 18 height 287
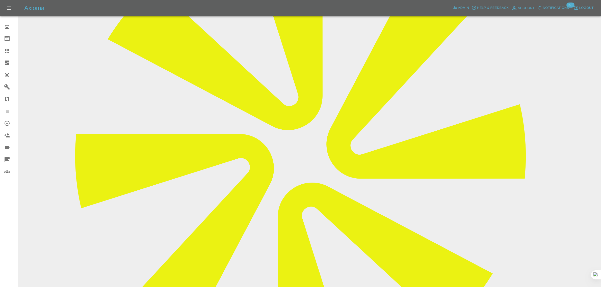
scroll to position [57, 0]
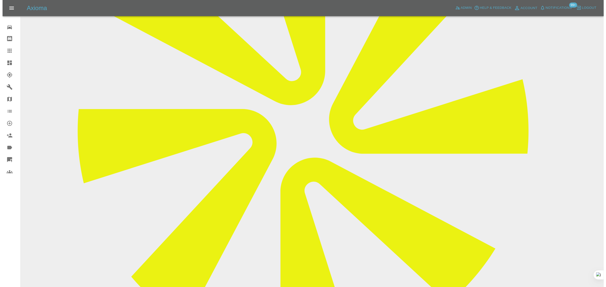
scroll to position [0, 0]
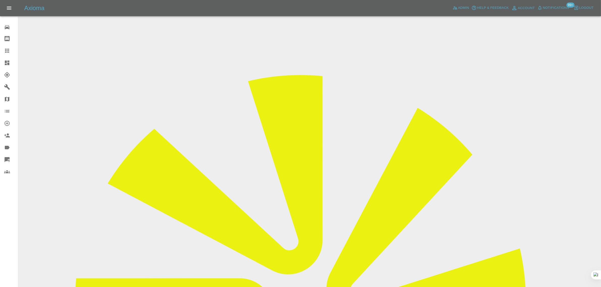
click at [8, 52] on icon at bounding box center [7, 51] width 4 height 4
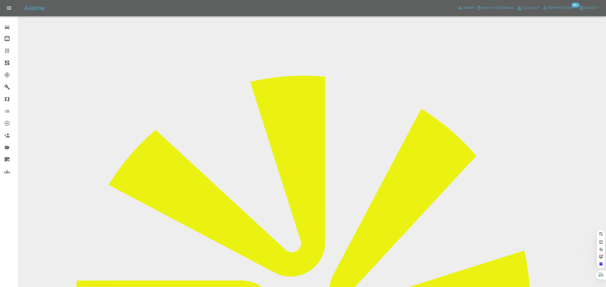
paste input "Ron.Green1000@hotmail.com"
type input "Ron.Green1000@hotmail.com"
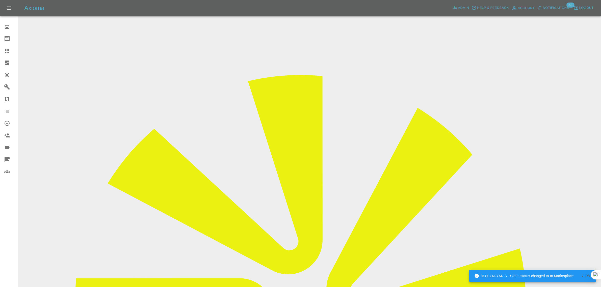
scroll to position [221, 0]
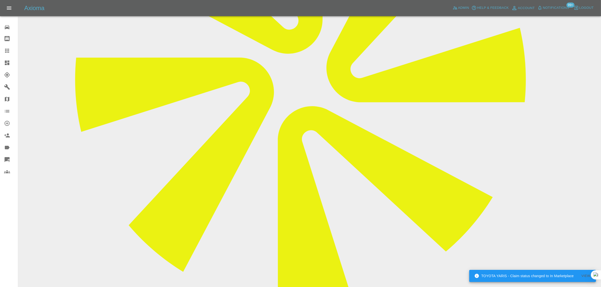
paste textarea "Please can you refund me my deposit. I have had to take two days off work now a…"
type textarea "Please can you refund me my deposit. I have had to take two days off work now a…"
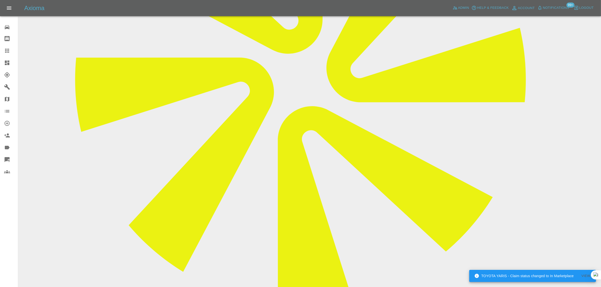
scroll to position [95, 0]
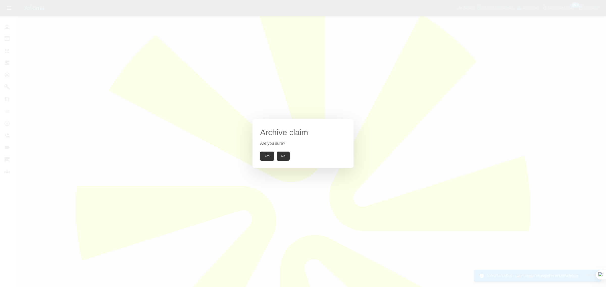
click at [263, 153] on button "Yes" at bounding box center [267, 156] width 14 height 9
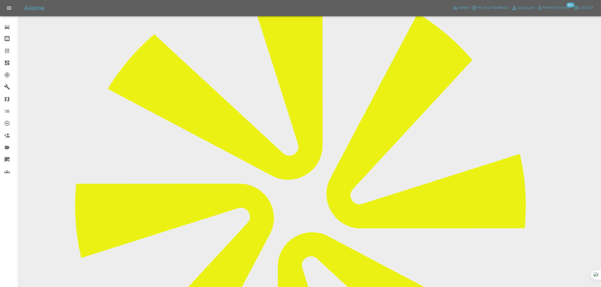
copy div "ron.green1000@hotmail.com"
click at [11, 50] on div at bounding box center [11, 51] width 14 height 6
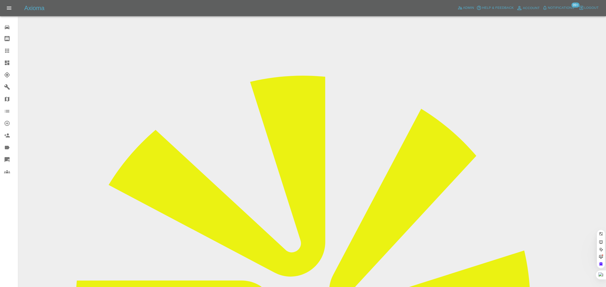
paste input "taylor_helen9@sky.com"
type input "taylor_helen9@sky.com"
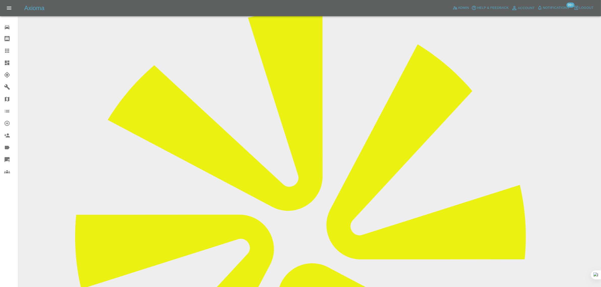
scroll to position [221, 0]
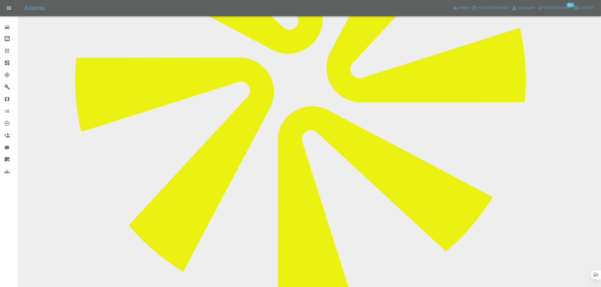
paste textarea "No he didn't attend yesterday and called me late afternoon to cancel. He's been…"
type textarea "No he didn't attend yesterday and called me late afternoon to cancel. He's been…"
click at [5, 52] on icon at bounding box center [7, 51] width 6 height 6
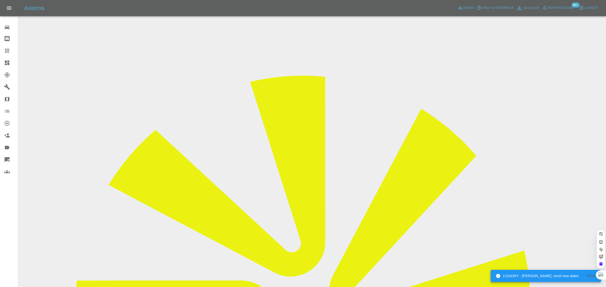
paste input "andy.jarman@hotmail.co.uk"
type input "andy.jarman@hotmail.co.uk"
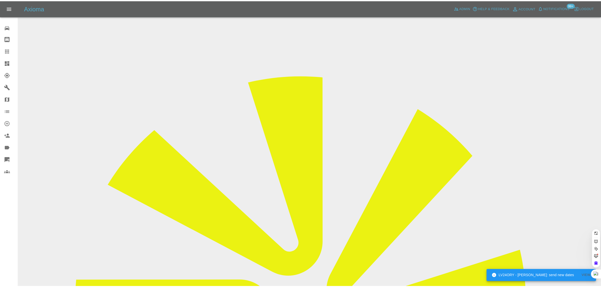
scroll to position [0, 9]
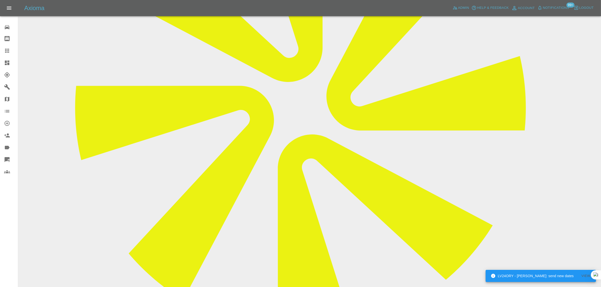
scroll to position [221, 0]
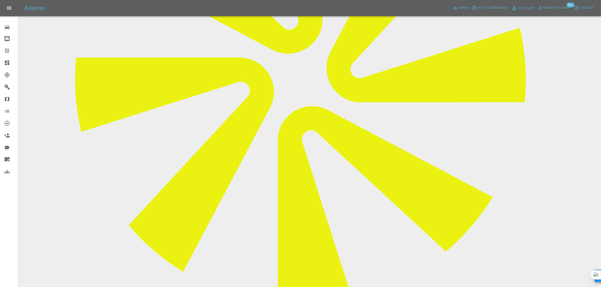
paste textarea "Hi Imogen - he came but, has yet to complete the job. He is dues to return late…"
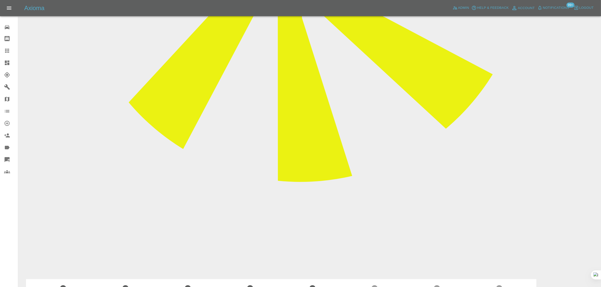
scroll to position [347, 0]
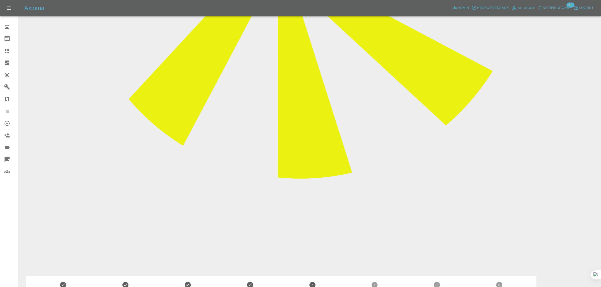
type textarea "Hi Imogen - he came but, has yet to complete the job. He is dues to return late…"
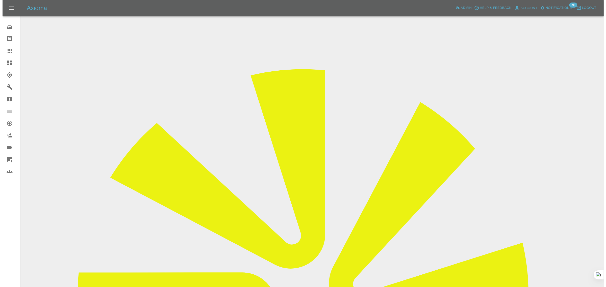
scroll to position [0, 0]
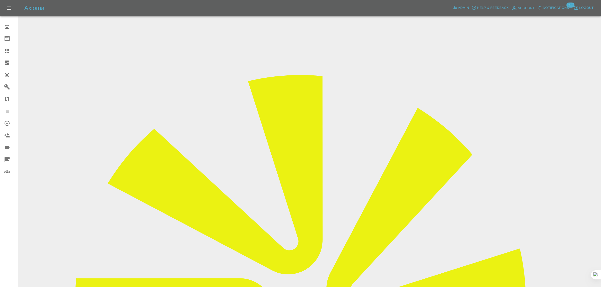
copy div "andy.jarman@hotmail.co.uk"
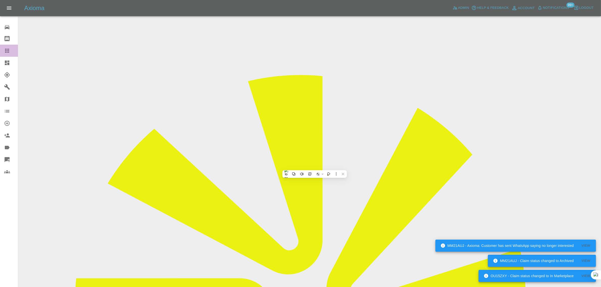
click at [6, 50] on icon at bounding box center [7, 51] width 6 height 6
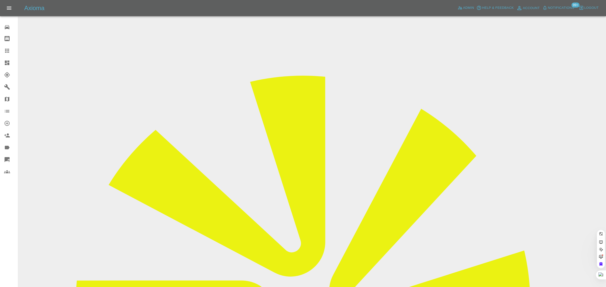
paste input "philcooper1947@icloud.com"
type input "philcooper1947@icloud.com"
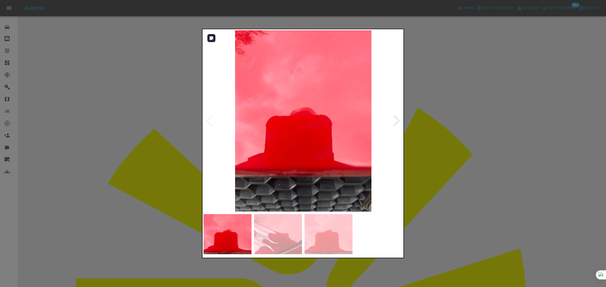
click at [394, 122] on div at bounding box center [396, 120] width 7 height 11
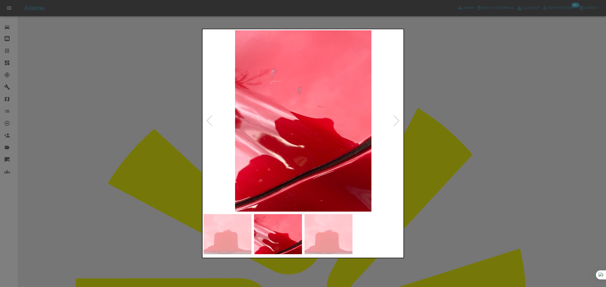
click at [394, 122] on div at bounding box center [396, 120] width 7 height 11
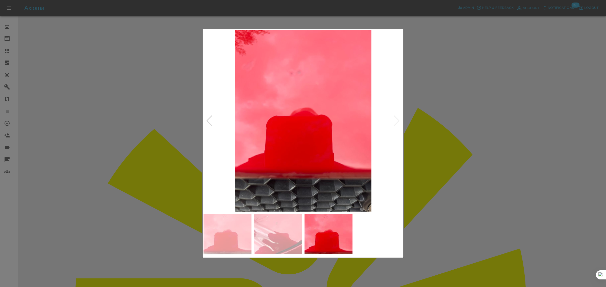
click at [394, 122] on img at bounding box center [302, 120] width 199 height 181
click at [436, 139] on div at bounding box center [303, 143] width 606 height 287
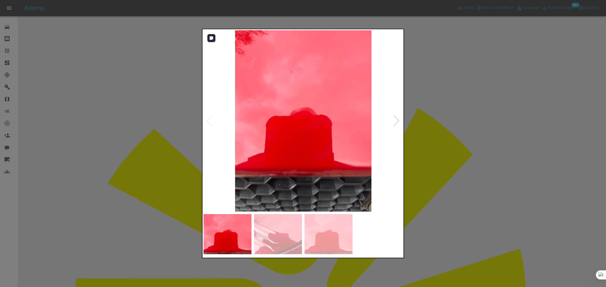
click at [396, 120] on div at bounding box center [396, 120] width 7 height 11
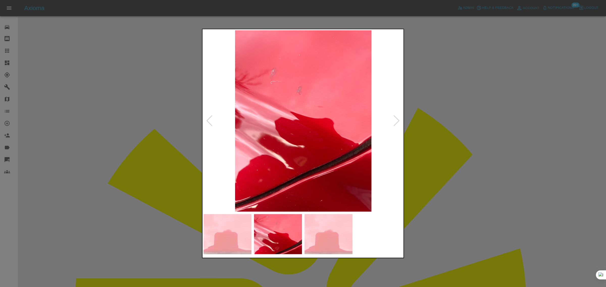
click at [396, 120] on div at bounding box center [396, 120] width 7 height 11
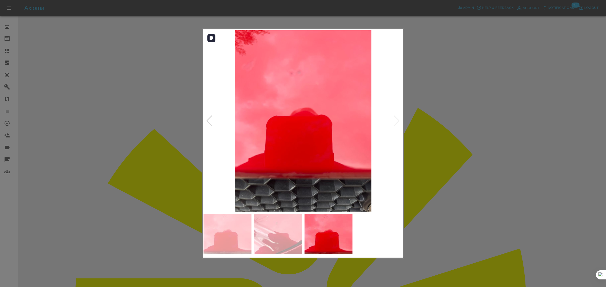
click at [396, 120] on img at bounding box center [302, 120] width 199 height 181
click at [8, 50] on div at bounding box center [303, 143] width 606 height 287
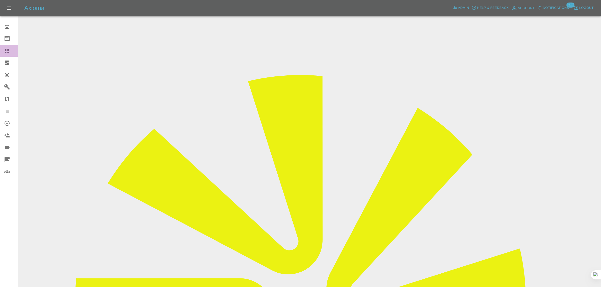
click at [8, 50] on icon at bounding box center [7, 51] width 6 height 6
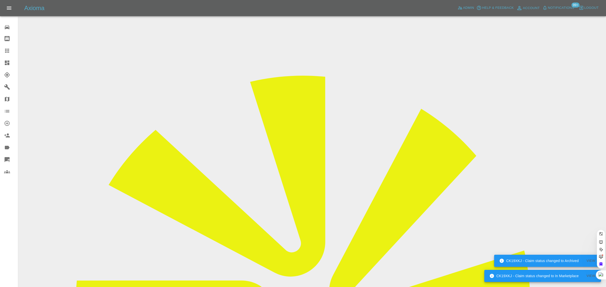
paste input "favouronwudiwe@gmail.com"
type input "favouronwudiwe@gmail.com"
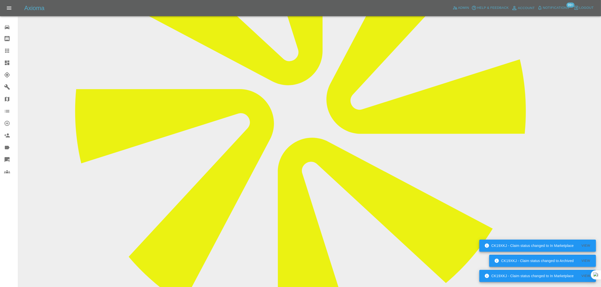
scroll to position [221, 0]
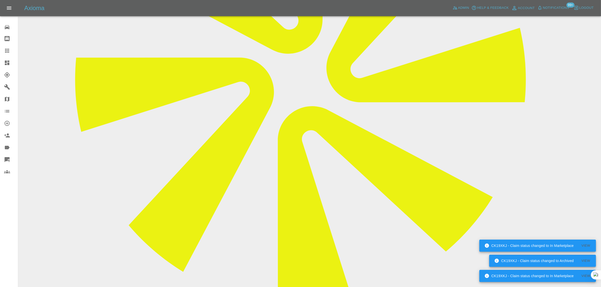
paste textarea "Please I would like to cancel the appointment. I no longer require your services"
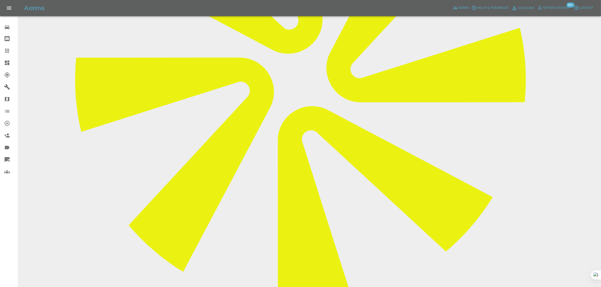
type textarea "Please I would like to cancel the appointment. I no longer require your services"
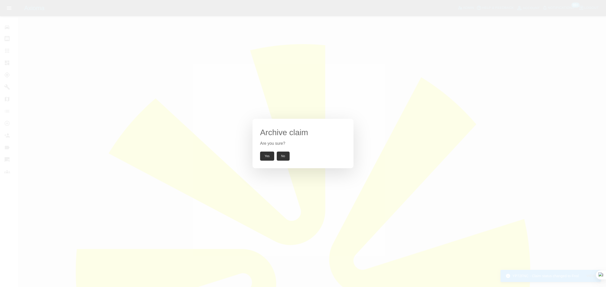
click at [263, 154] on button "Yes" at bounding box center [267, 156] width 14 height 9
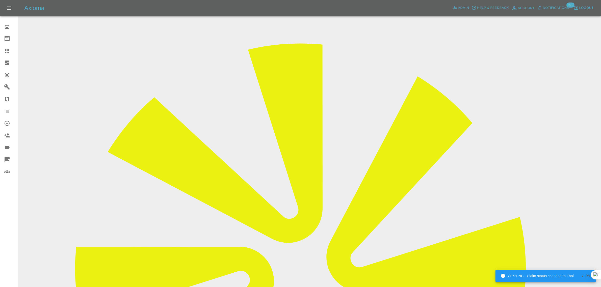
drag, startPoint x: 489, startPoint y: 45, endPoint x: 506, endPoint y: 47, distance: 17.0
copy td "VPS Auto"
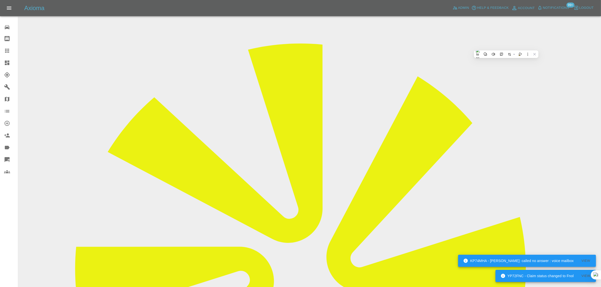
drag, startPoint x: 227, startPoint y: 56, endPoint x: 341, endPoint y: 62, distance: 113.7
copy tr "Registration plates BN14FDM"
drag, startPoint x: 227, startPoint y: 100, endPoint x: 347, endPoint y: 117, distance: 120.6
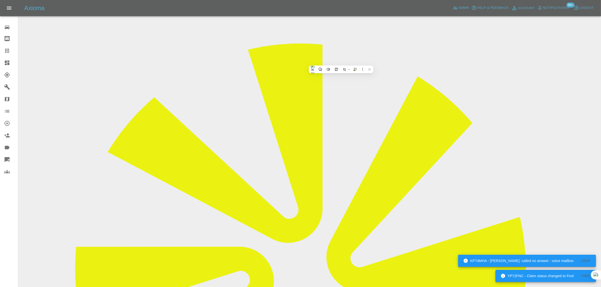
copy tbody "Vehicle Location DA99ND Driver Favour Onwudiwe"
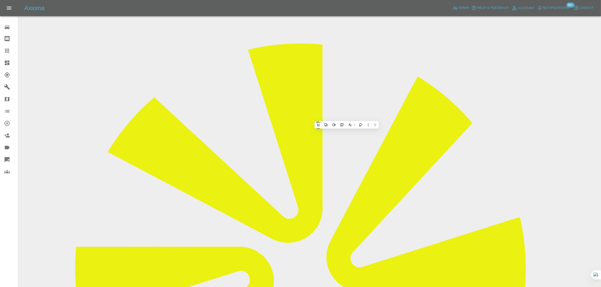
drag, startPoint x: 416, startPoint y: 181, endPoint x: 537, endPoint y: 184, distance: 121.4
copy tr "Repair Date 25/08/2025"
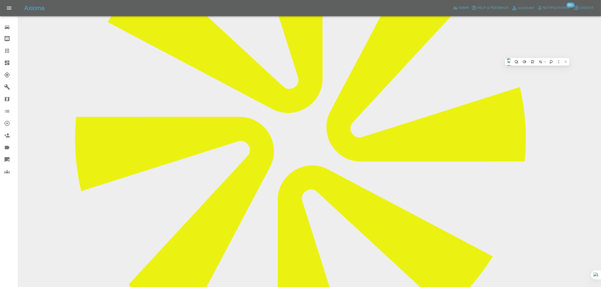
scroll to position [221, 0]
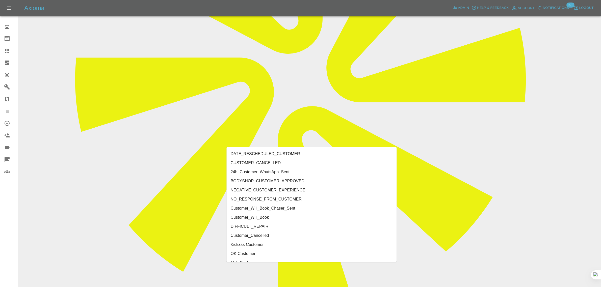
type input "cus"
click at [249, 164] on li "CUSTOMER_CANCELLED" at bounding box center [312, 162] width 170 height 9
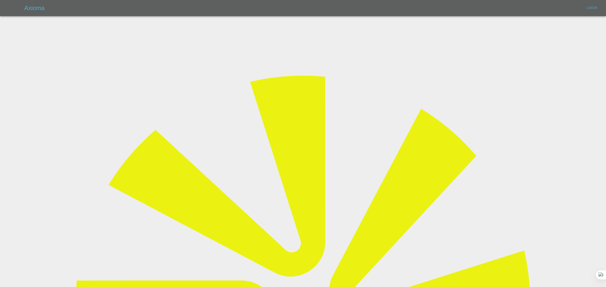
type input "bookkeeping@fifoaccounting.com"
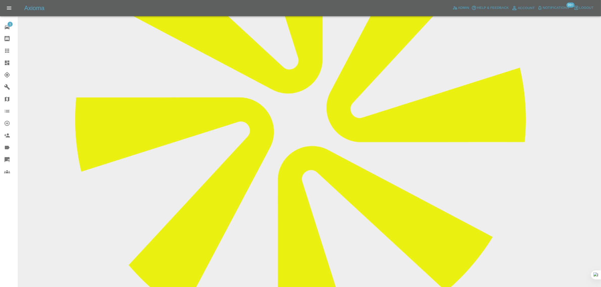
scroll to position [189, 0]
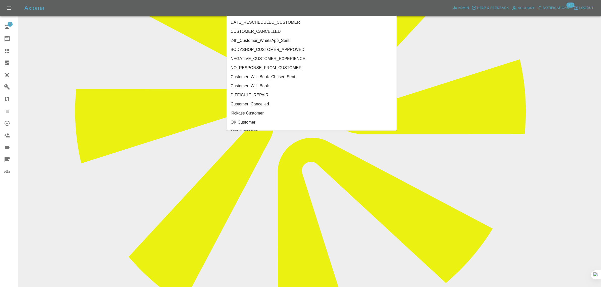
type input "cus"
click at [267, 93] on li "Customer_Cancelled" at bounding box center [312, 95] width 170 height 9
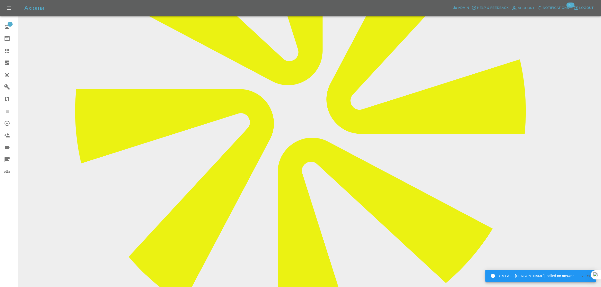
scroll to position [32, 0]
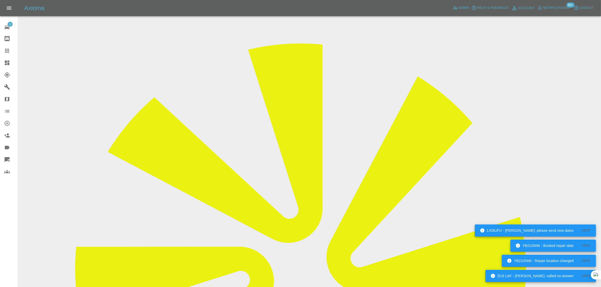
click at [7, 47] on link "Claims" at bounding box center [9, 51] width 18 height 12
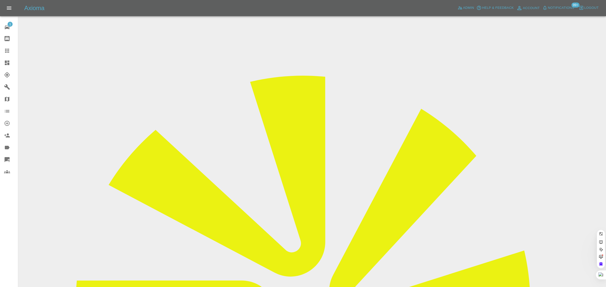
paste input "marcusastonell@googlemail.com"
type input "marcusastonell@googlemail.co"
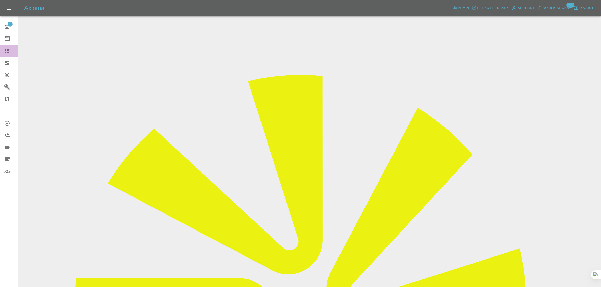
click at [10, 46] on link "Claims" at bounding box center [9, 51] width 18 height 12
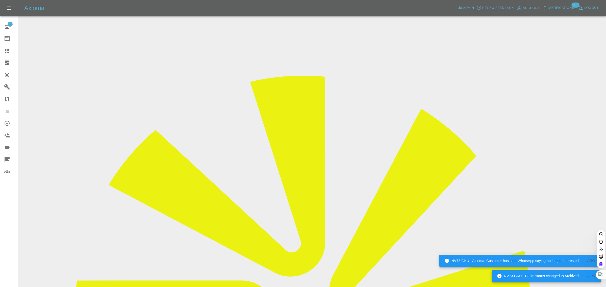
paste input "robert.daubenspeck@blueyonder.co.uk"
type input "robert.daubenspeck@blueyonder.co.uk"
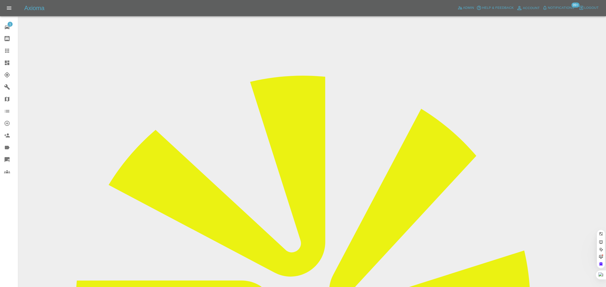
scroll to position [0, 32]
click at [4, 214] on div "1 Repair home Bodyshop home Claims Dashboard Explorer Garages Map Organization …" at bounding box center [9, 143] width 18 height 287
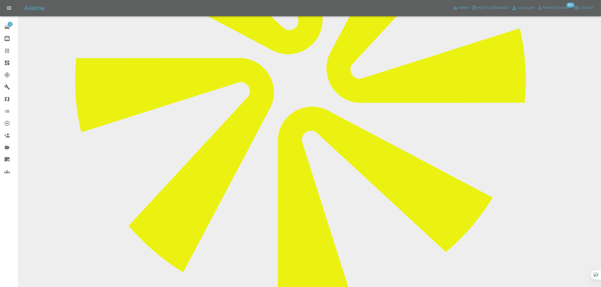
scroll to position [221, 0]
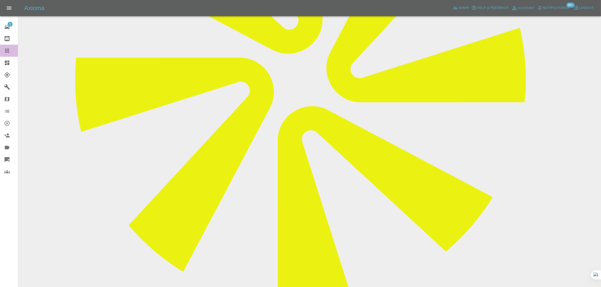
click at [10, 52] on icon at bounding box center [7, 51] width 6 height 6
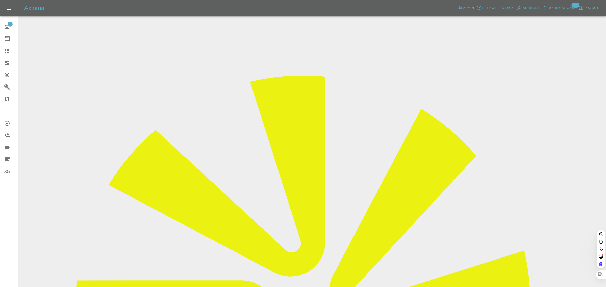
paste input "imranaslam023@gmail.com"
type input "imranaslam023@gmail.com"
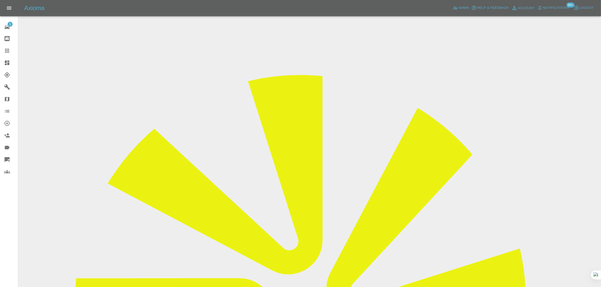
click at [6, 54] on link "Claims" at bounding box center [9, 51] width 18 height 12
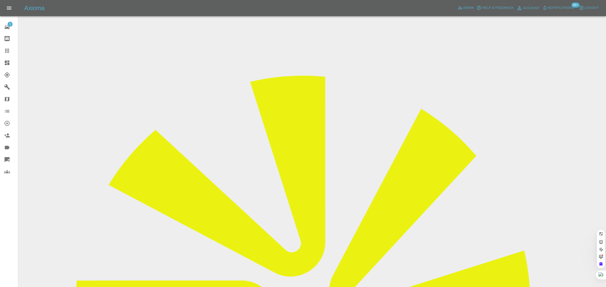
paste input "[EMAIL_ADDRESS][DOMAIN_NAME]"
type input "ibeardmore1@sky.co"
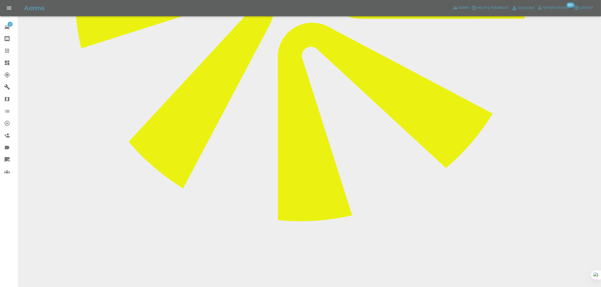
scroll to position [315, 0]
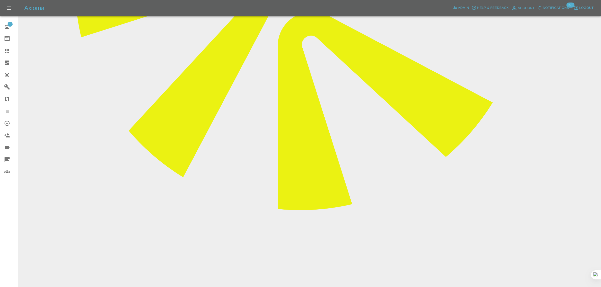
paste textarea "I have heard nothing however, while I was out someone has turned up done the re…"
type textarea "I have heard nothing however, while I was out someone has turned up done the re…"
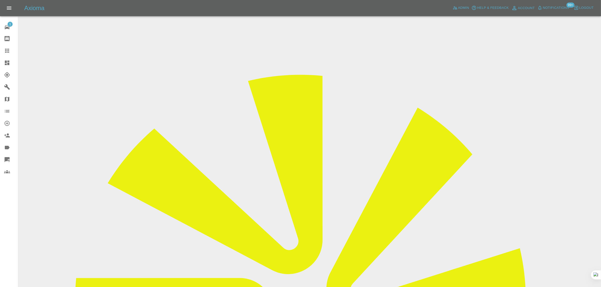
scroll to position [0, 0]
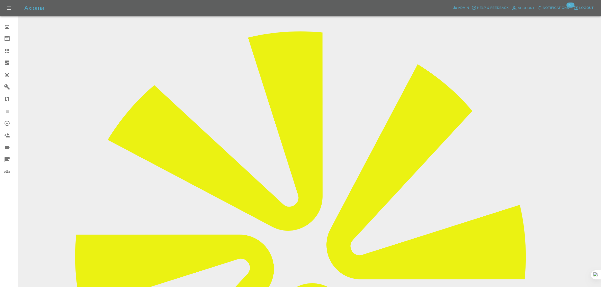
scroll to position [32, 0]
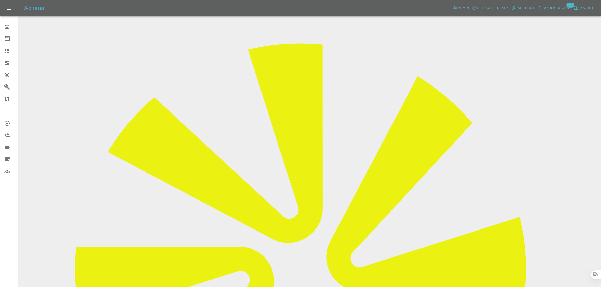
drag, startPoint x: 314, startPoint y: 137, endPoint x: 360, endPoint y: 135, distance: 46.2
copy tr "[EMAIL_ADDRESS][DOMAIN_NAME]"
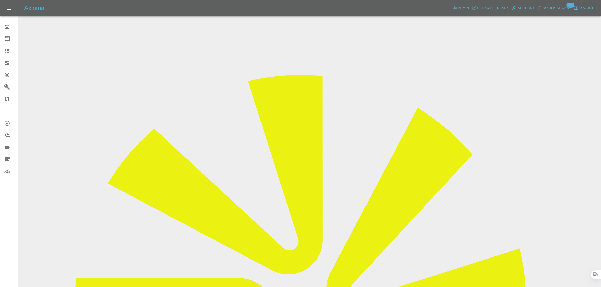
drag, startPoint x: 306, startPoint y: 167, endPoint x: 354, endPoint y: 172, distance: 48.7
copy tr "wpayze@gmail.com"
drag, startPoint x: 298, startPoint y: 170, endPoint x: 341, endPoint y: 166, distance: 43.6
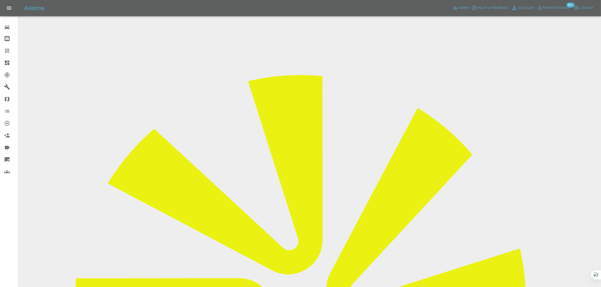
copy tr "[EMAIL_ADDRESS][DOMAIN_NAME]"
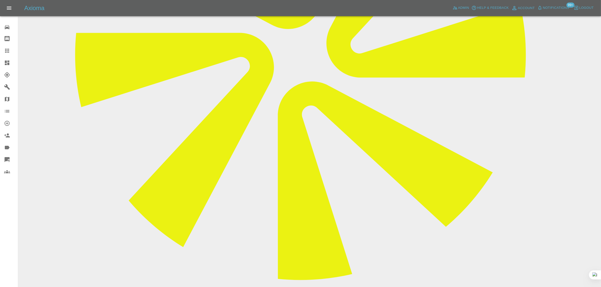
scroll to position [315, 0]
